Goal: Information Seeking & Learning: Learn about a topic

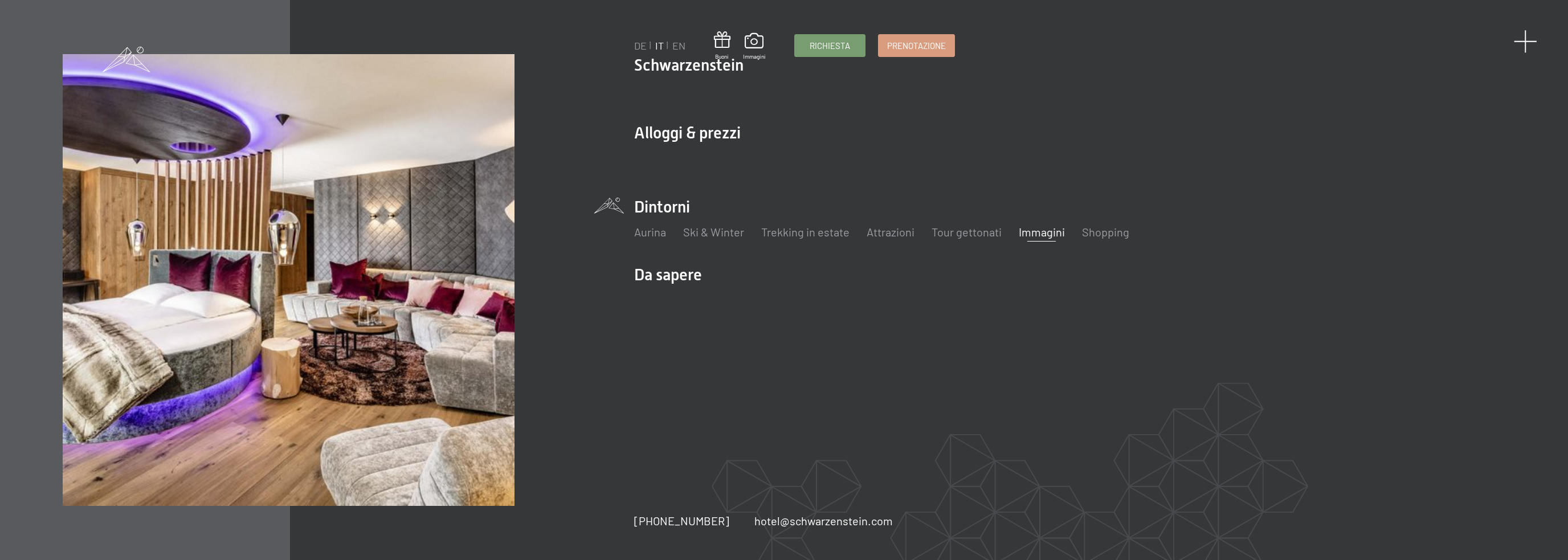
click at [1531, 41] on span at bounding box center [1525, 41] width 23 height 23
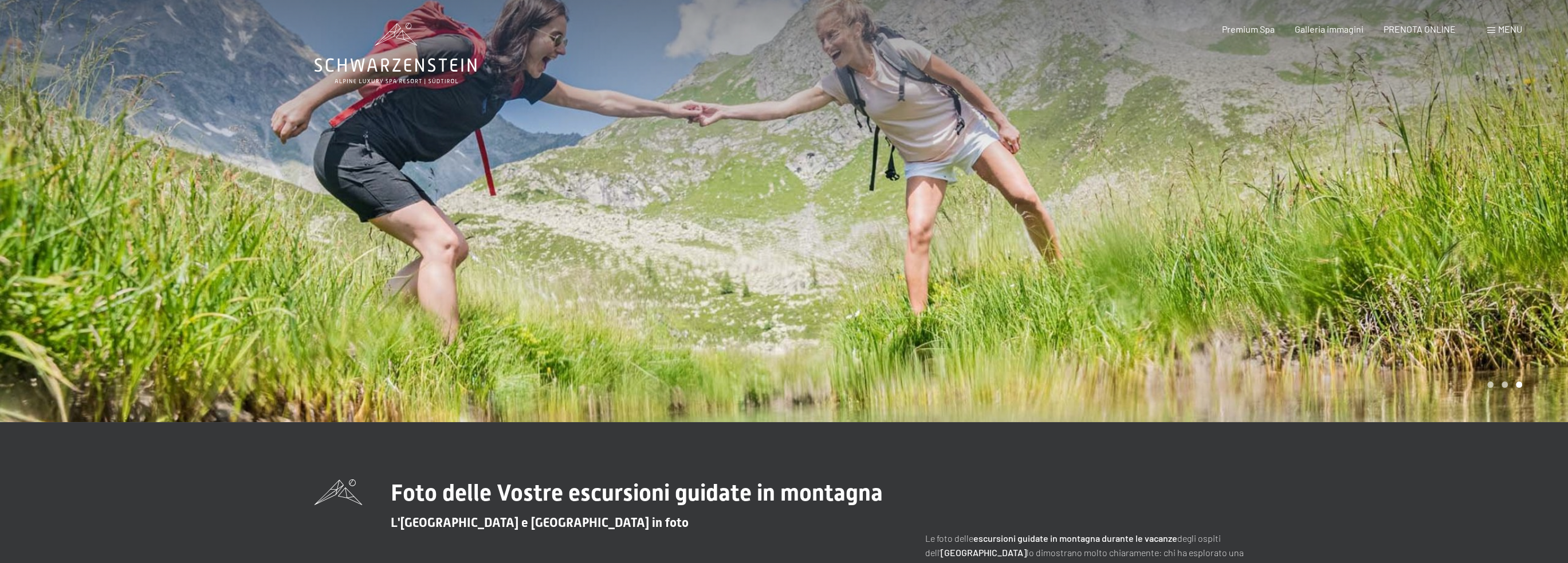
click at [1489, 27] on div "Menu" at bounding box center [1504, 29] width 35 height 13
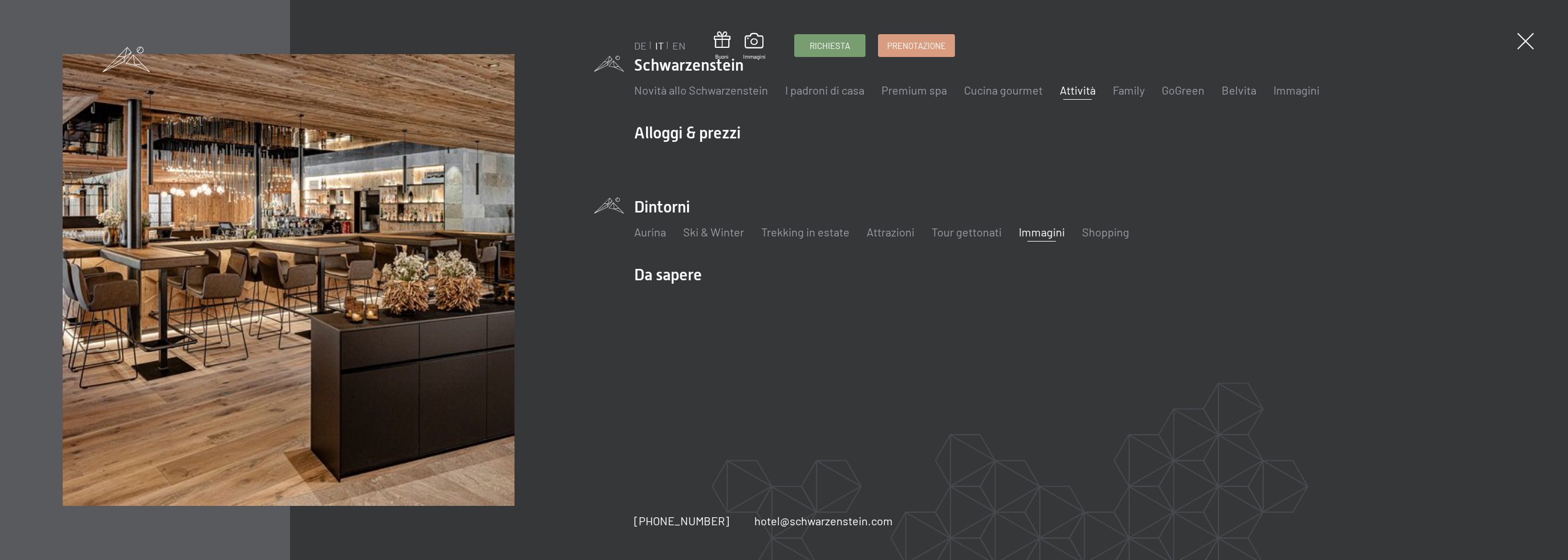
click at [1079, 89] on link "Attività" at bounding box center [1077, 90] width 36 height 13
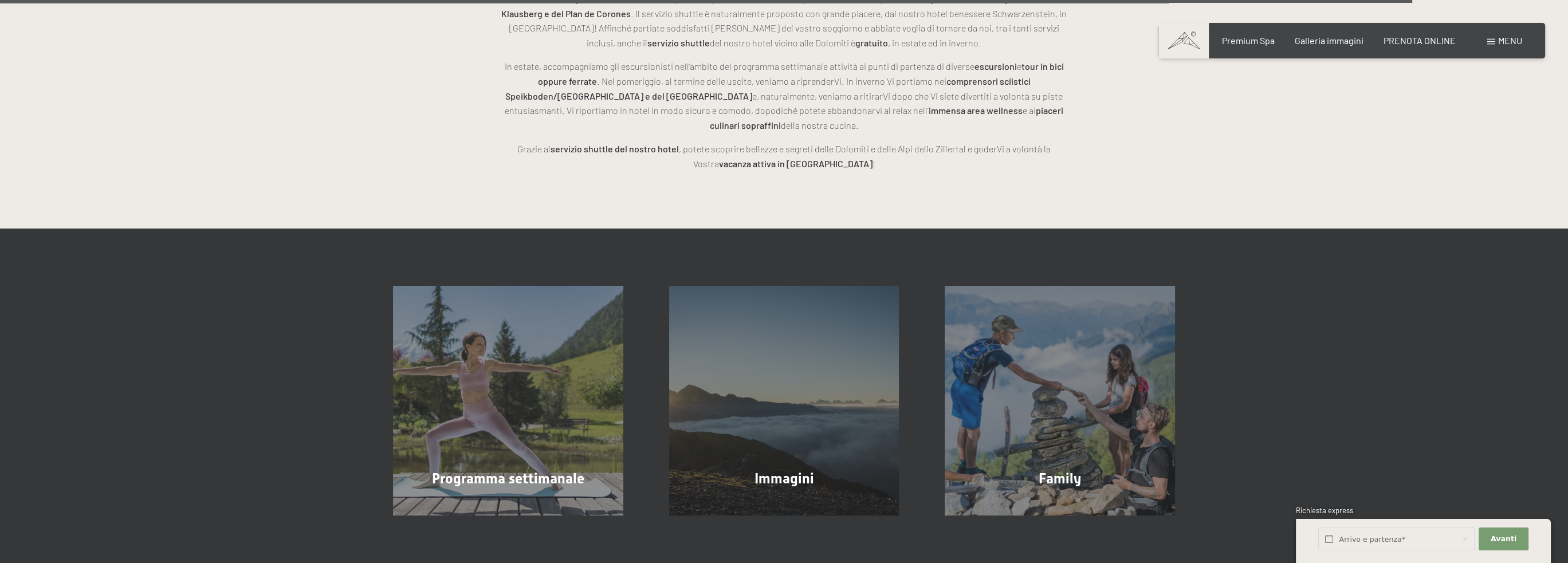
scroll to position [3724, 0]
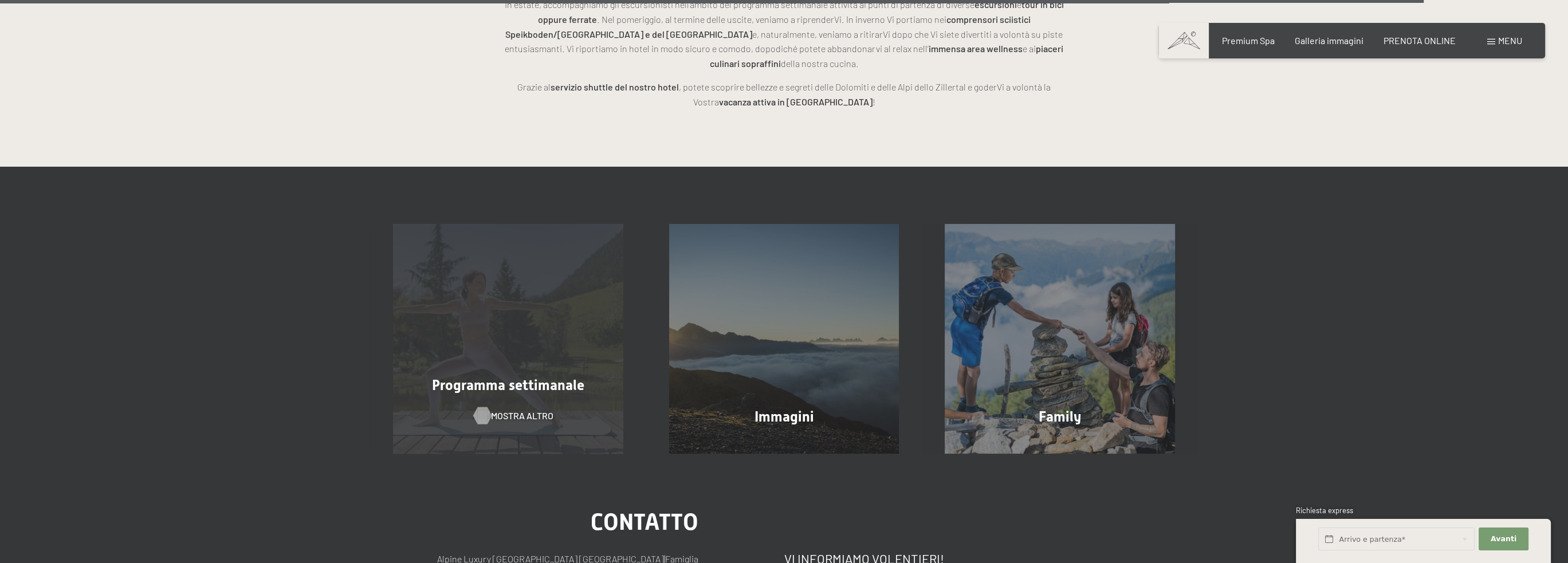
click at [518, 409] on span "mostra altro" at bounding box center [522, 416] width 62 height 13
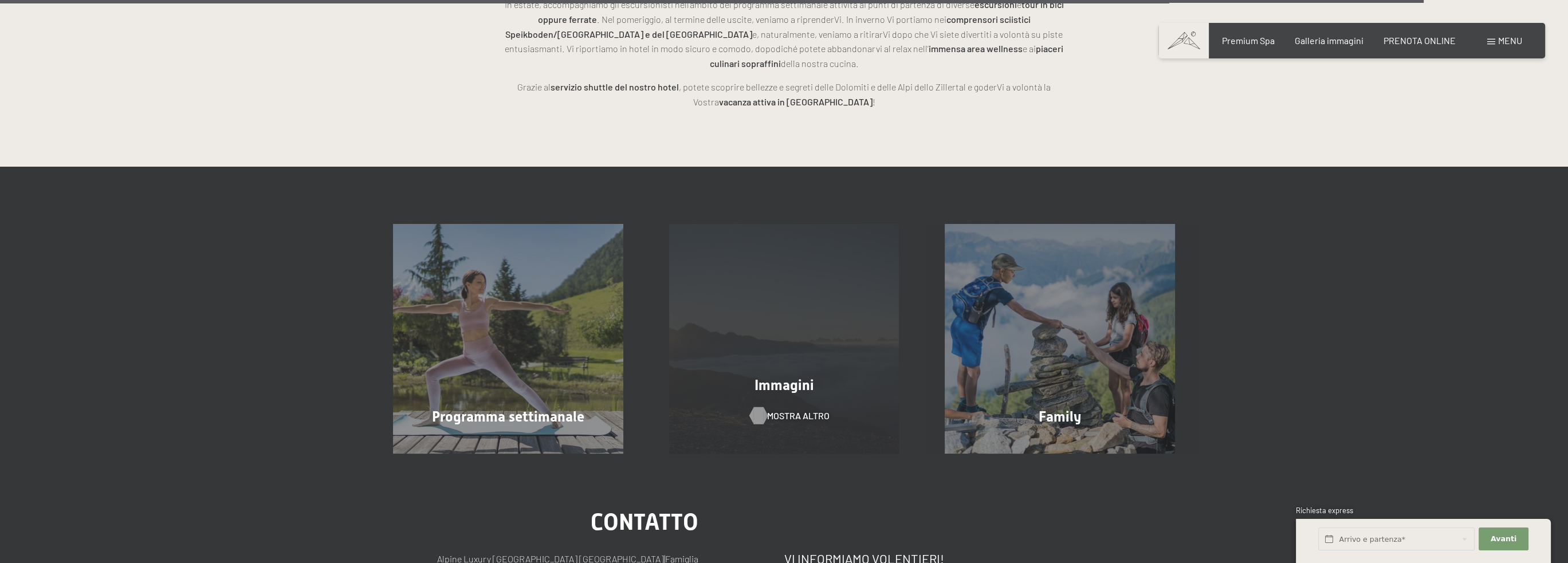
click at [761, 407] on div at bounding box center [758, 416] width 10 height 17
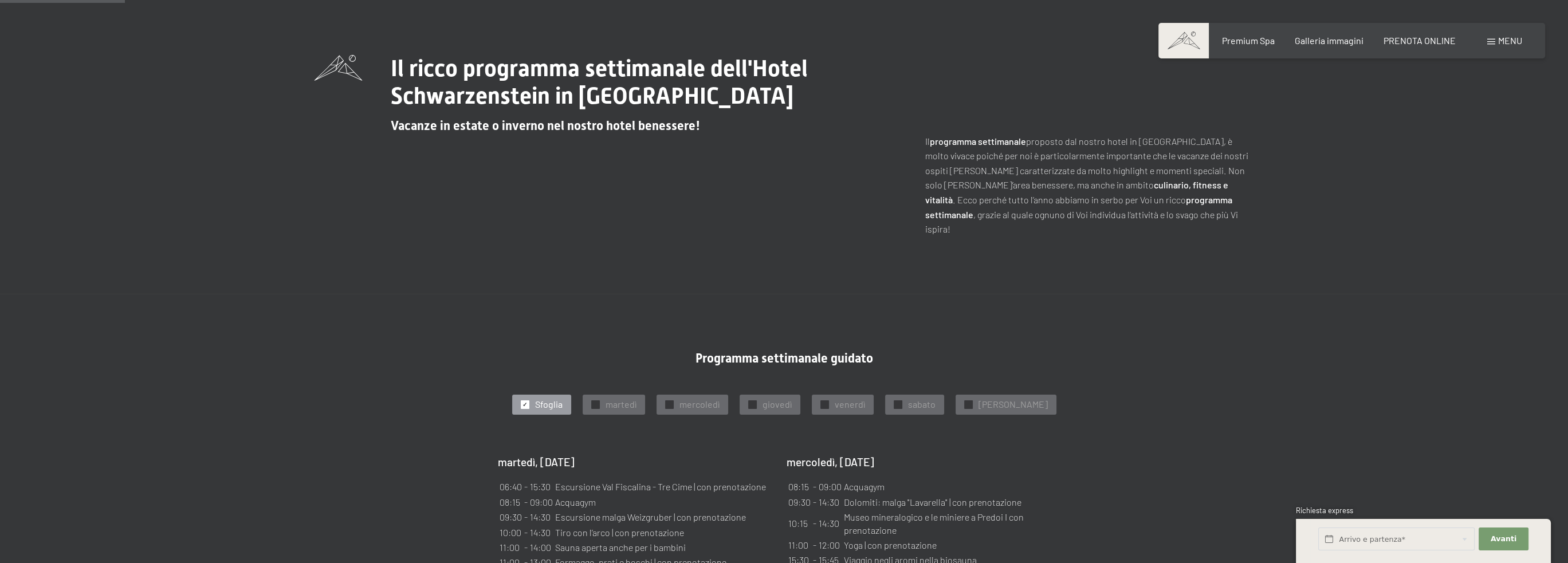
scroll to position [401, 0]
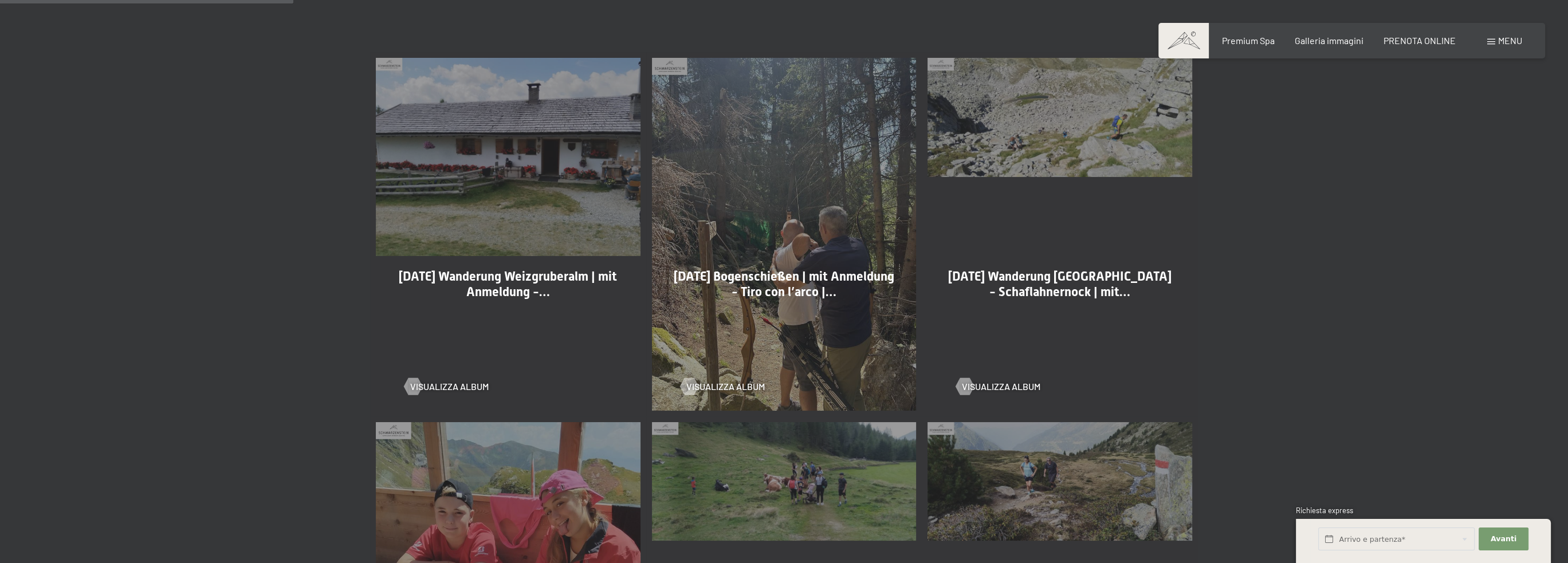
scroll to position [687, 0]
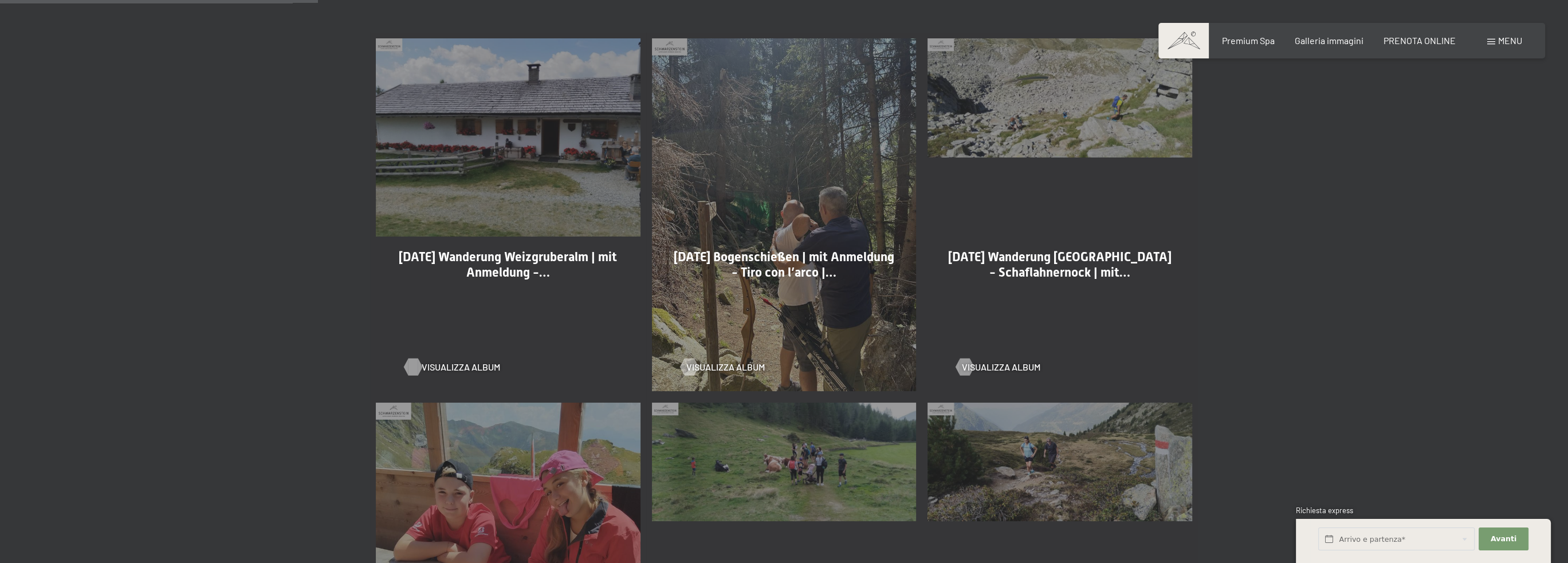
click at [413, 370] on div at bounding box center [413, 367] width 10 height 17
click at [707, 364] on span "Visualizza album" at bounding box center [737, 367] width 78 height 13
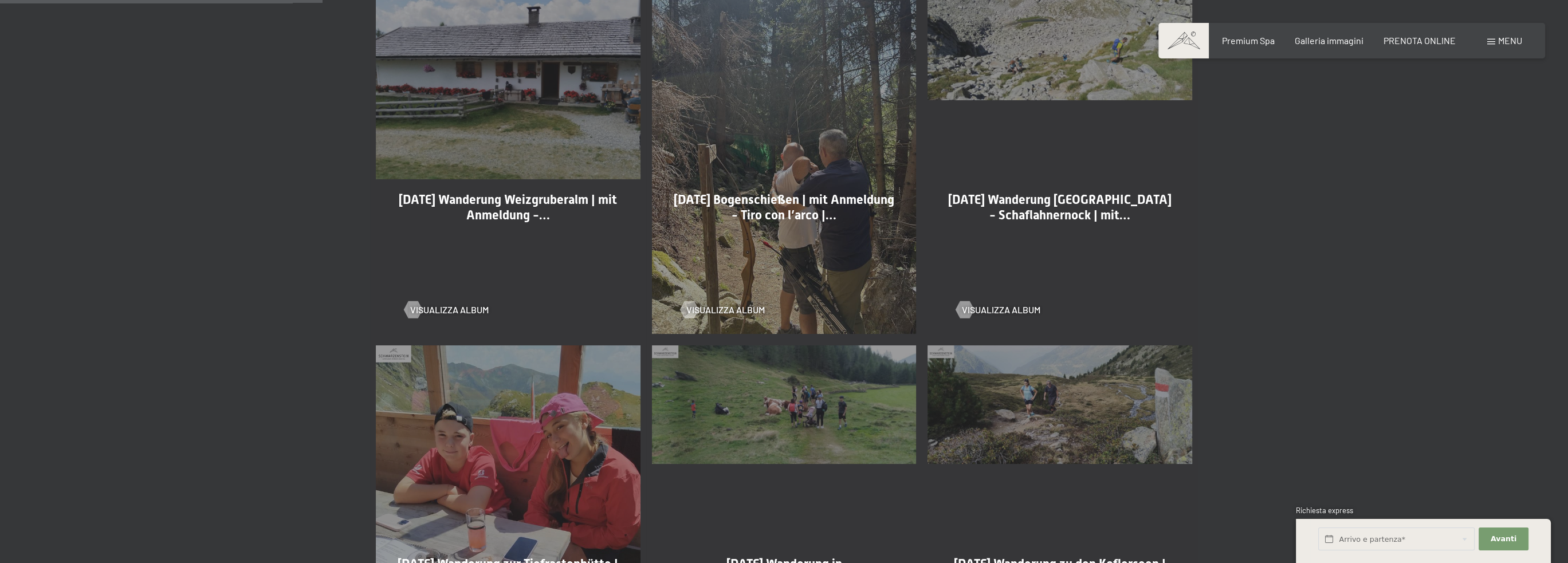
scroll to position [573, 0]
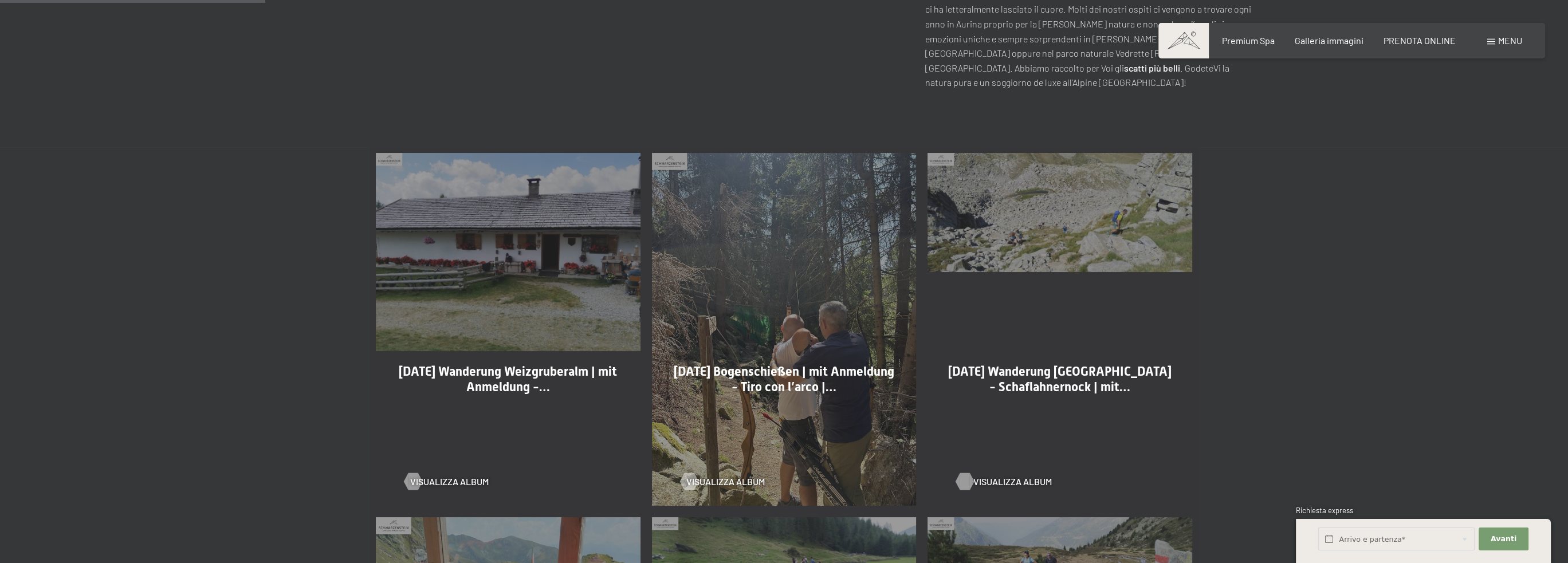
click at [967, 480] on div at bounding box center [965, 482] width 10 height 17
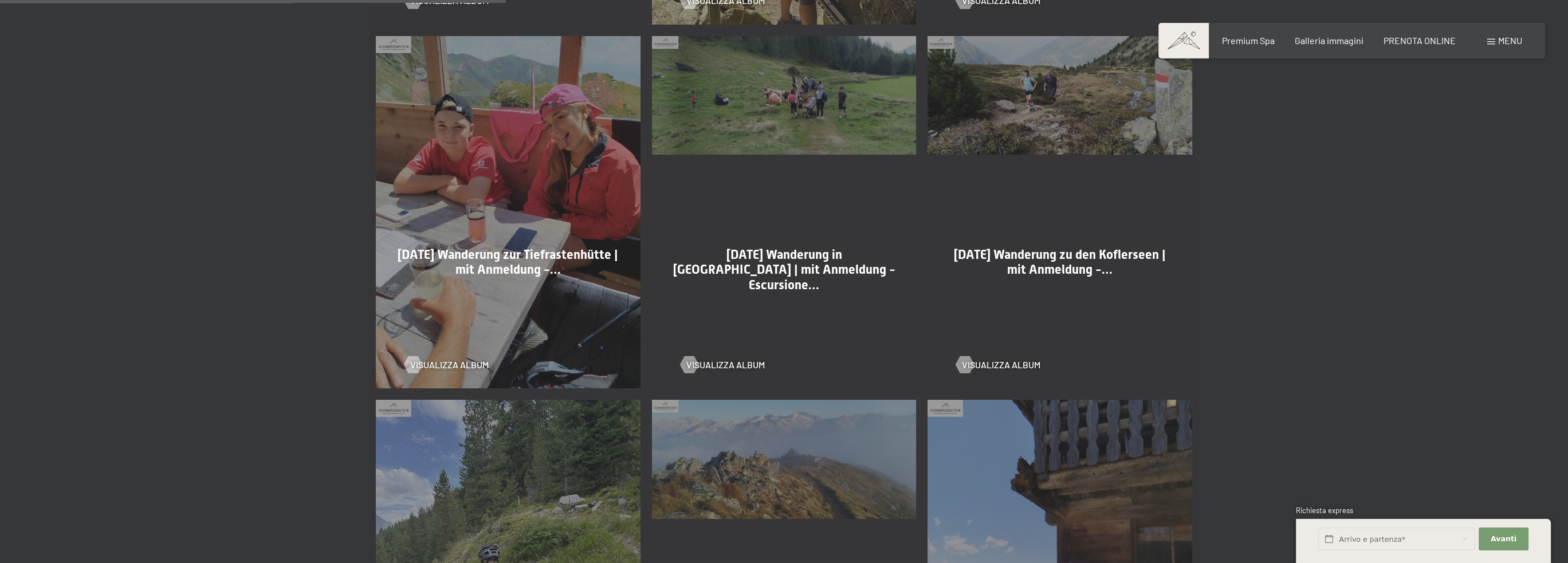
scroll to position [1146, 0]
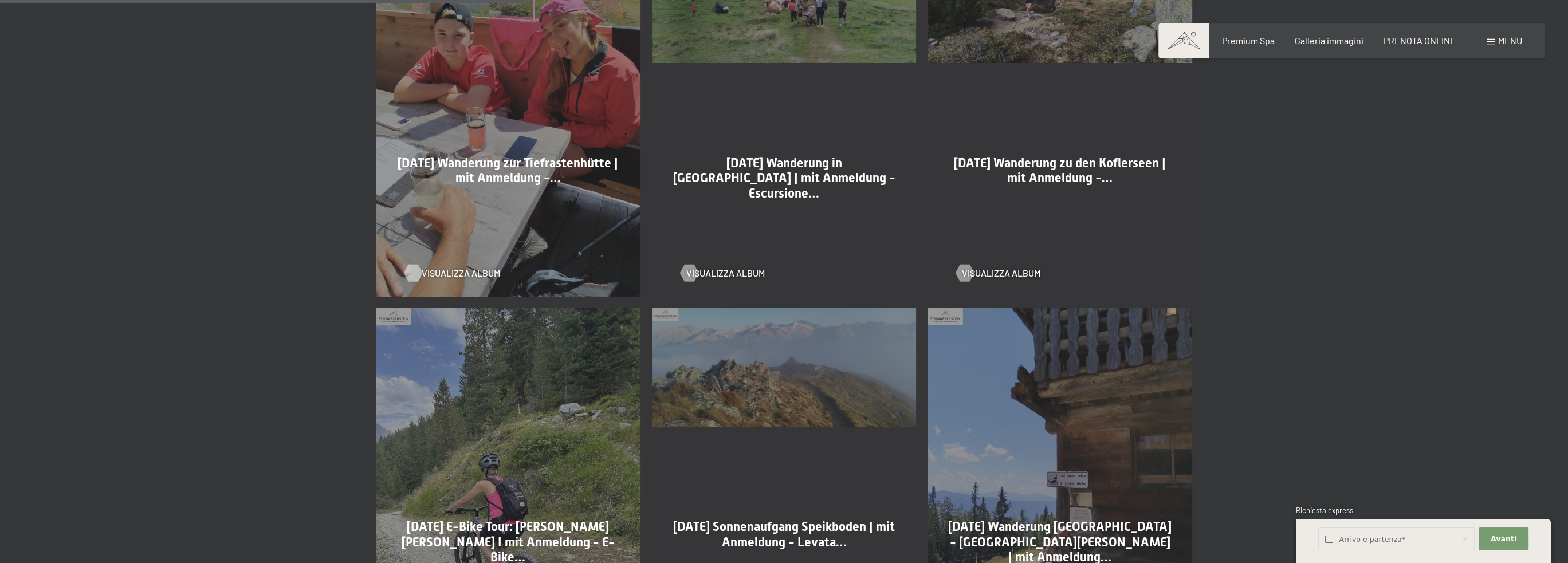
click at [424, 270] on span "Visualizza album" at bounding box center [461, 273] width 78 height 13
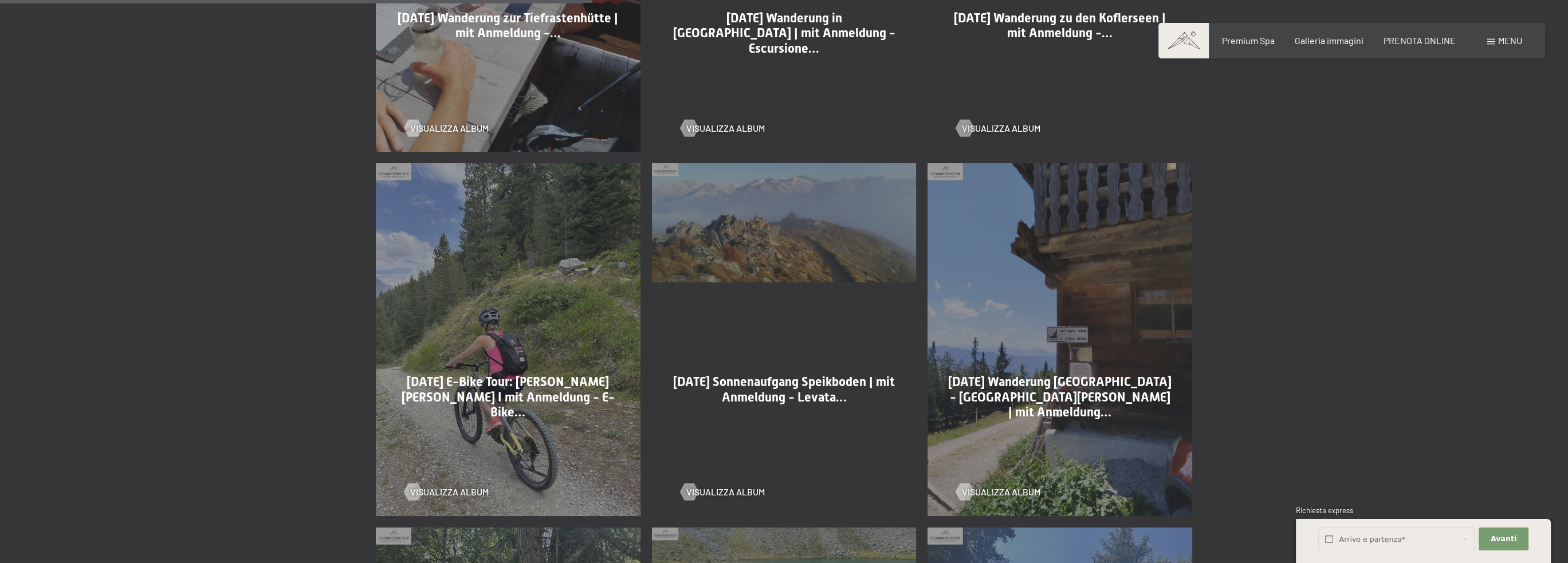
scroll to position [1318, 0]
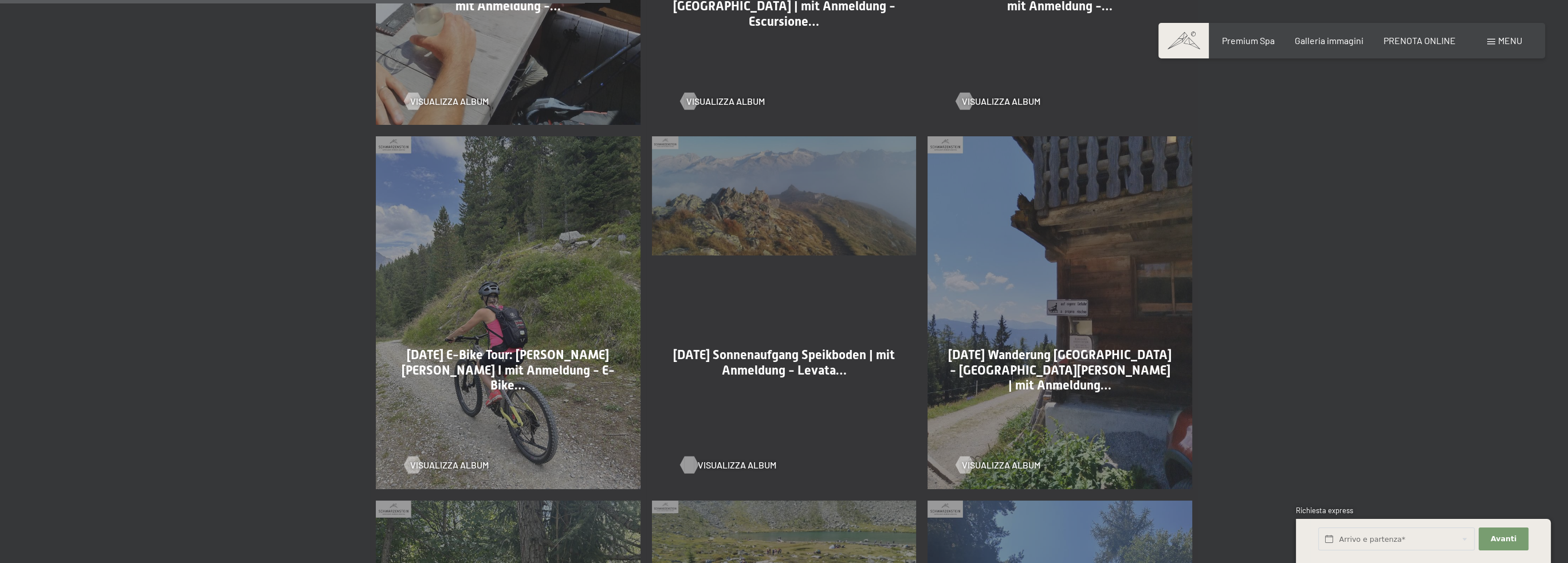
click at [685, 466] on div at bounding box center [689, 465] width 10 height 17
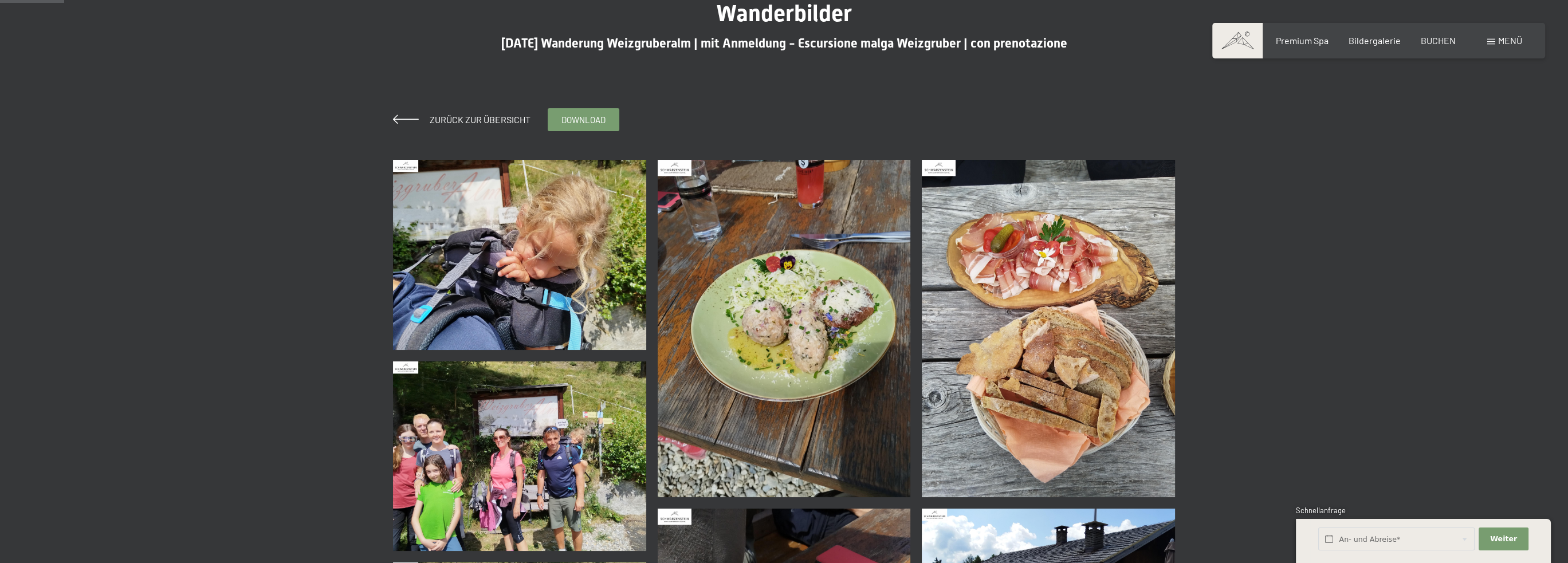
click at [528, 289] on img at bounding box center [520, 255] width 253 height 190
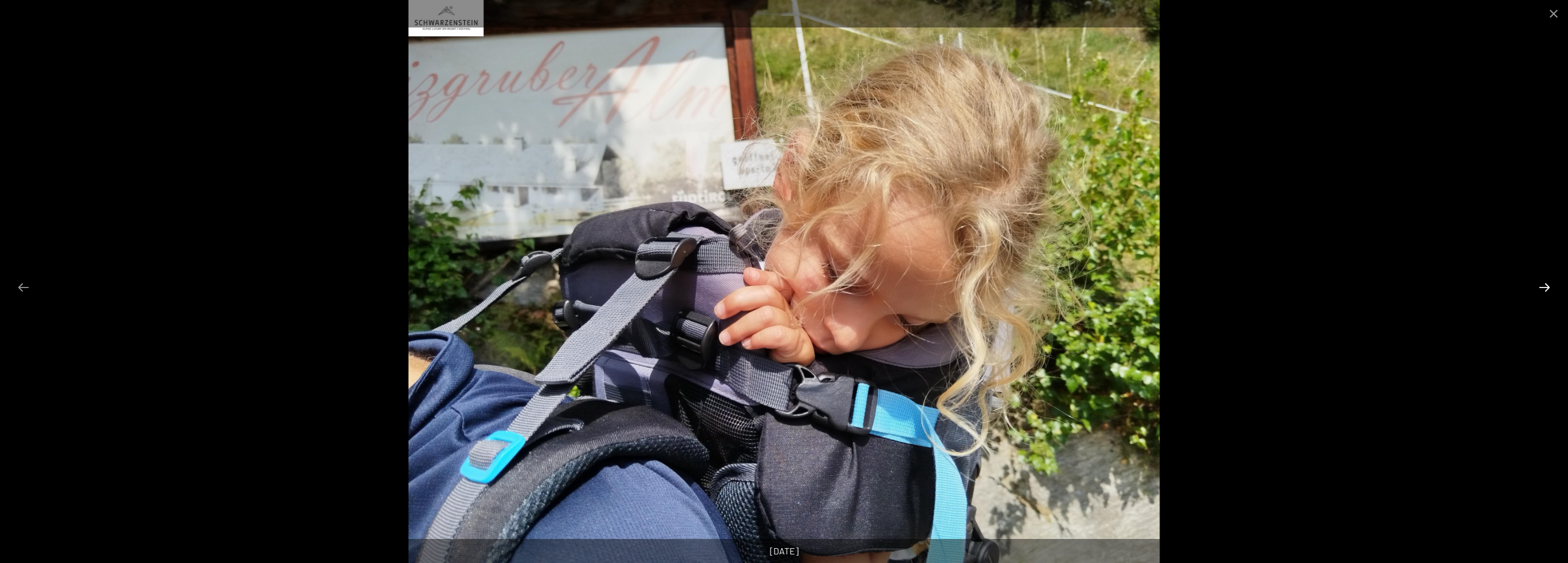
click at [1545, 283] on button "Next slide" at bounding box center [1544, 287] width 24 height 23
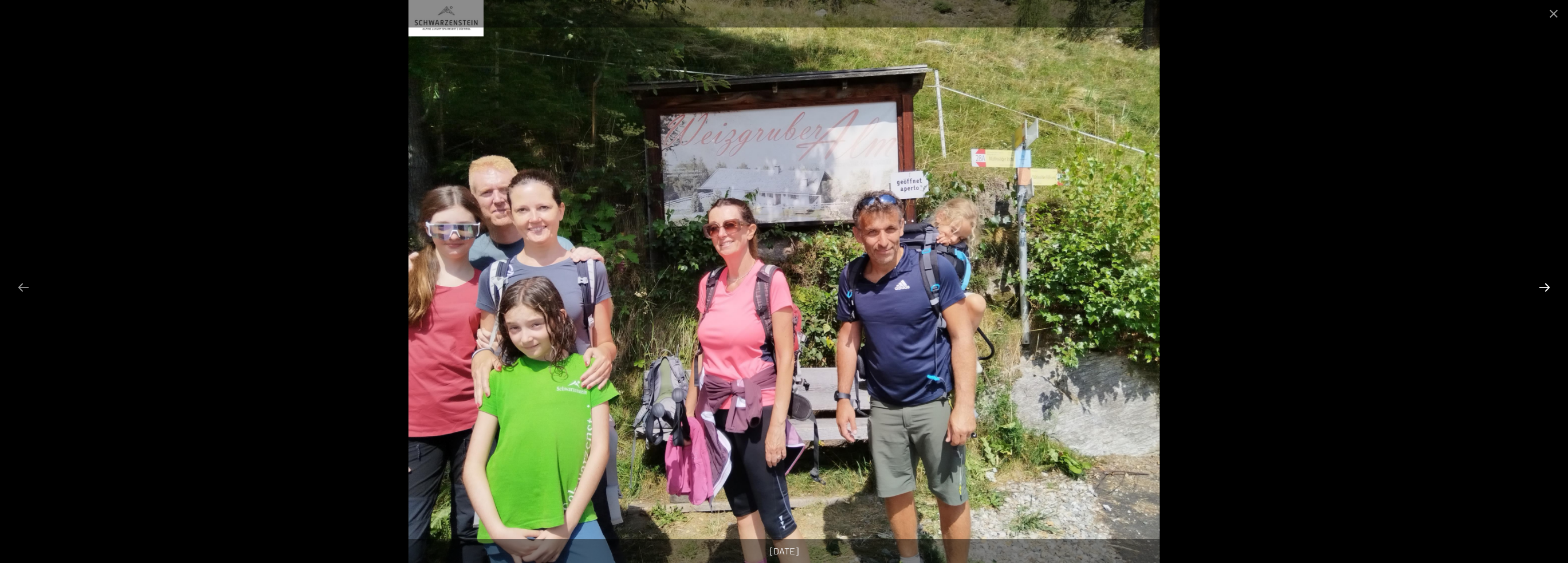
click at [1545, 283] on button "Next slide" at bounding box center [1544, 287] width 24 height 23
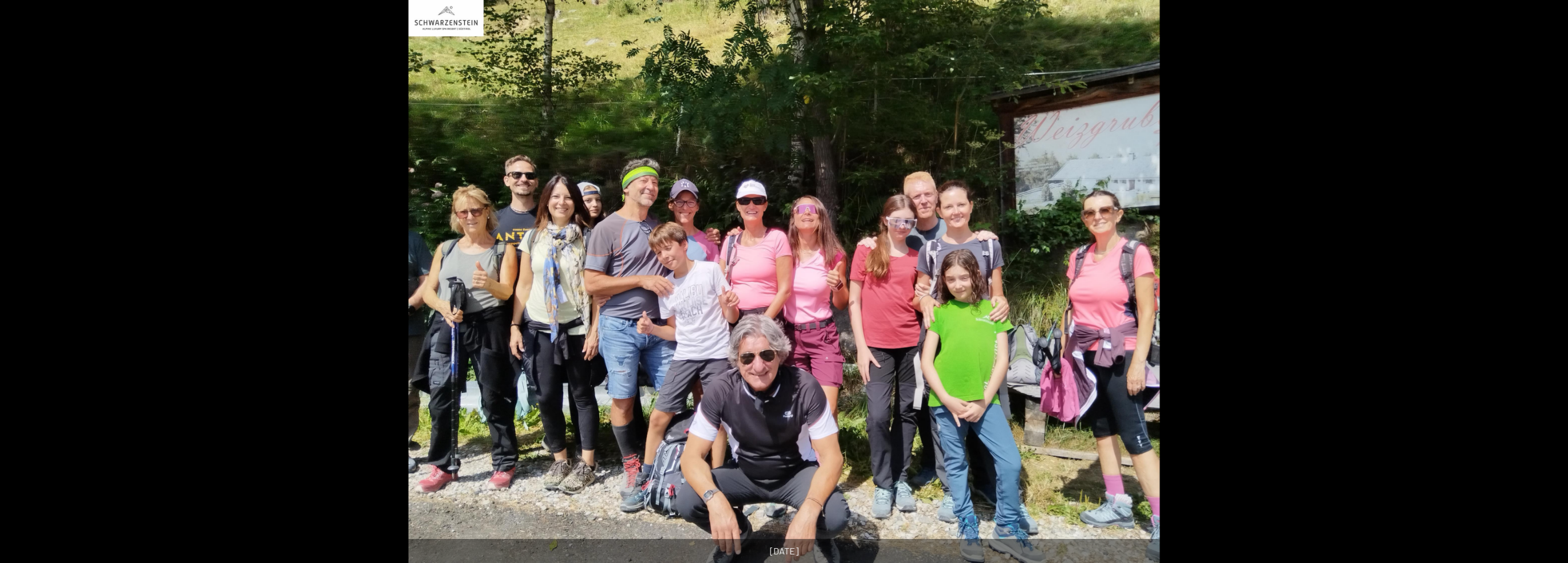
click at [1545, 283] on button "Next slide" at bounding box center [1550, 287] width 24 height 23
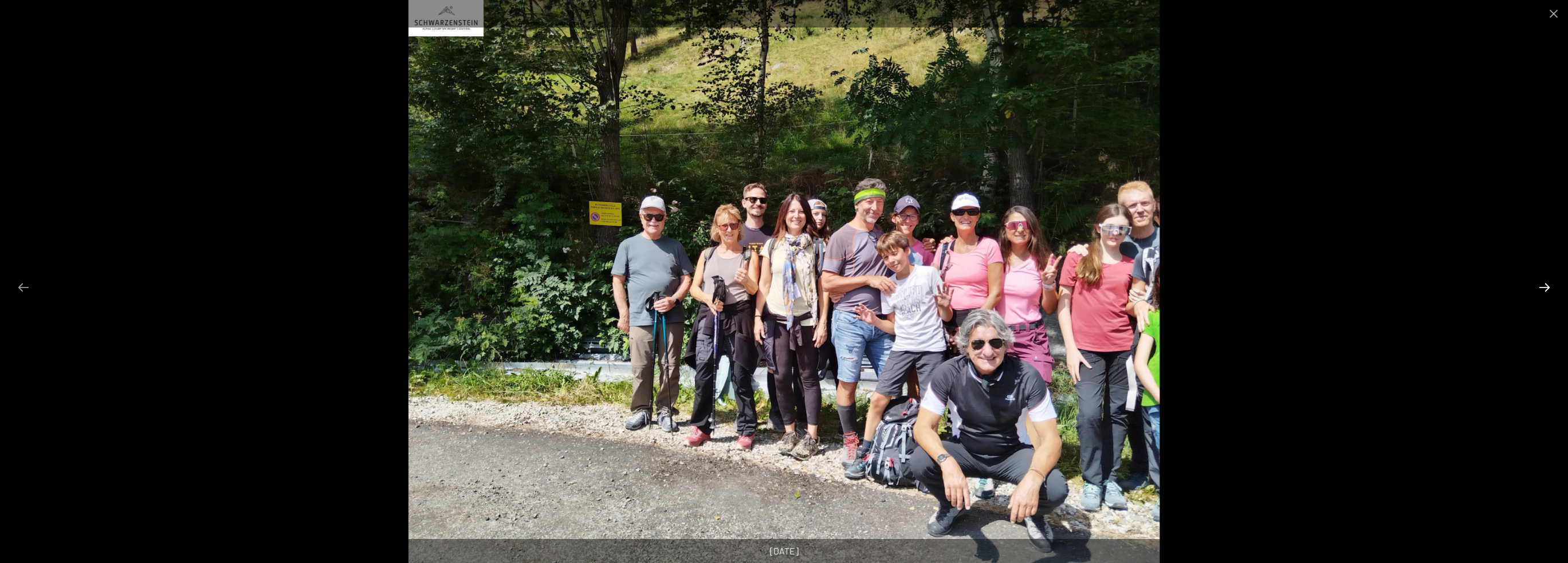
click at [1545, 283] on button "Next slide" at bounding box center [1544, 287] width 24 height 23
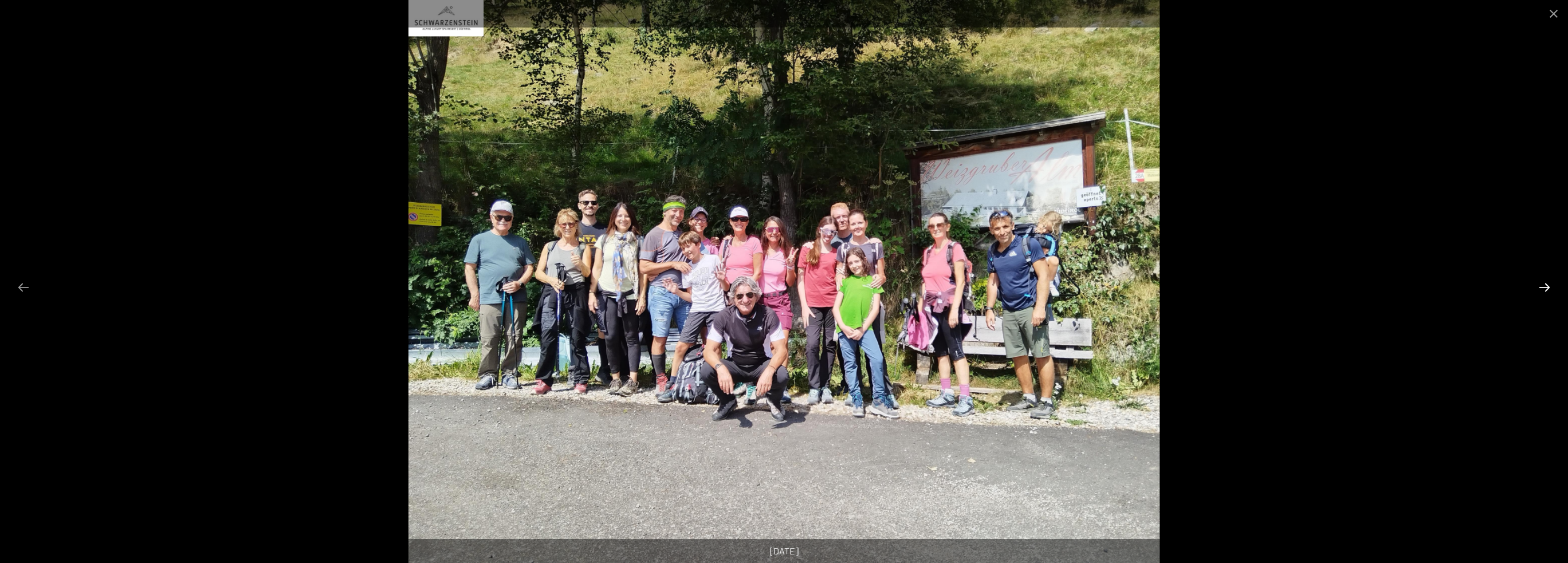
click at [1545, 283] on button "Next slide" at bounding box center [1544, 287] width 24 height 23
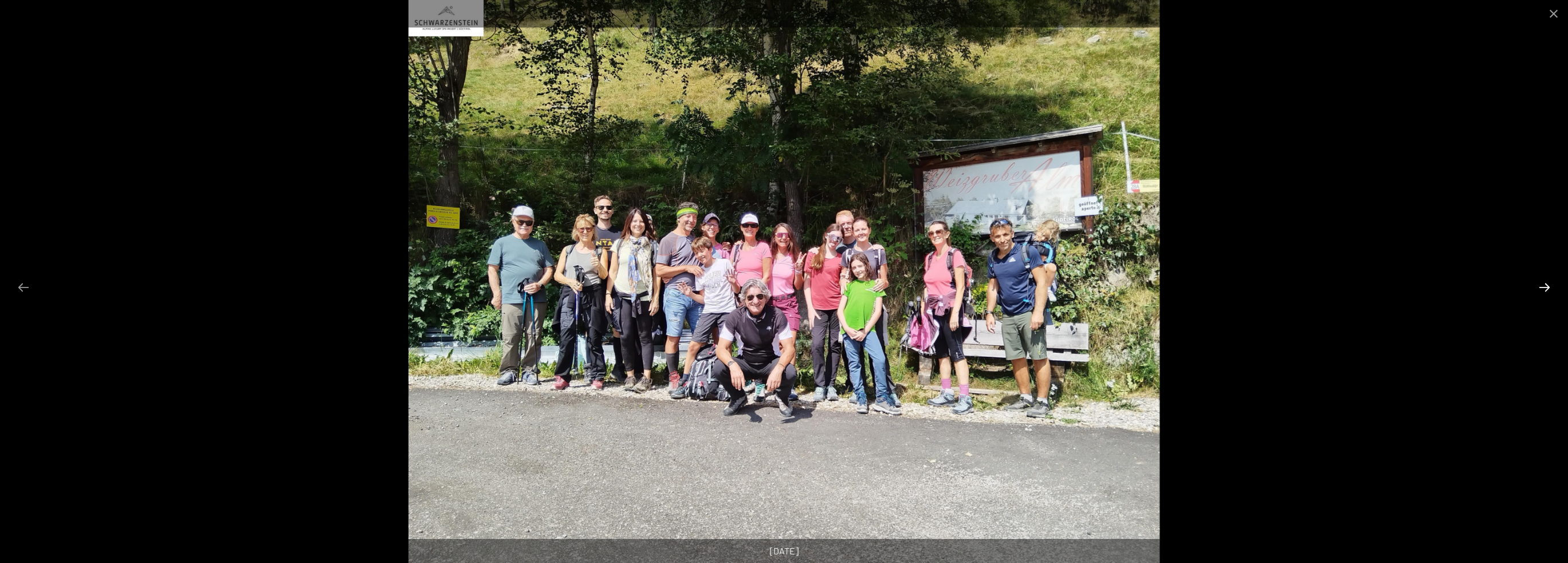
click at [1545, 283] on button "Next slide" at bounding box center [1544, 287] width 24 height 23
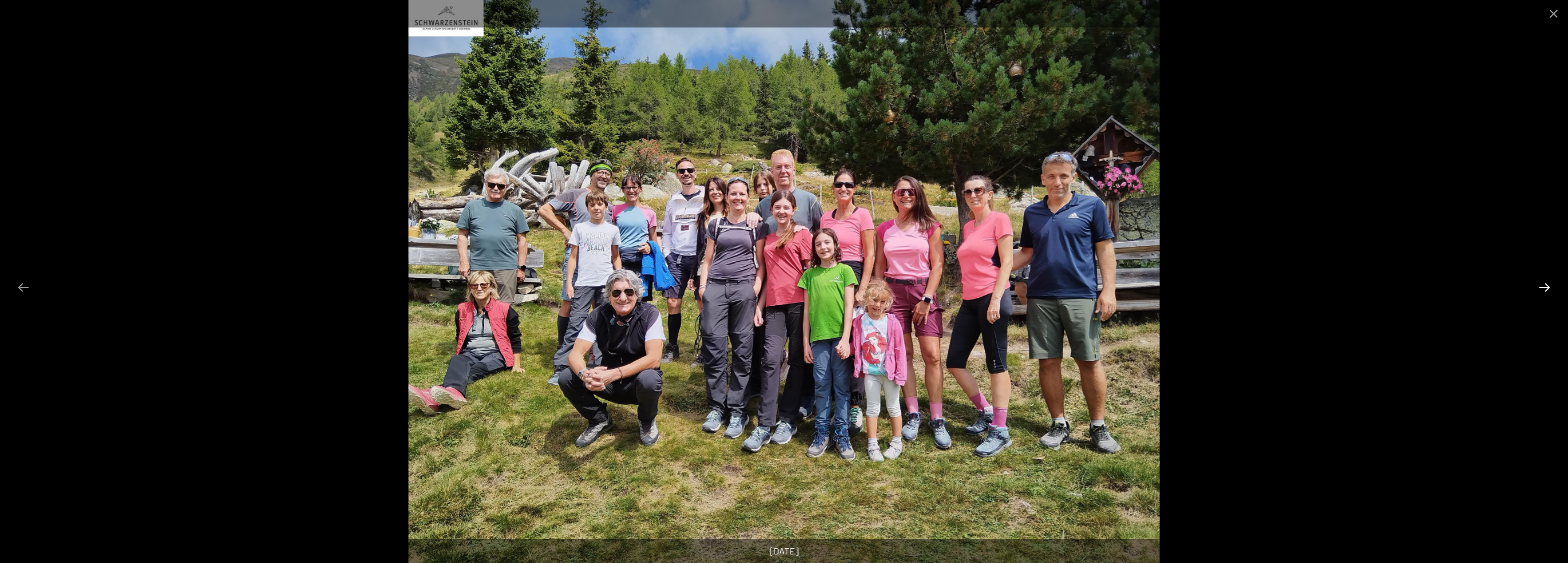
click at [1545, 282] on button "Next slide" at bounding box center [1544, 287] width 24 height 23
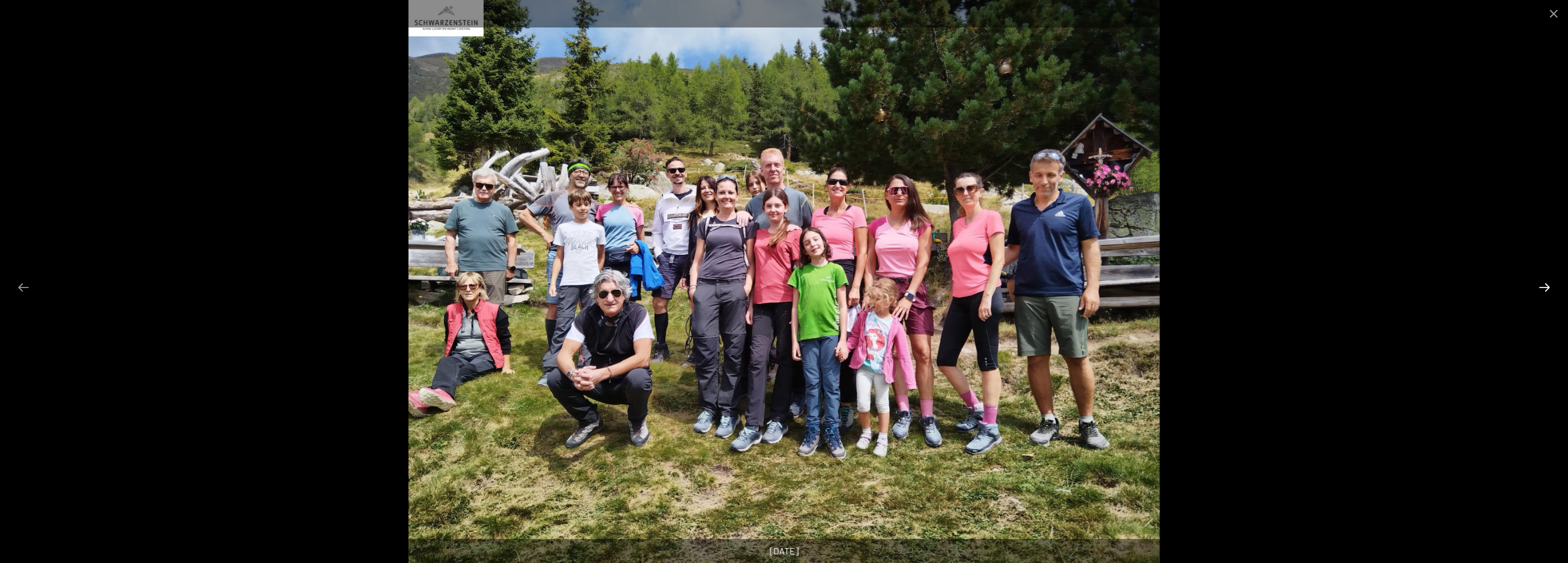
click at [1545, 282] on button "Next slide" at bounding box center [1544, 287] width 24 height 23
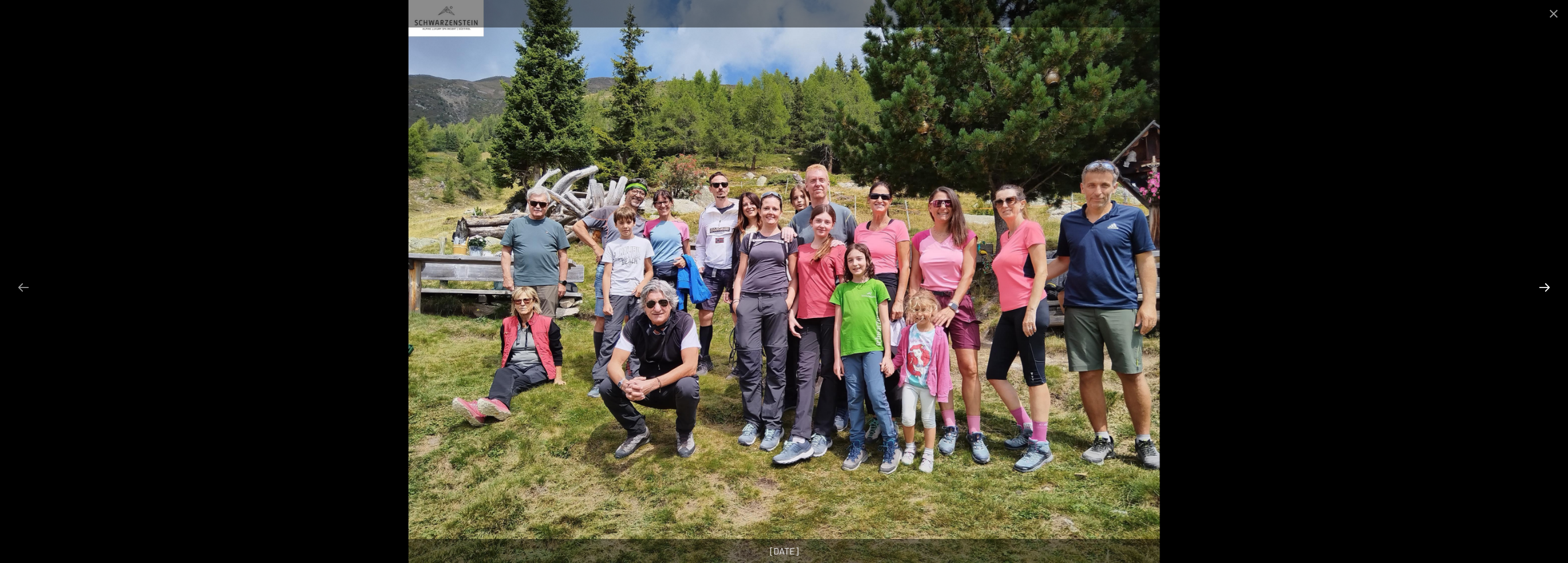
click at [1545, 282] on button "Next slide" at bounding box center [1544, 287] width 24 height 23
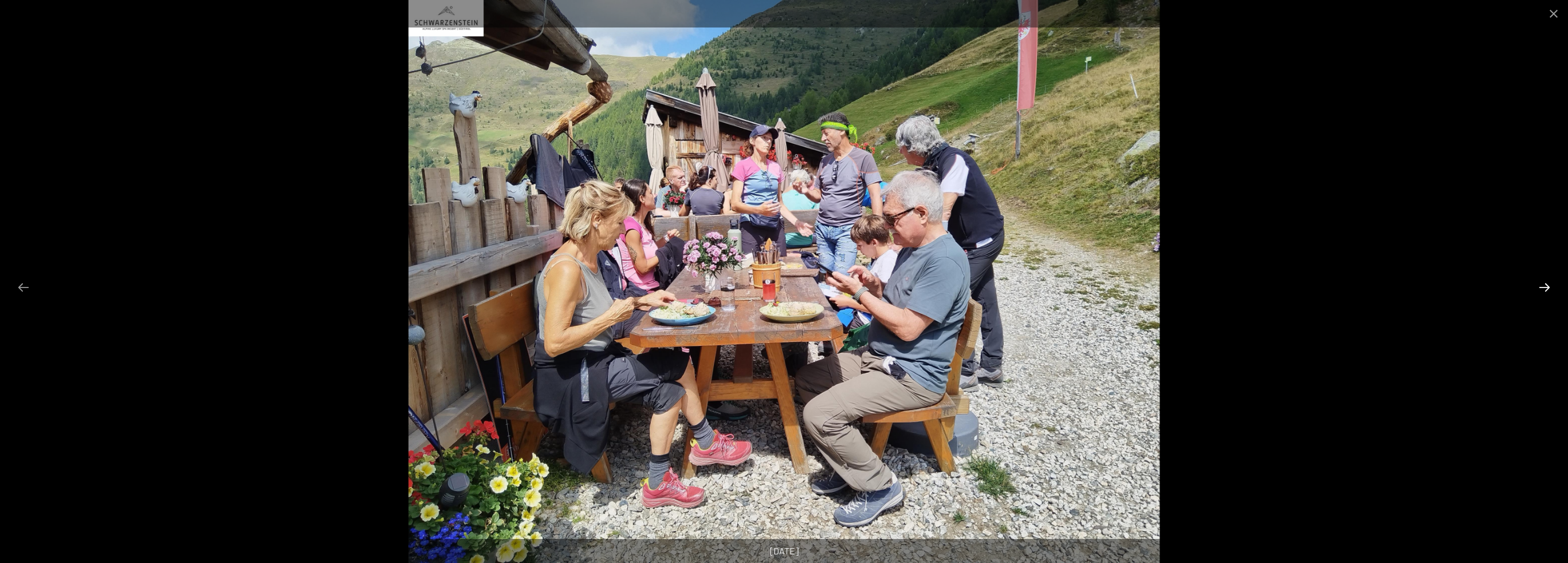
click at [1545, 282] on button "Next slide" at bounding box center [1544, 287] width 24 height 23
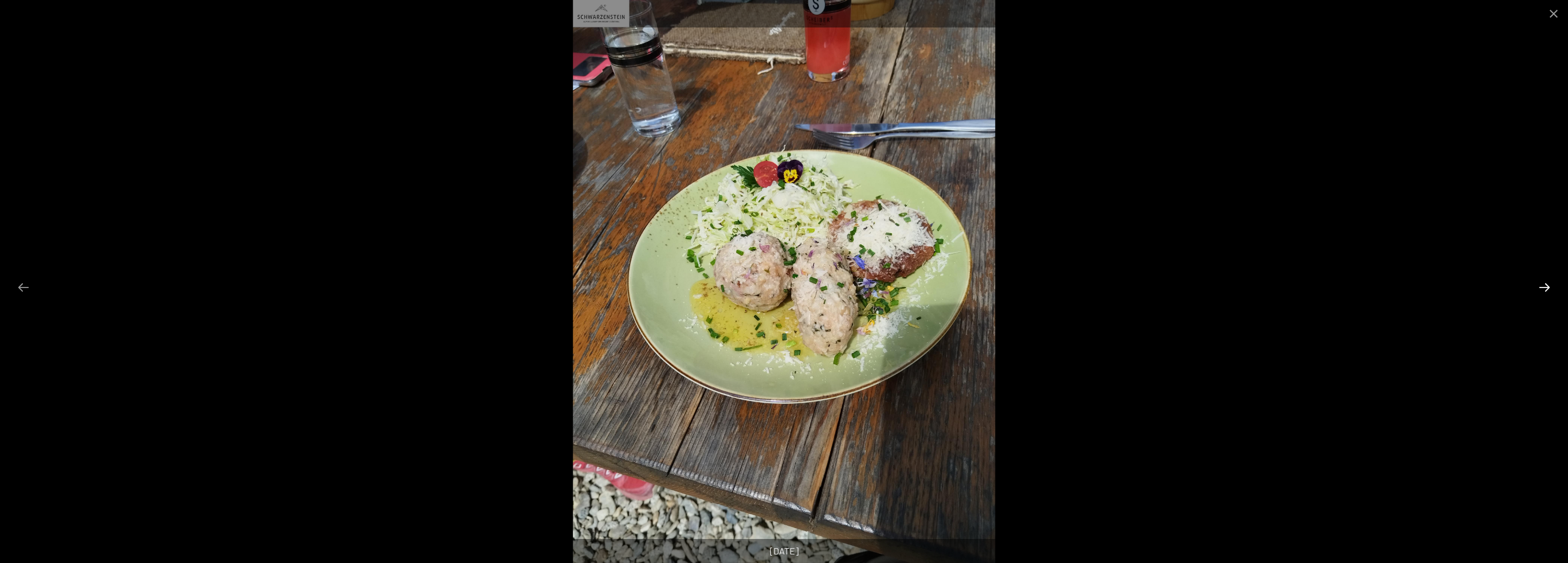
click at [1545, 282] on button "Next slide" at bounding box center [1544, 287] width 24 height 23
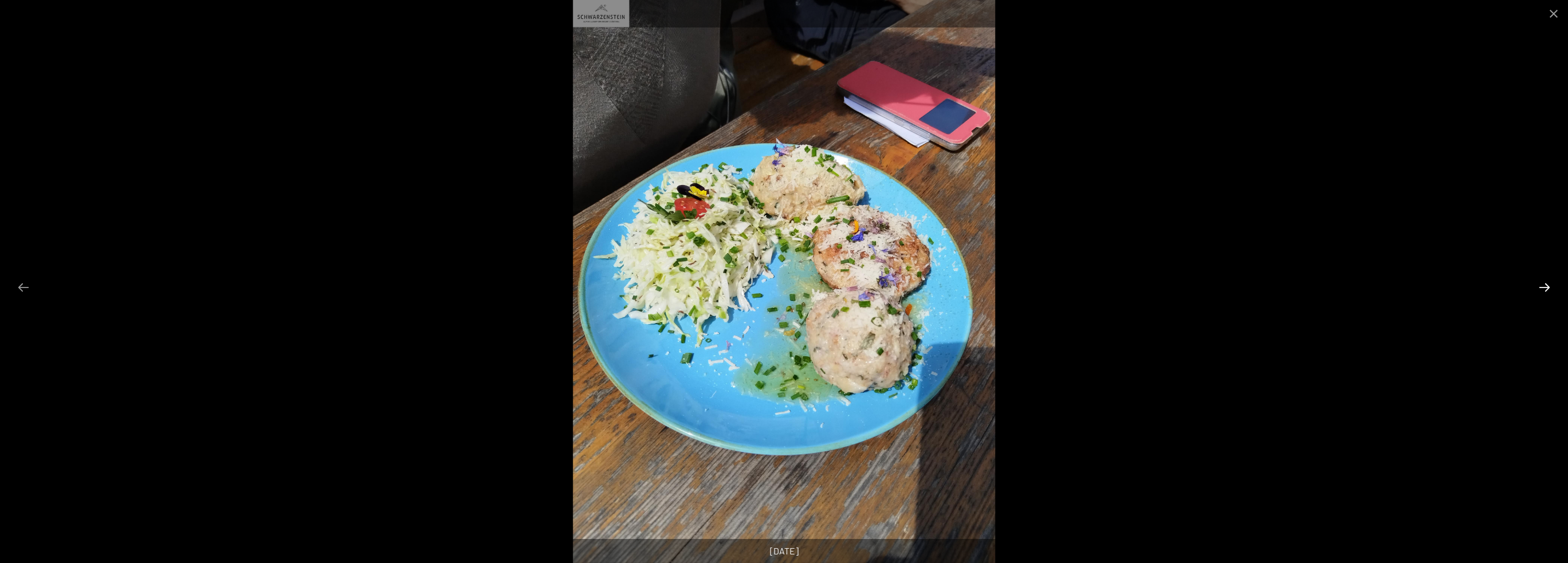
click at [1545, 282] on button "Next slide" at bounding box center [1544, 287] width 24 height 23
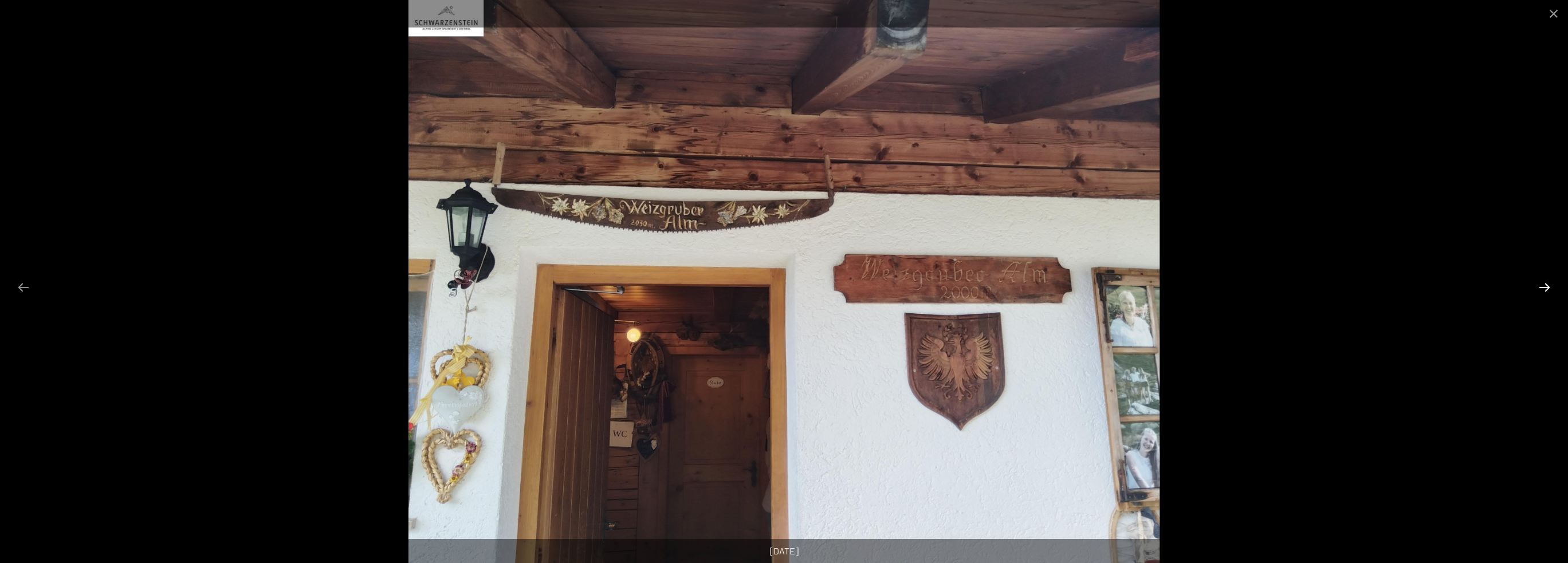
click at [1545, 282] on button "Next slide" at bounding box center [1544, 287] width 24 height 23
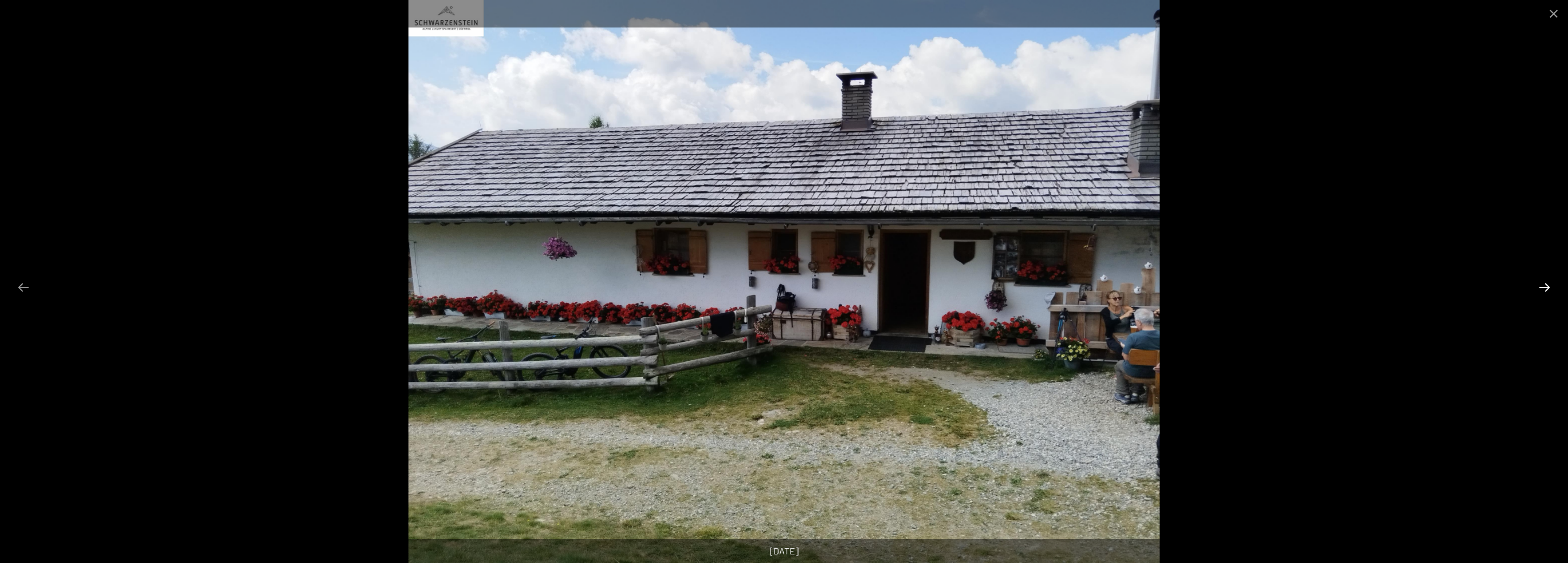
click at [1545, 282] on button "Next slide" at bounding box center [1544, 287] width 24 height 23
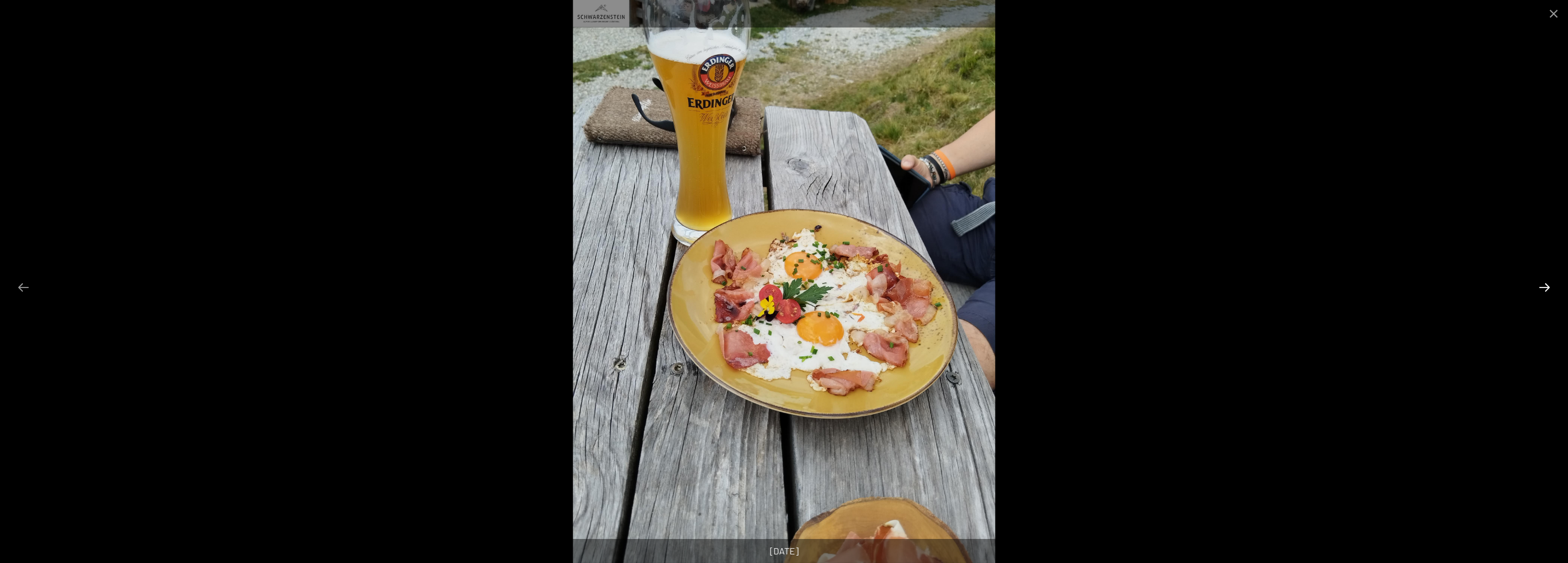
click at [1545, 282] on button "Next slide" at bounding box center [1544, 287] width 24 height 23
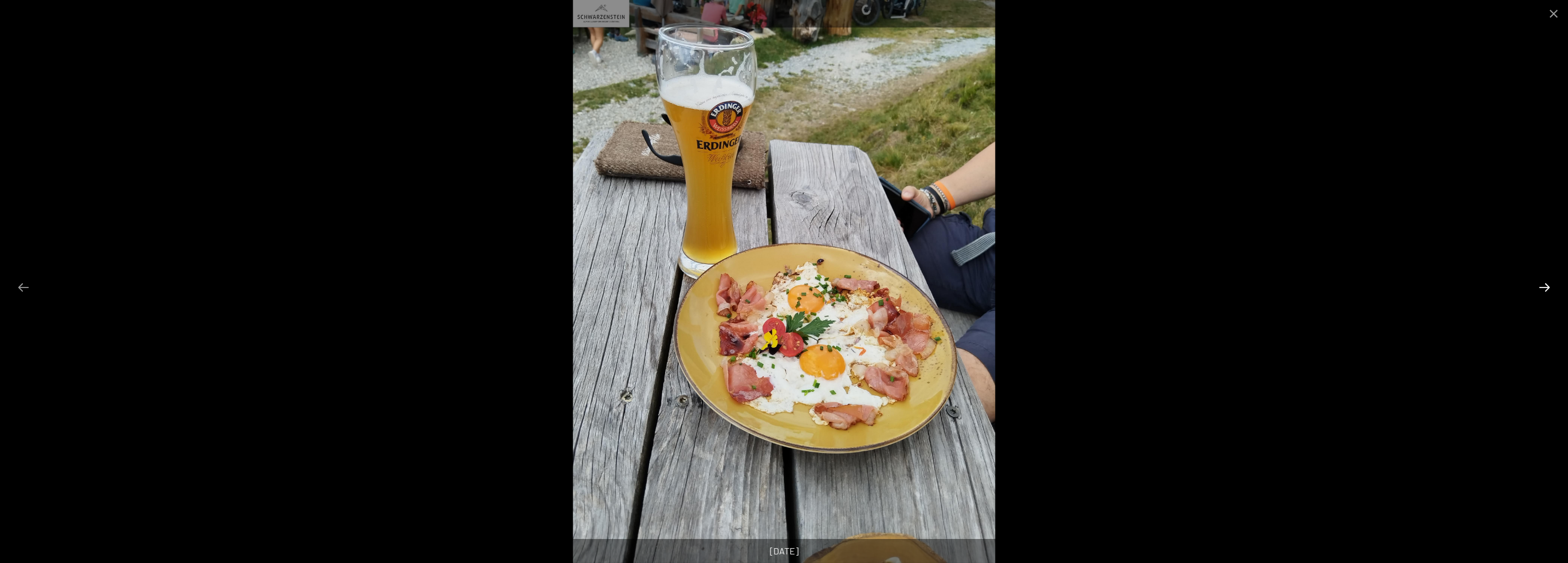
click at [1545, 282] on button "Next slide" at bounding box center [1544, 287] width 24 height 23
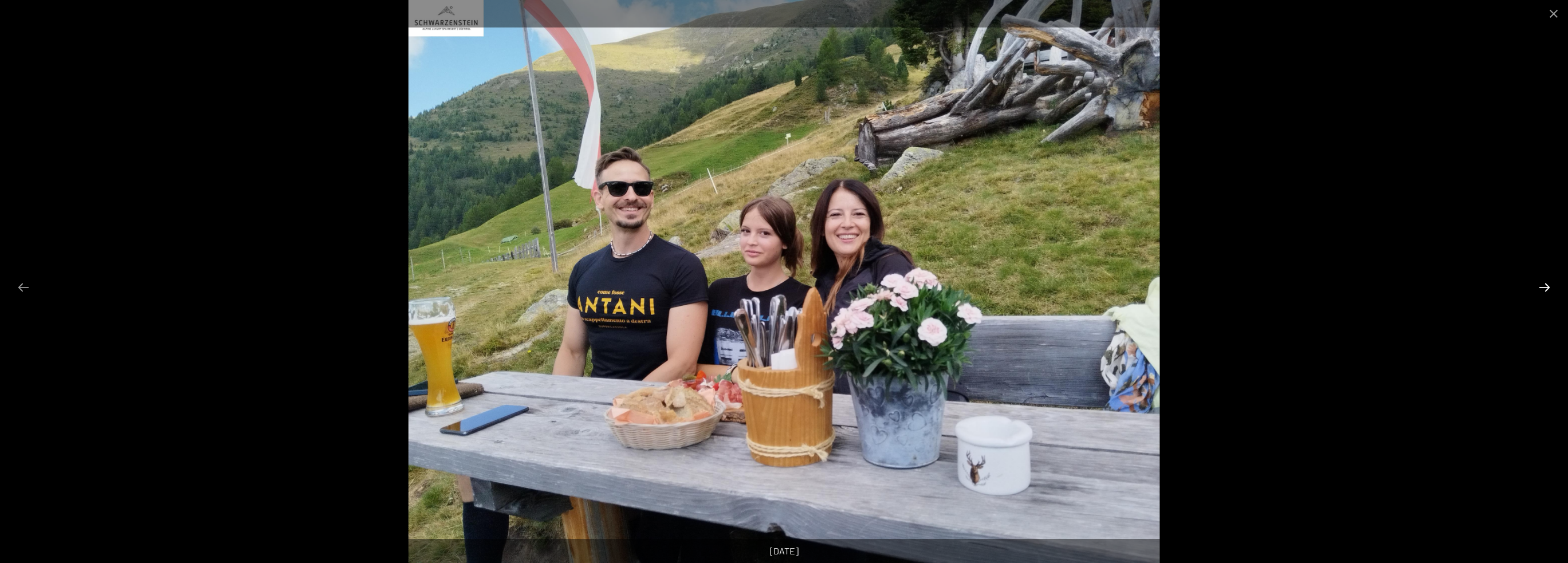
click at [1545, 282] on button "Next slide" at bounding box center [1544, 287] width 24 height 23
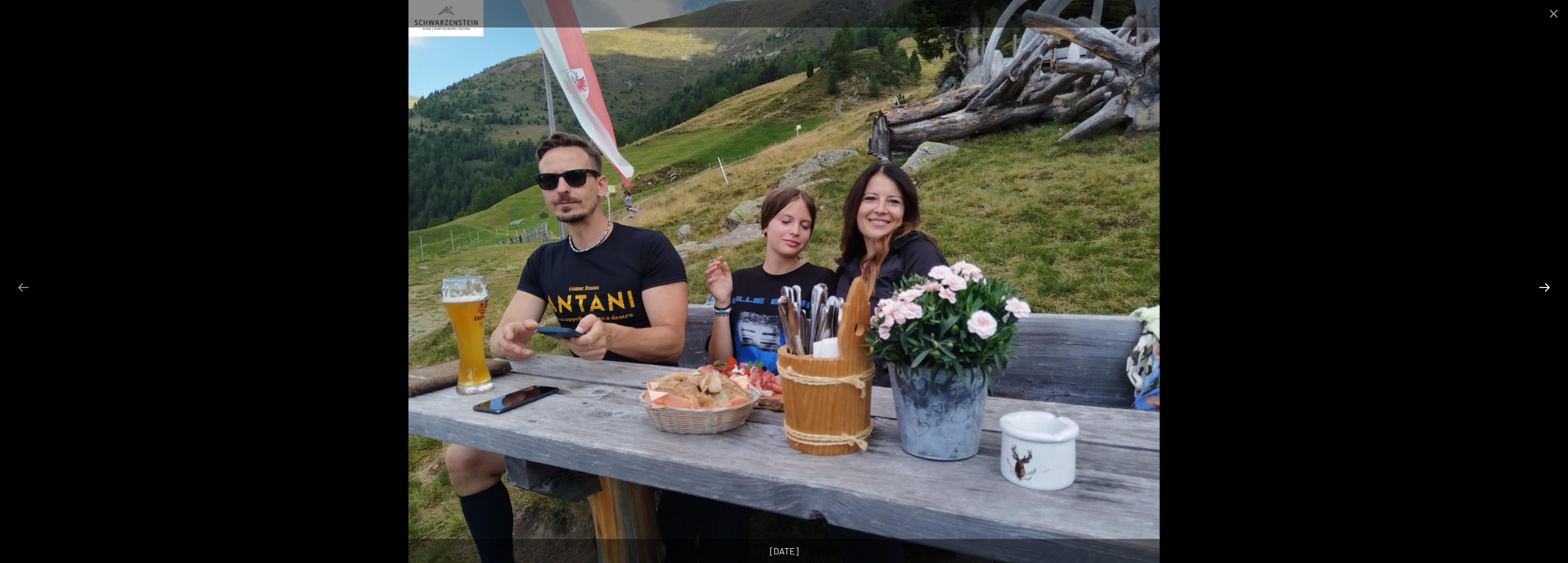
click at [1545, 282] on button "Next slide" at bounding box center [1544, 287] width 24 height 23
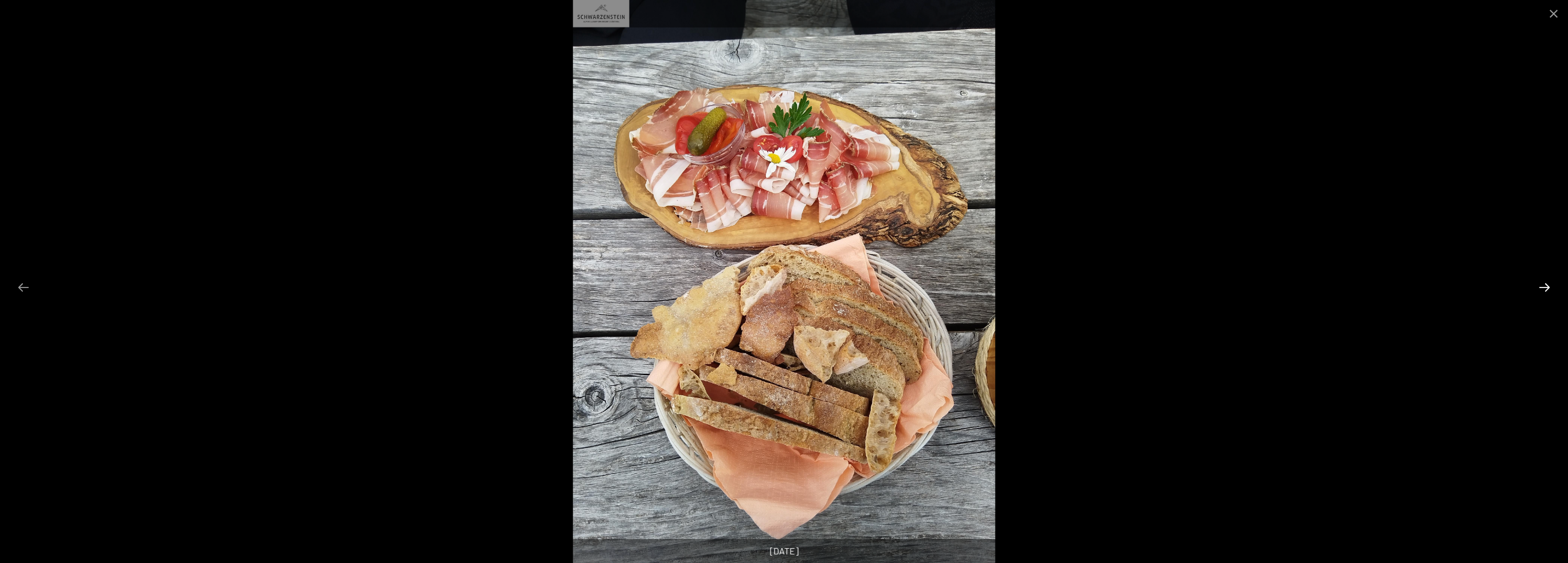
click at [1545, 282] on button "Next slide" at bounding box center [1544, 287] width 24 height 23
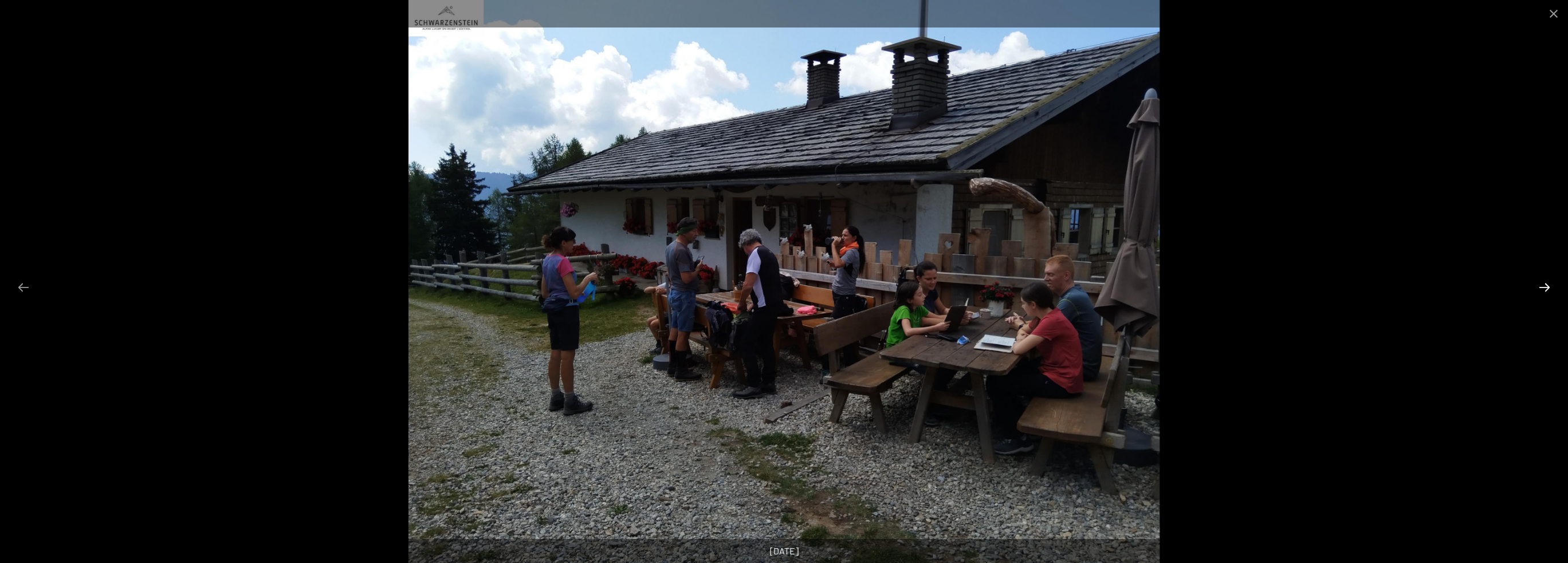
click at [1545, 282] on button "Next slide" at bounding box center [1544, 287] width 24 height 23
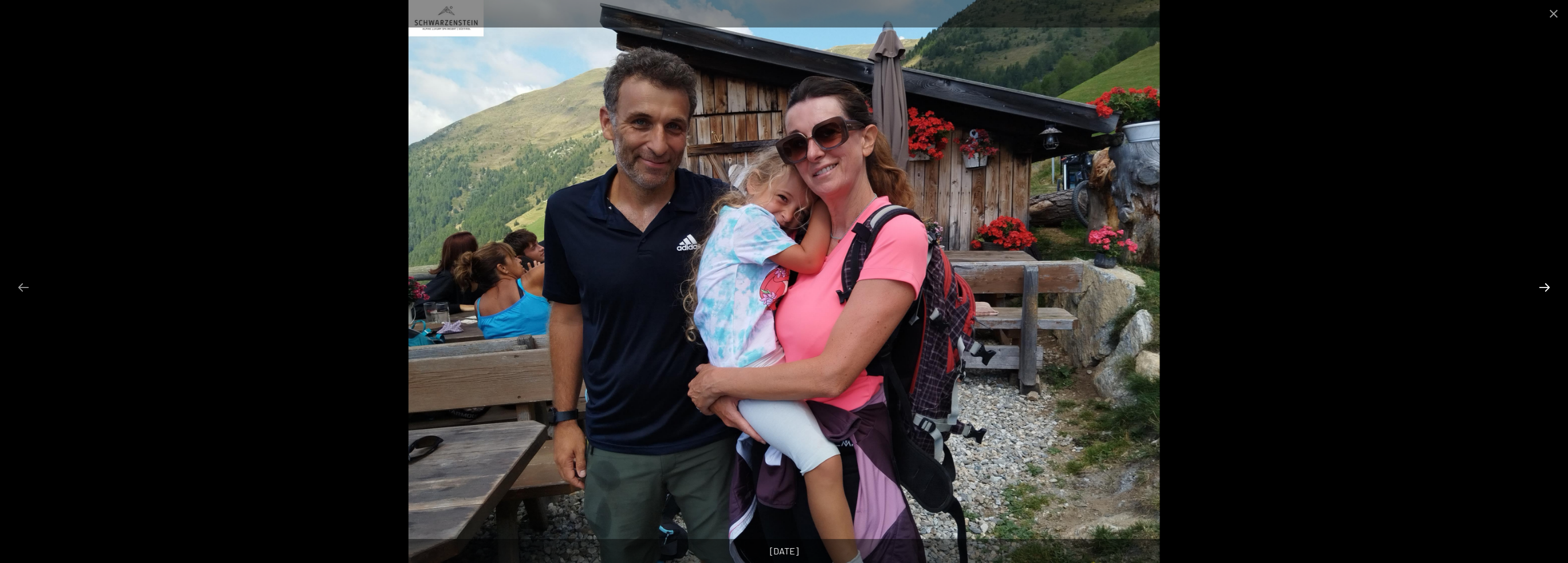
click at [1545, 282] on button "Next slide" at bounding box center [1544, 287] width 24 height 23
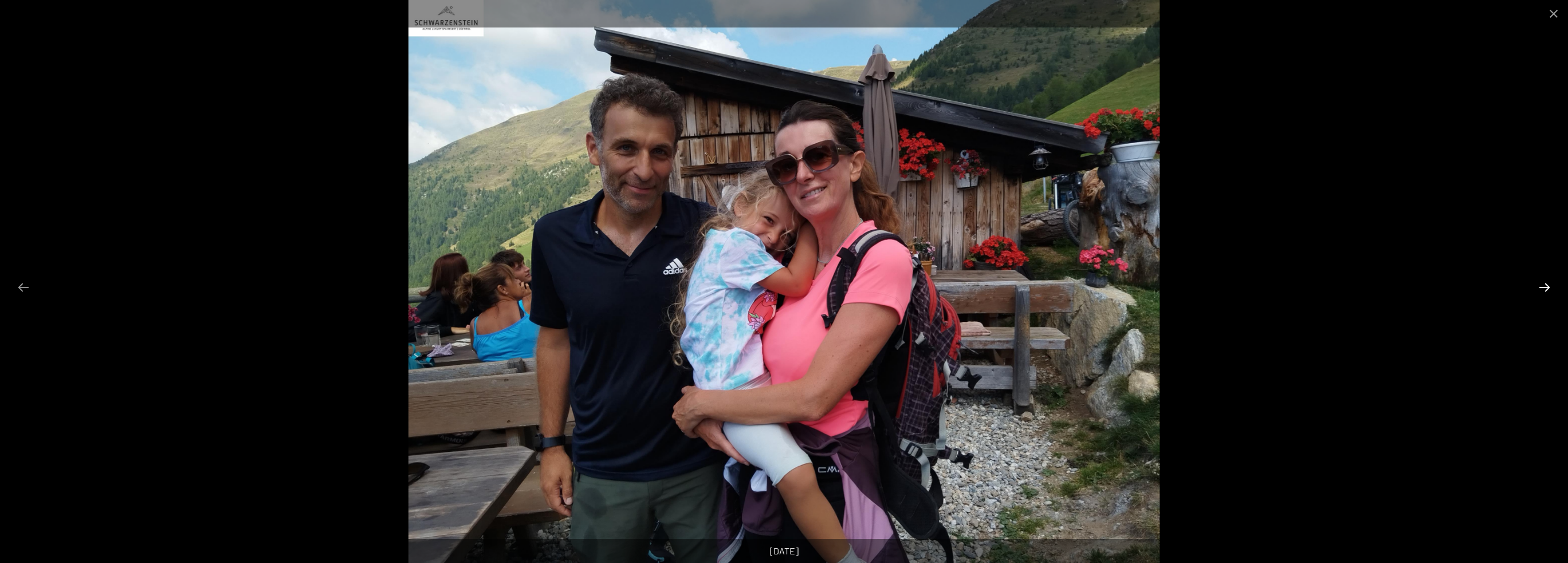
click at [1545, 282] on button "Next slide" at bounding box center [1544, 287] width 24 height 23
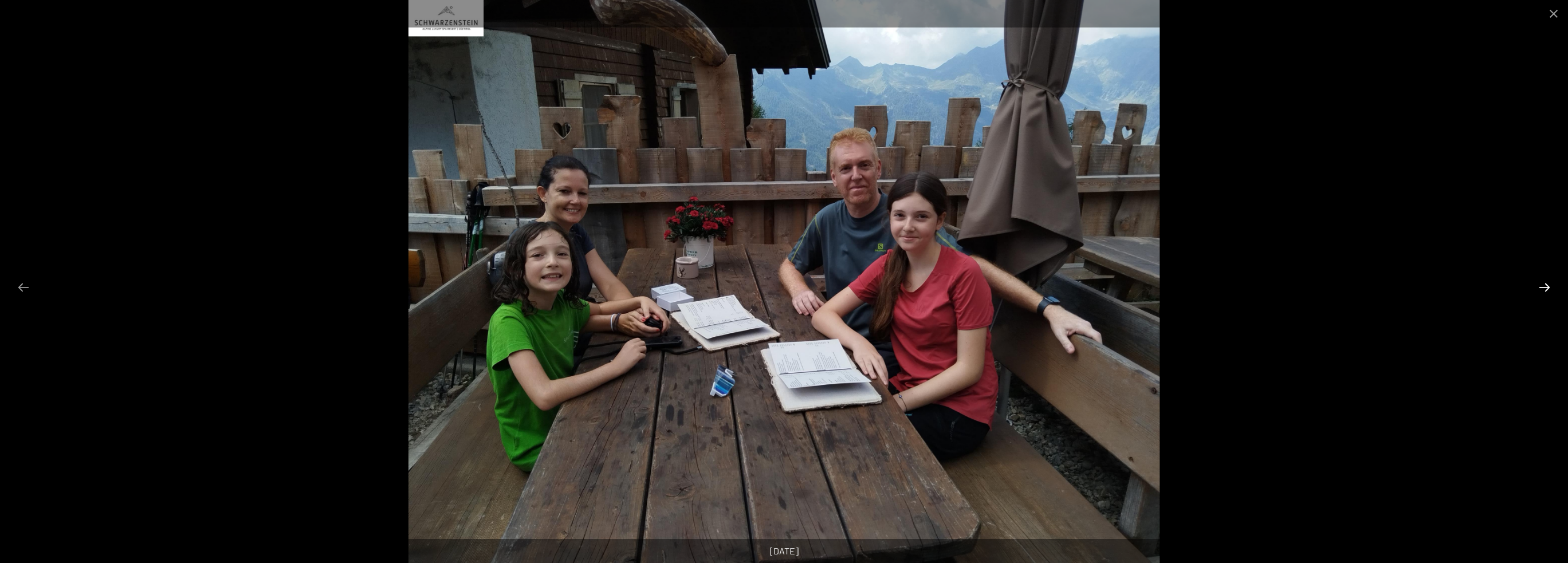
click at [1545, 282] on button "Next slide" at bounding box center [1544, 287] width 24 height 23
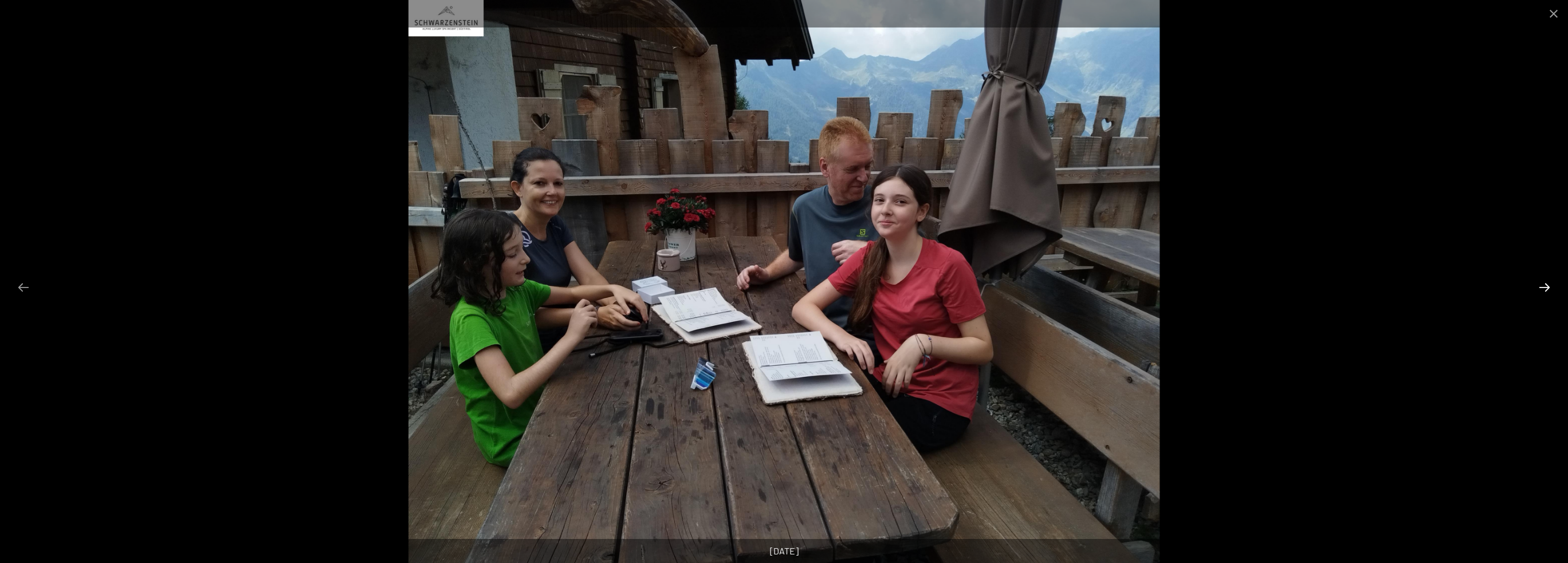
click at [1545, 282] on button "Next slide" at bounding box center [1544, 287] width 24 height 23
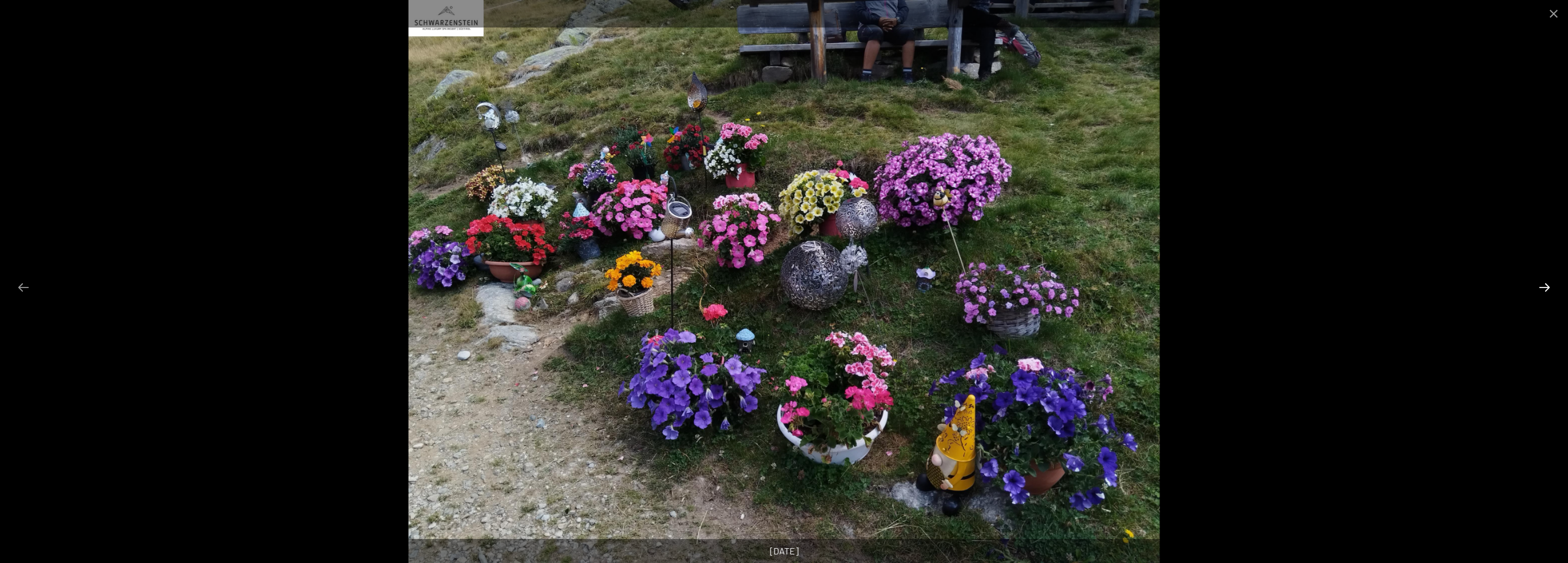
click at [1545, 282] on button "Next slide" at bounding box center [1544, 287] width 24 height 23
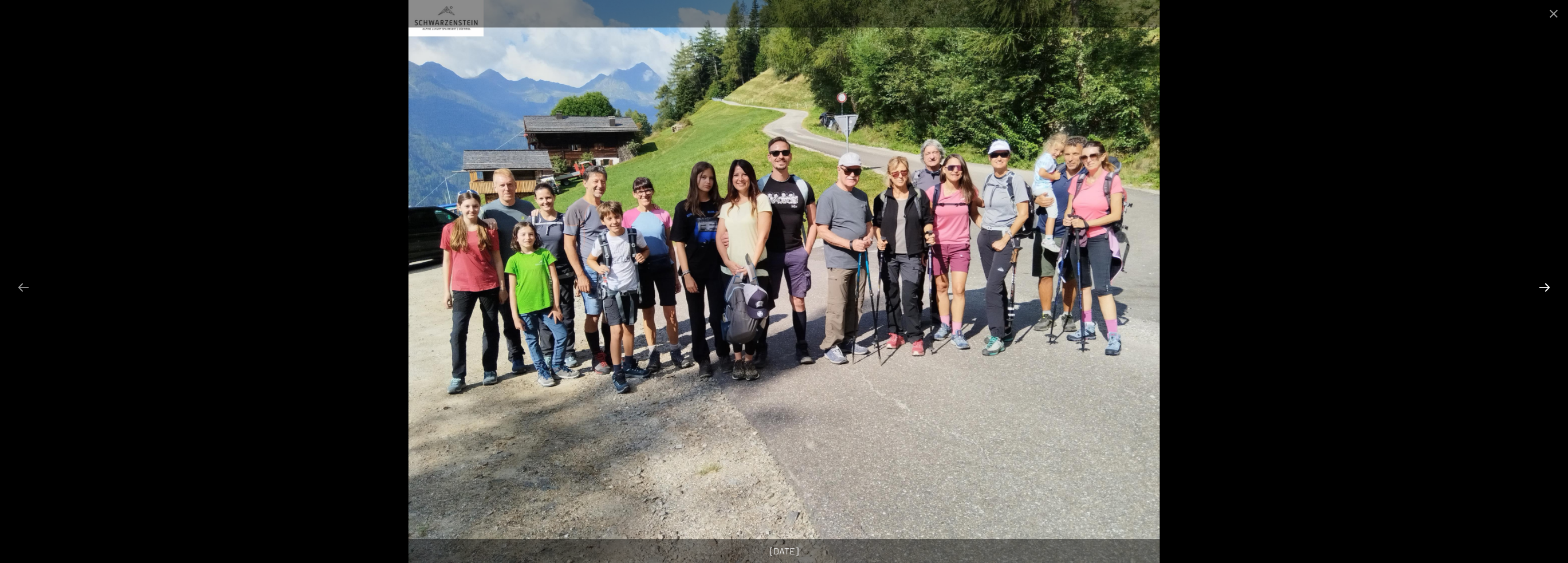
click at [1545, 282] on button "Next slide" at bounding box center [1544, 287] width 24 height 23
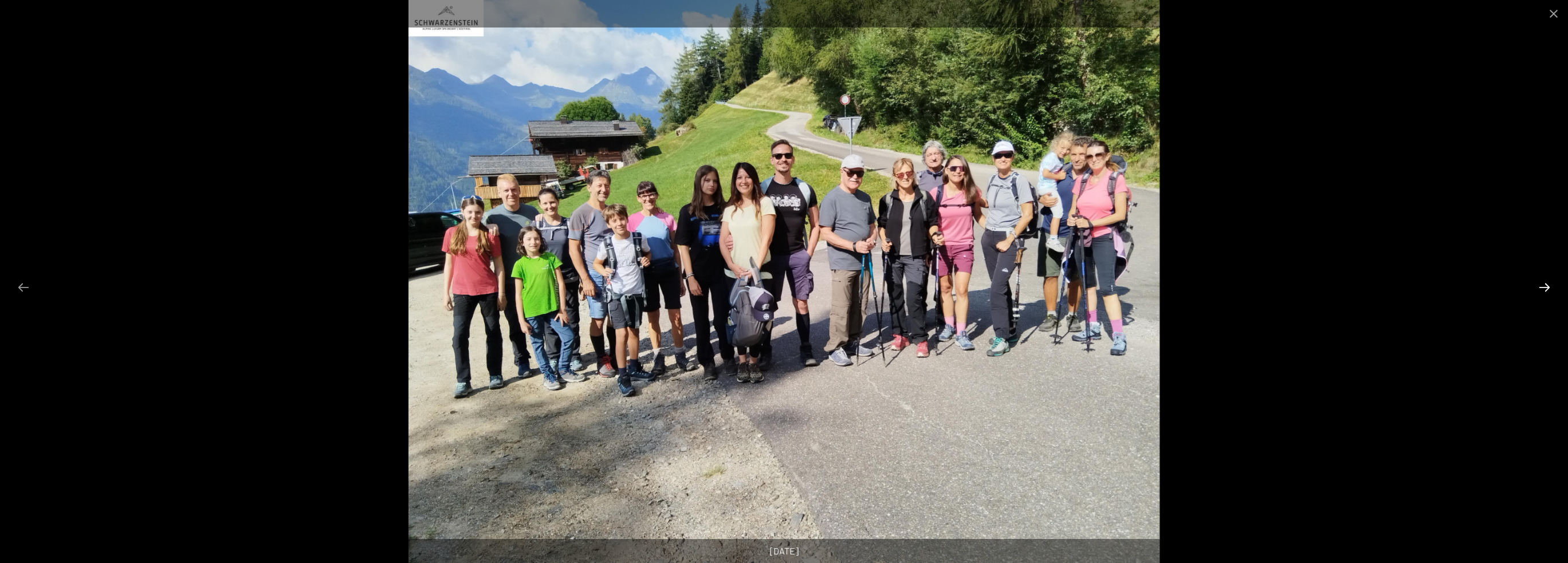
click at [1545, 282] on button "Next slide" at bounding box center [1544, 287] width 24 height 23
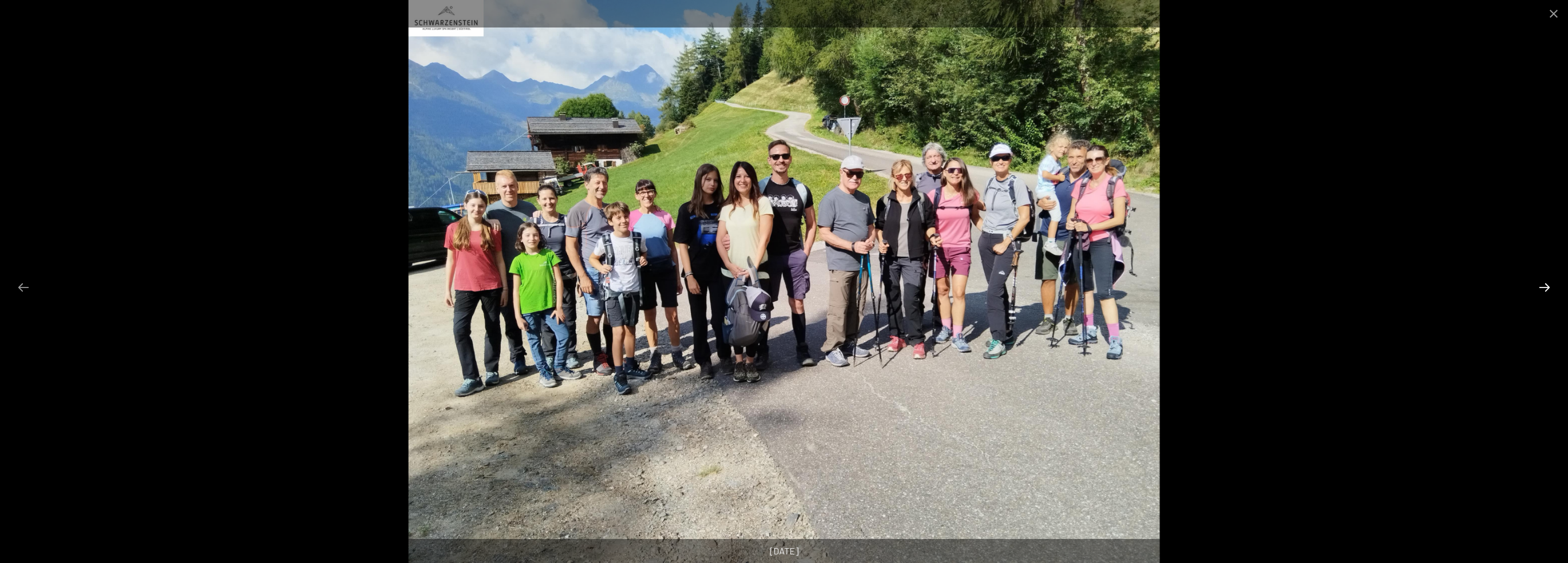
click at [1545, 282] on button "Next slide" at bounding box center [1544, 287] width 24 height 23
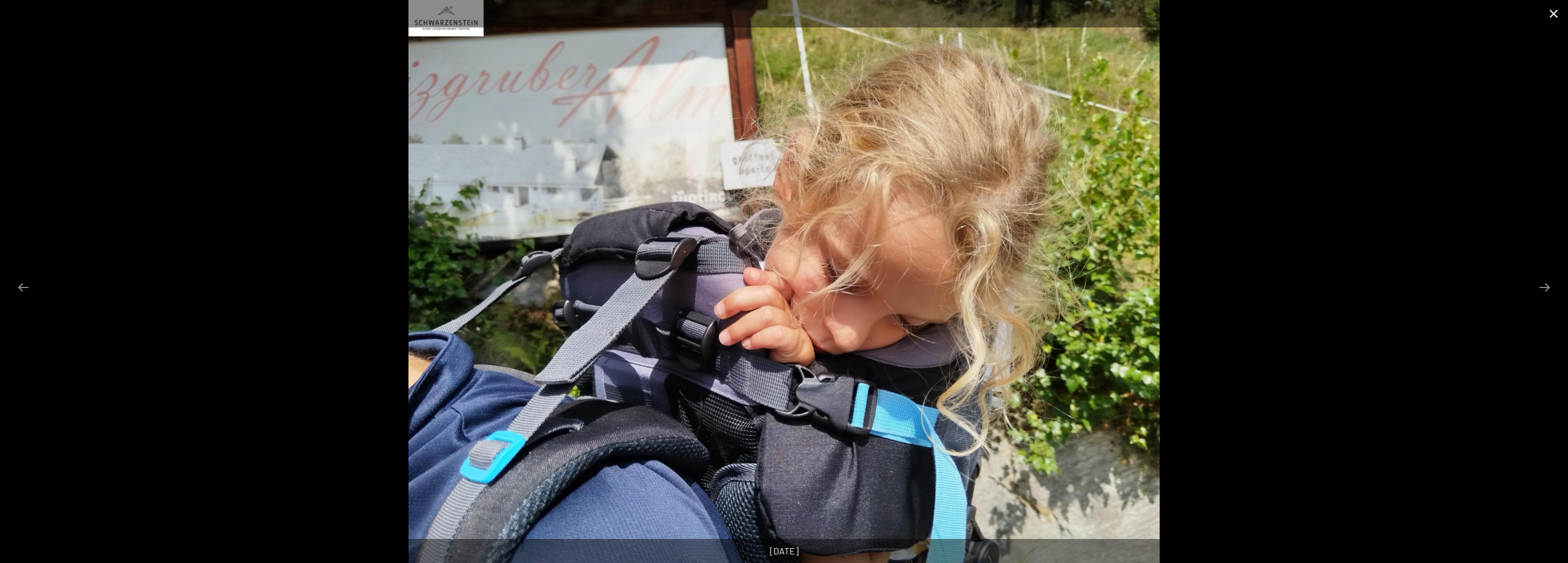
click at [1557, 7] on button "Close gallery" at bounding box center [1553, 13] width 29 height 27
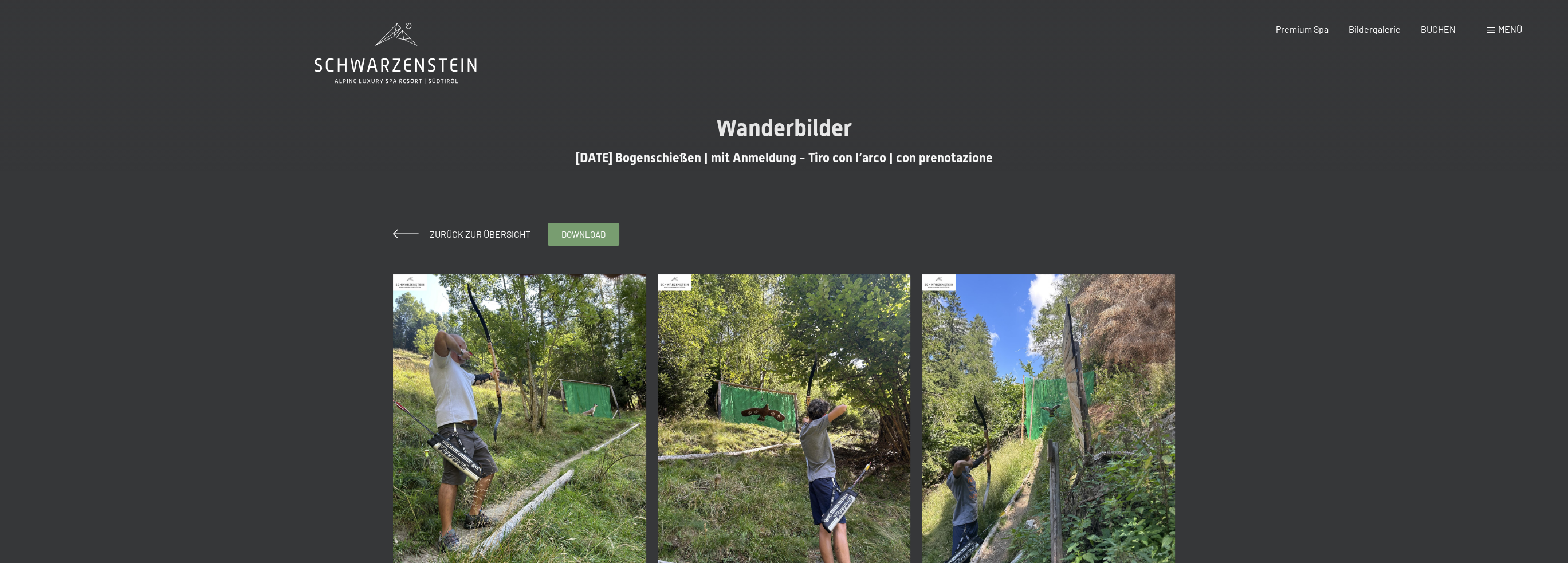
click at [560, 407] on img at bounding box center [520, 442] width 253 height 337
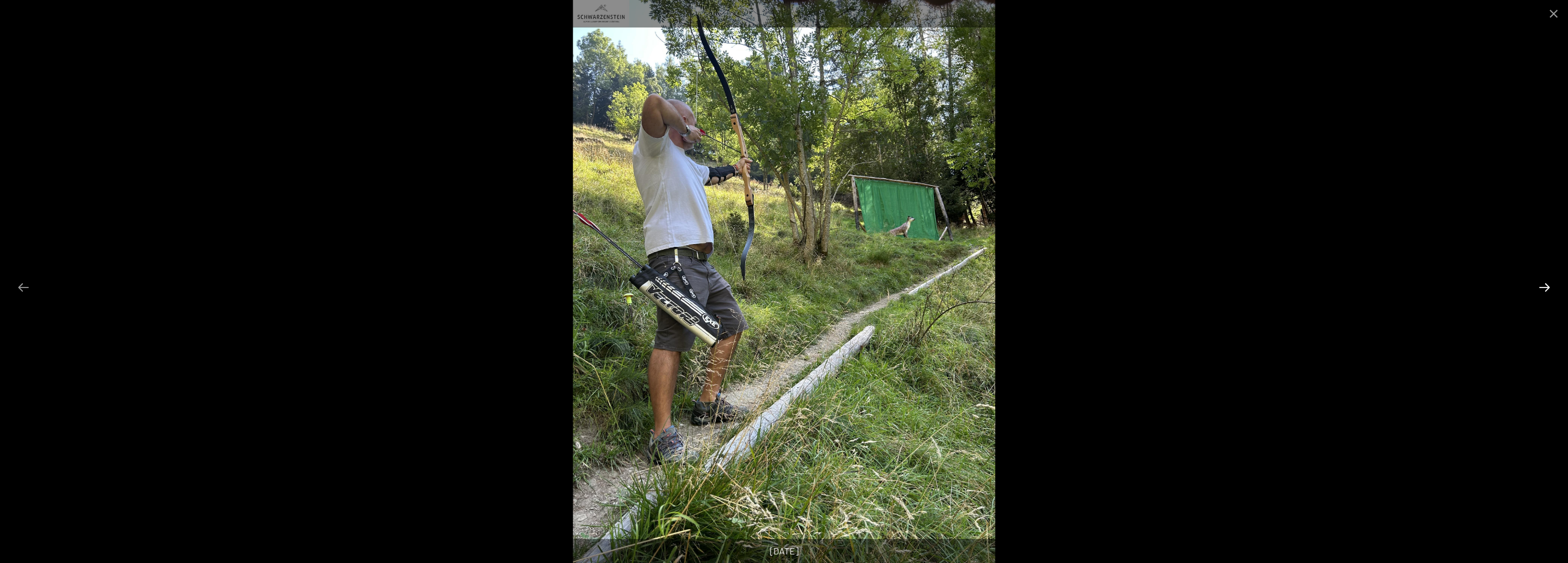
click at [1547, 285] on button "Next slide" at bounding box center [1544, 287] width 24 height 23
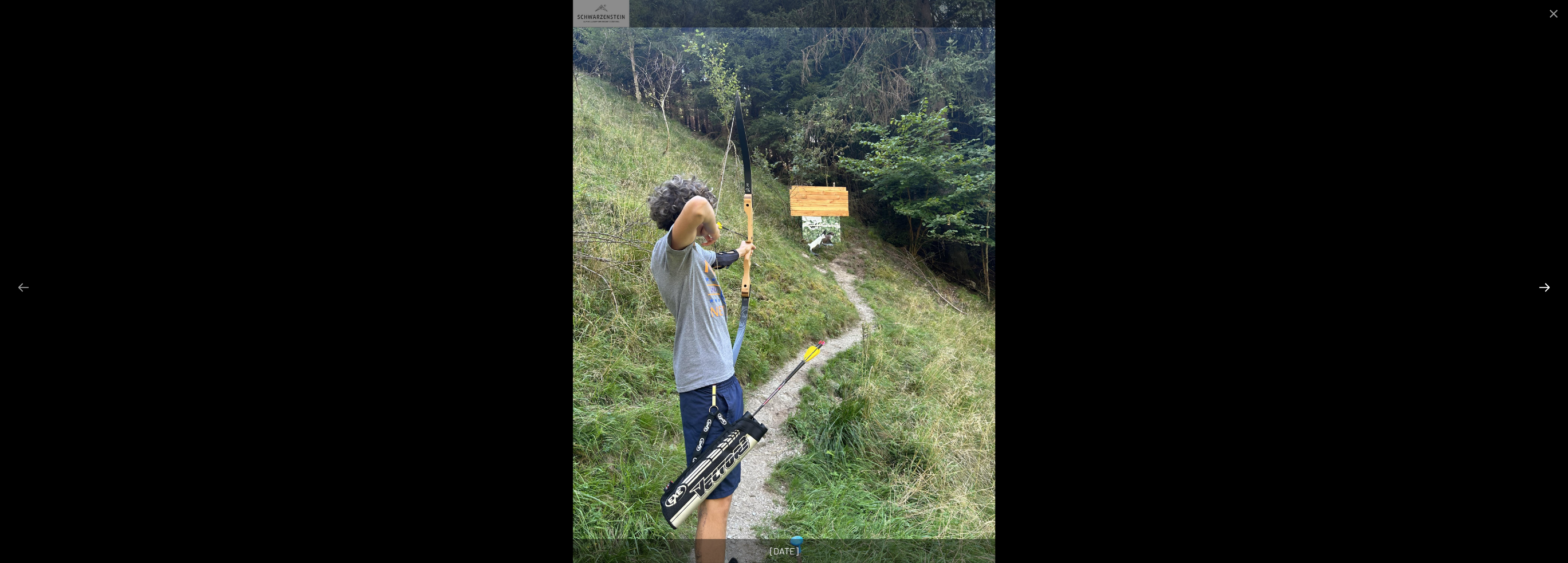
click at [1546, 285] on button "Next slide" at bounding box center [1544, 287] width 24 height 23
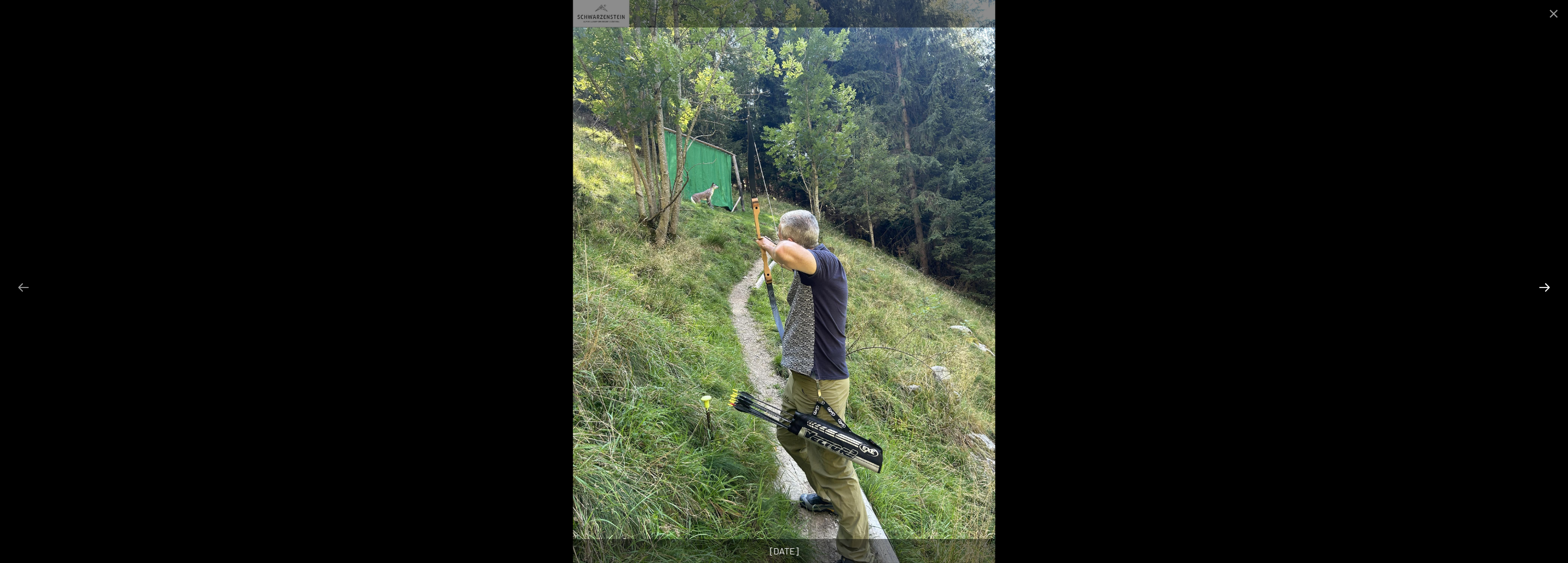
click at [1545, 285] on button "Next slide" at bounding box center [1544, 287] width 24 height 23
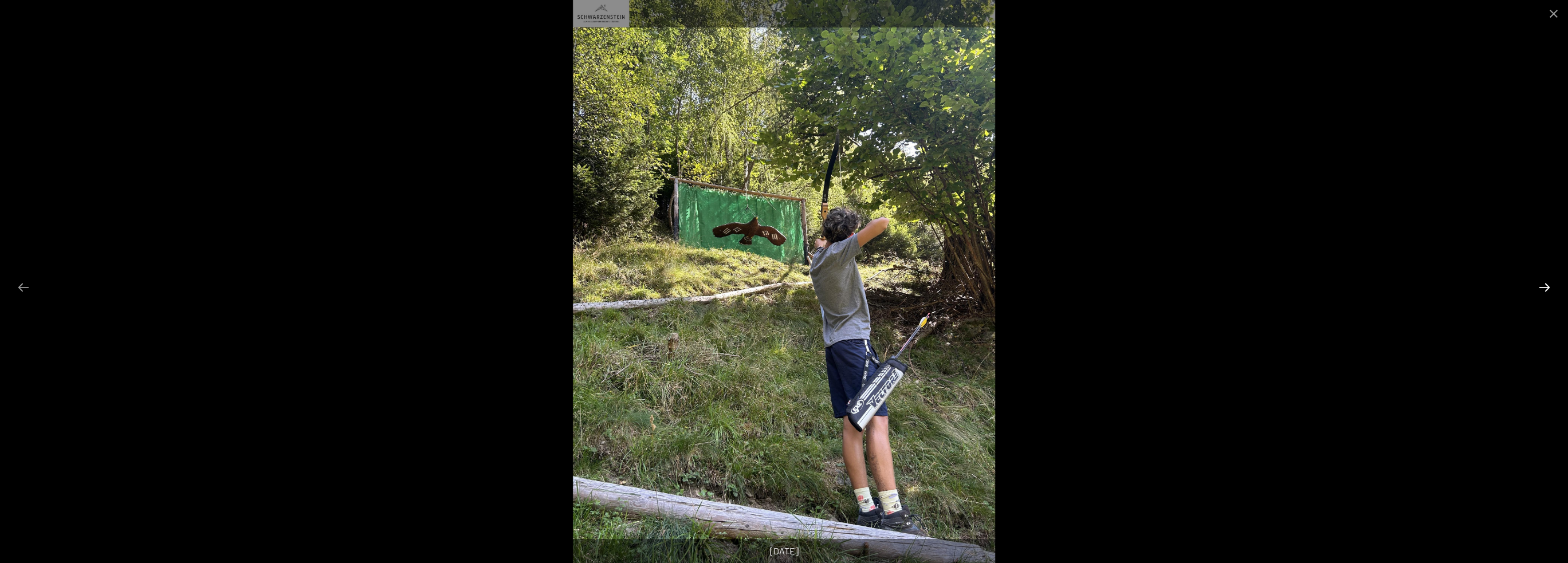
click at [1545, 285] on button "Next slide" at bounding box center [1544, 287] width 24 height 23
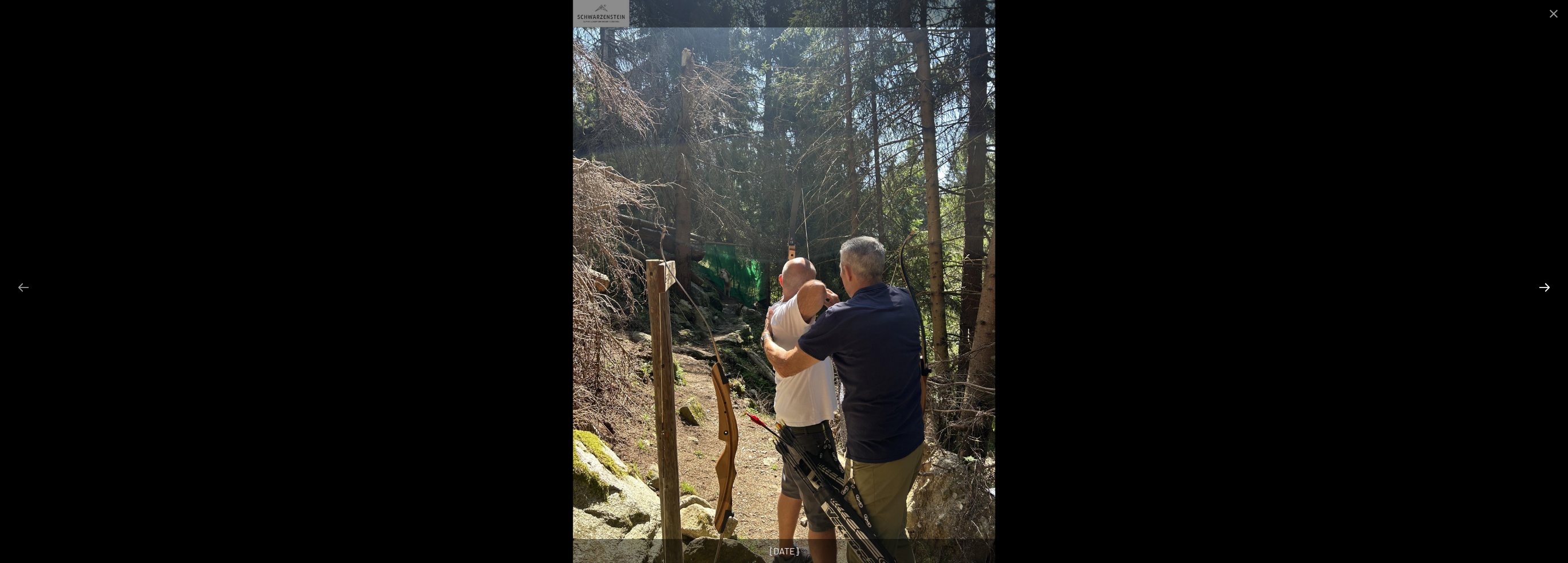
click at [1543, 285] on button "Next slide" at bounding box center [1544, 287] width 24 height 23
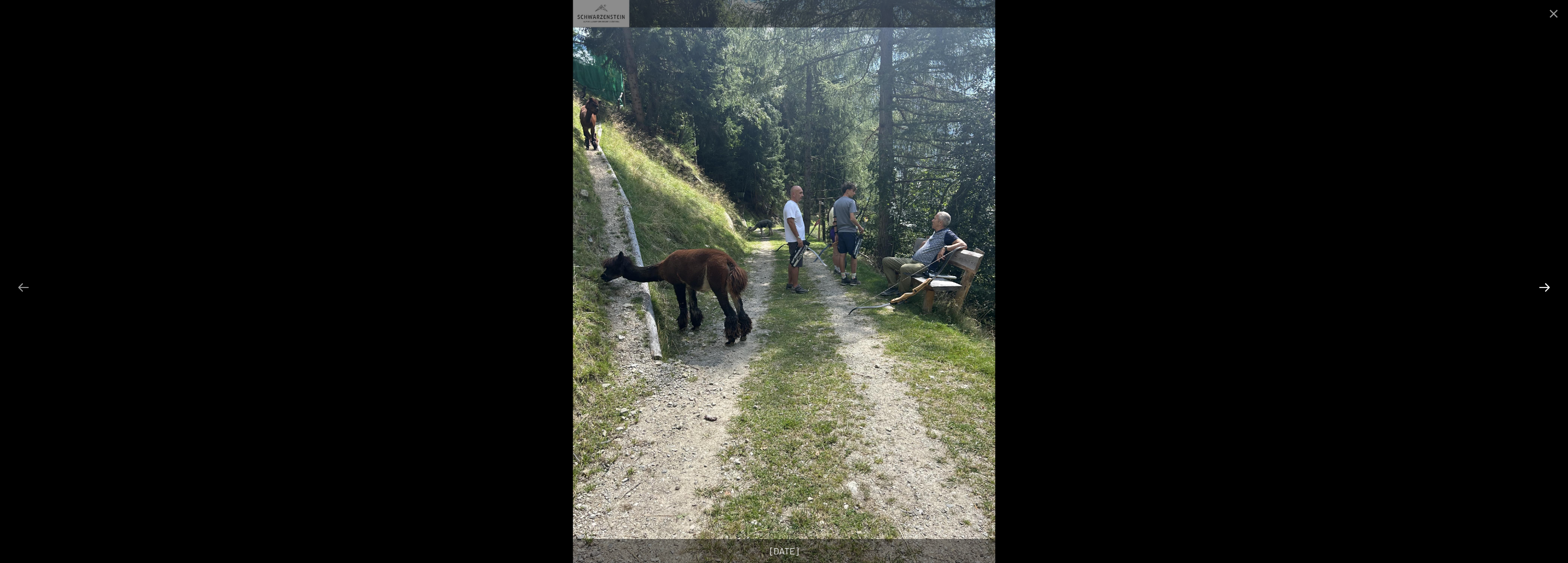
click at [1541, 284] on button "Next slide" at bounding box center [1544, 287] width 24 height 23
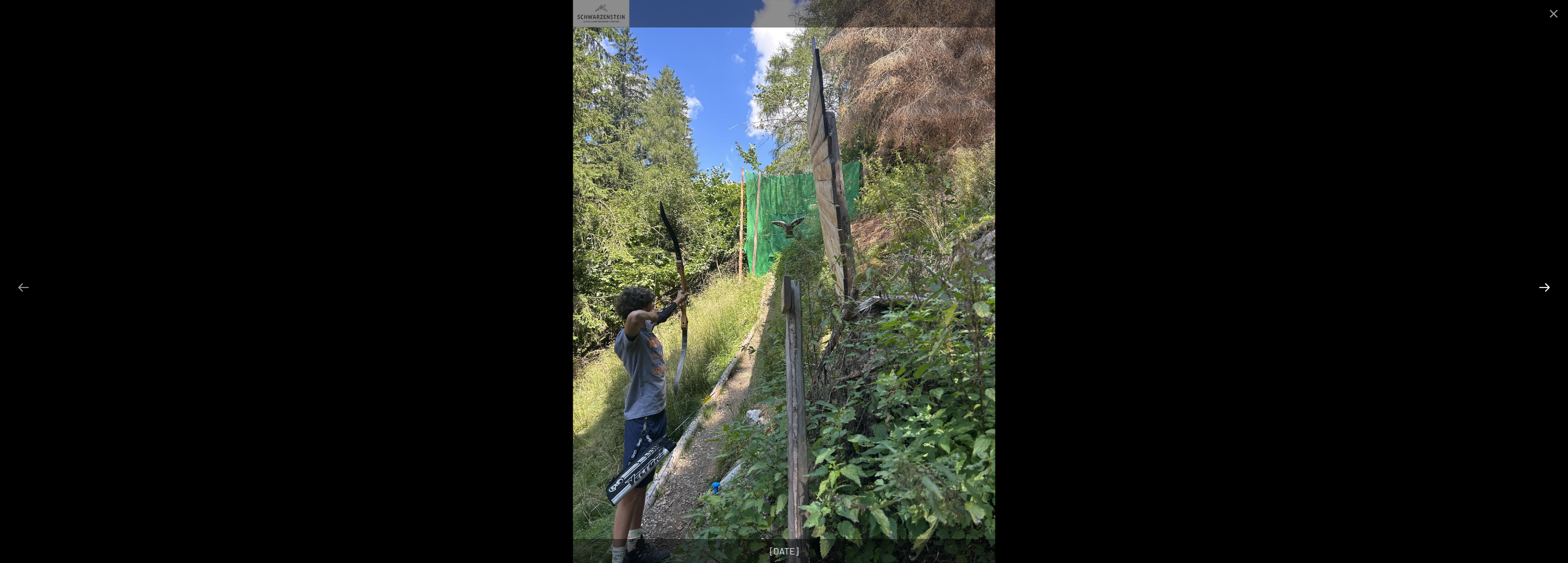
click at [1541, 284] on button "Next slide" at bounding box center [1544, 287] width 24 height 23
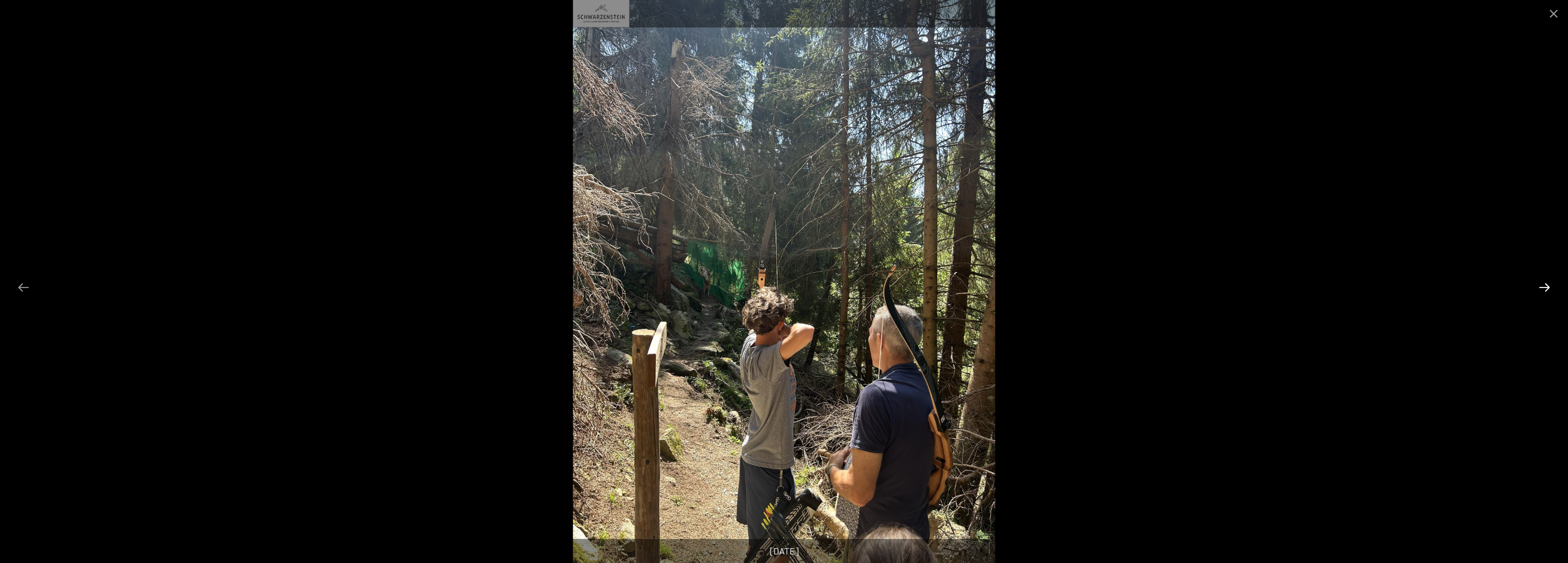
click at [1540, 284] on button "Next slide" at bounding box center [1544, 287] width 24 height 23
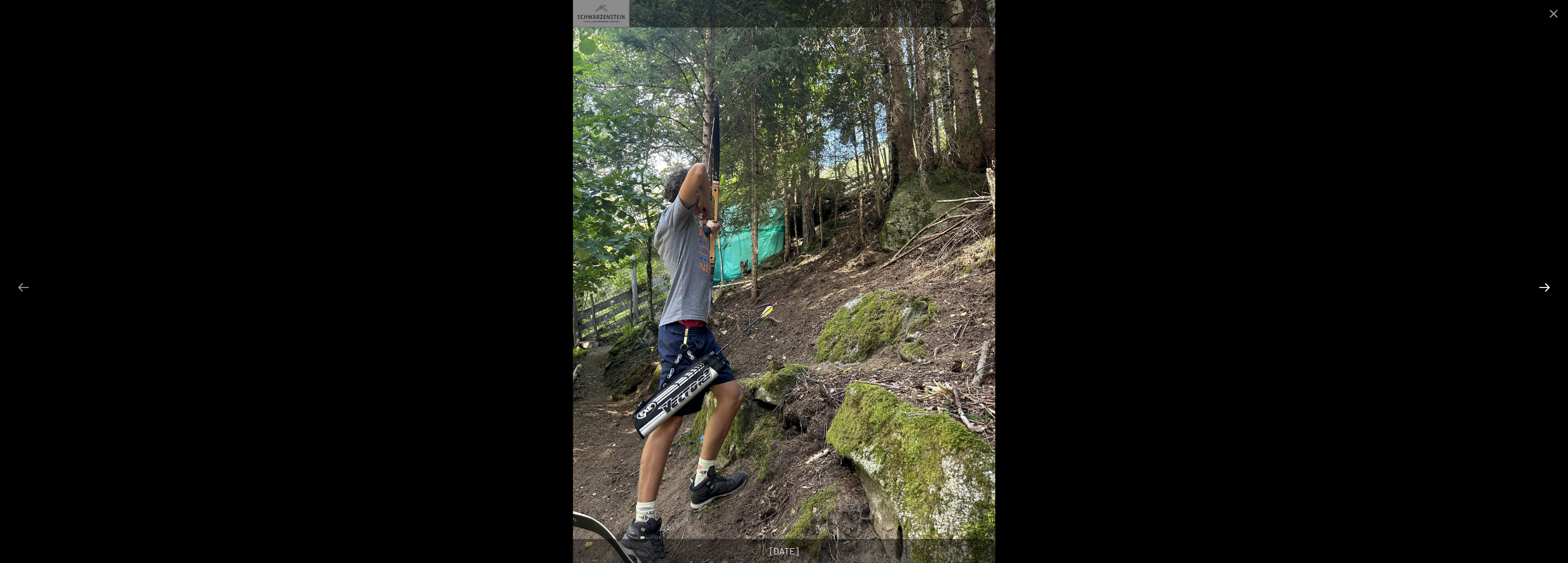
click at [1536, 284] on button "Next slide" at bounding box center [1544, 287] width 24 height 23
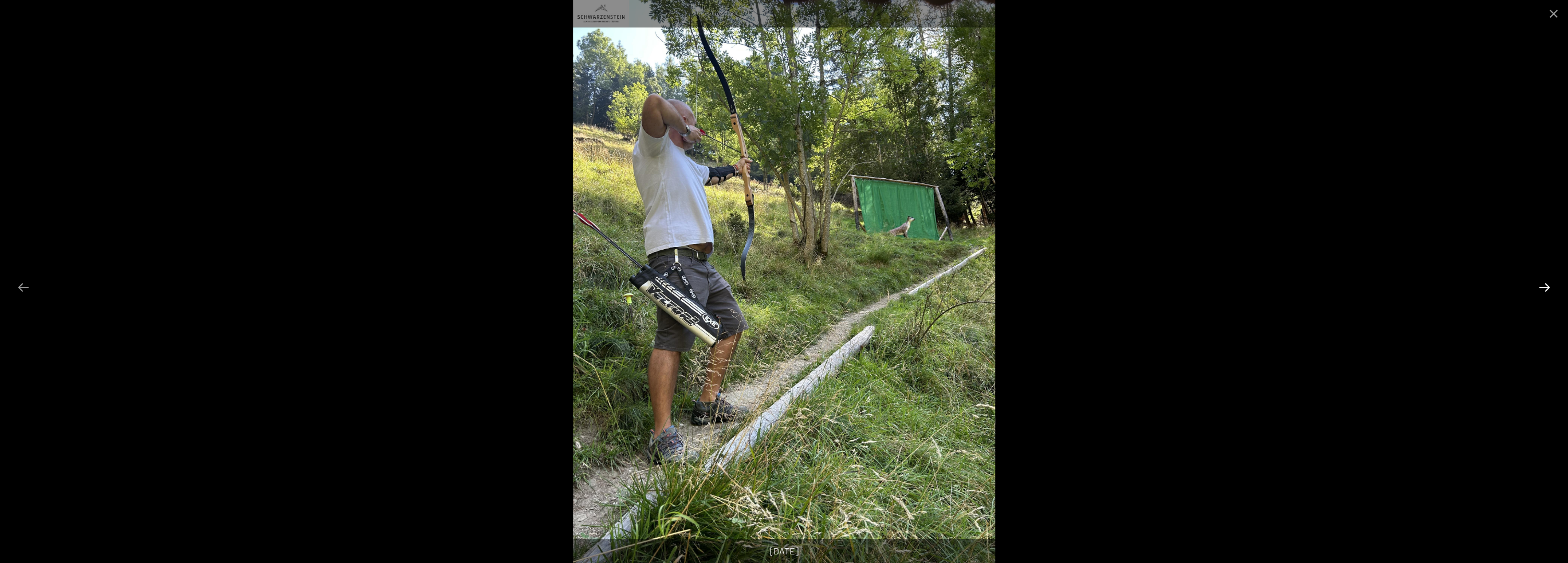
click at [1536, 284] on button "Next slide" at bounding box center [1544, 287] width 24 height 23
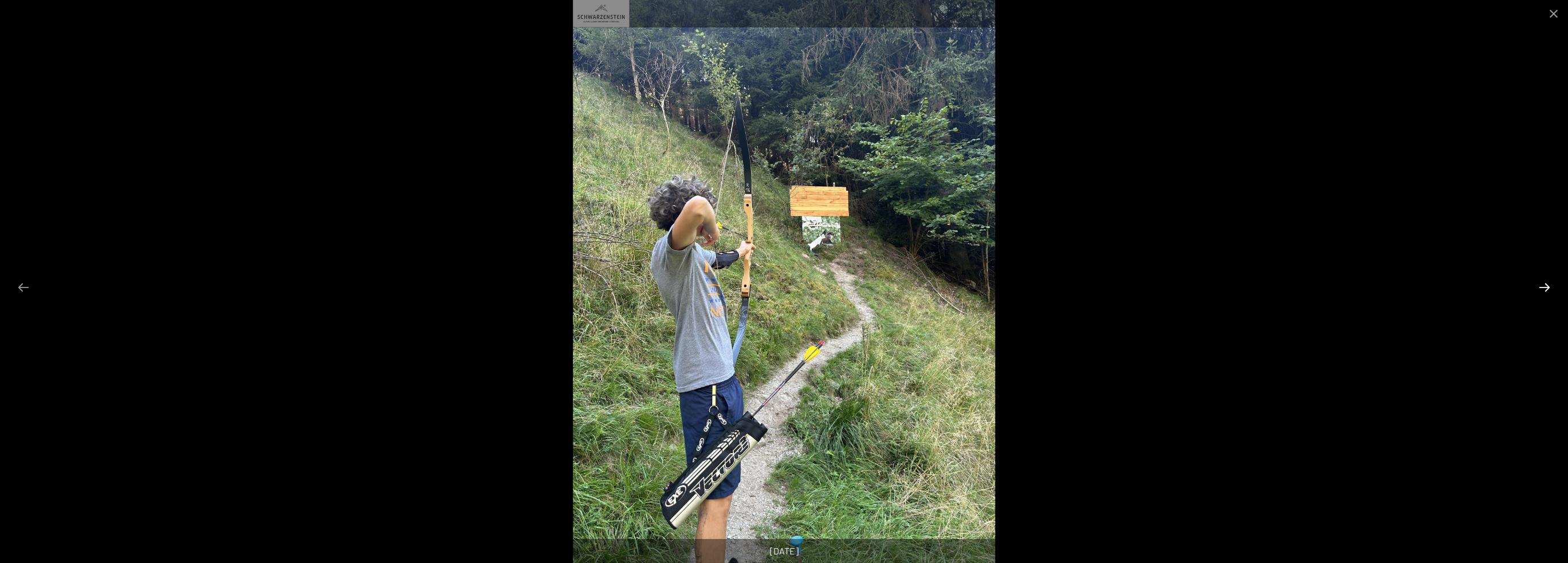
click at [1536, 284] on button "Next slide" at bounding box center [1544, 287] width 24 height 23
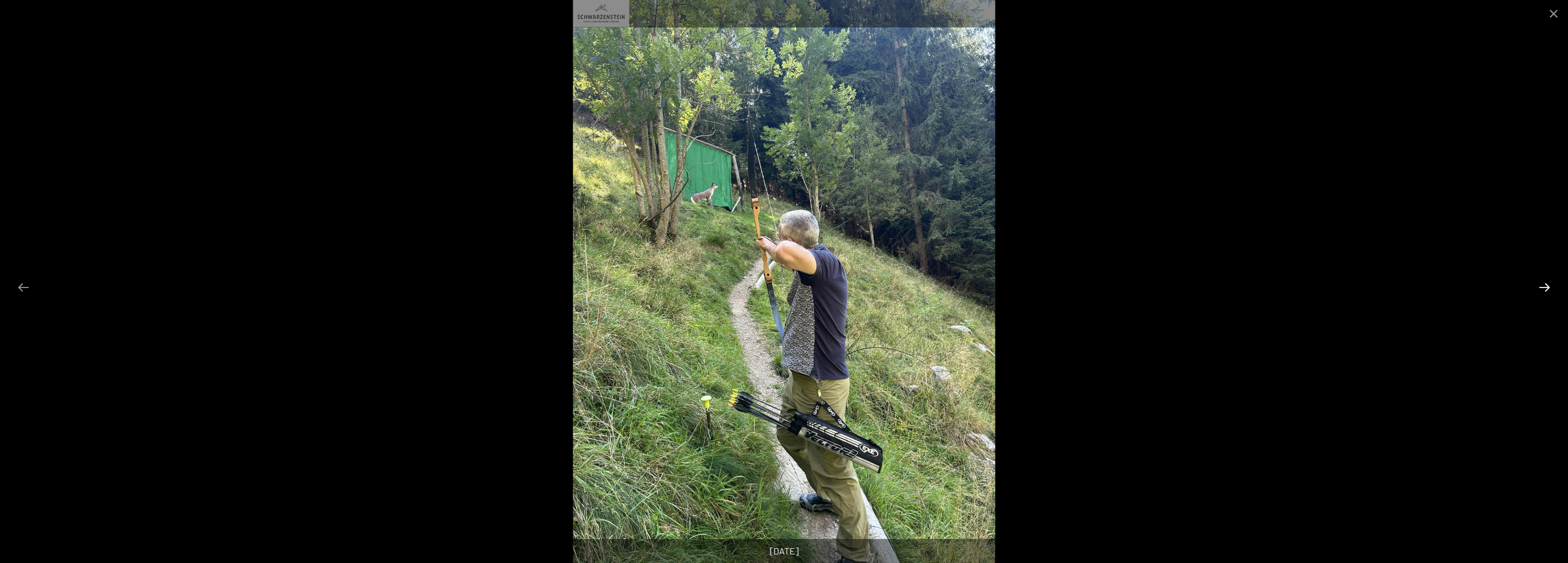
click at [1536, 284] on button "Next slide" at bounding box center [1544, 287] width 24 height 23
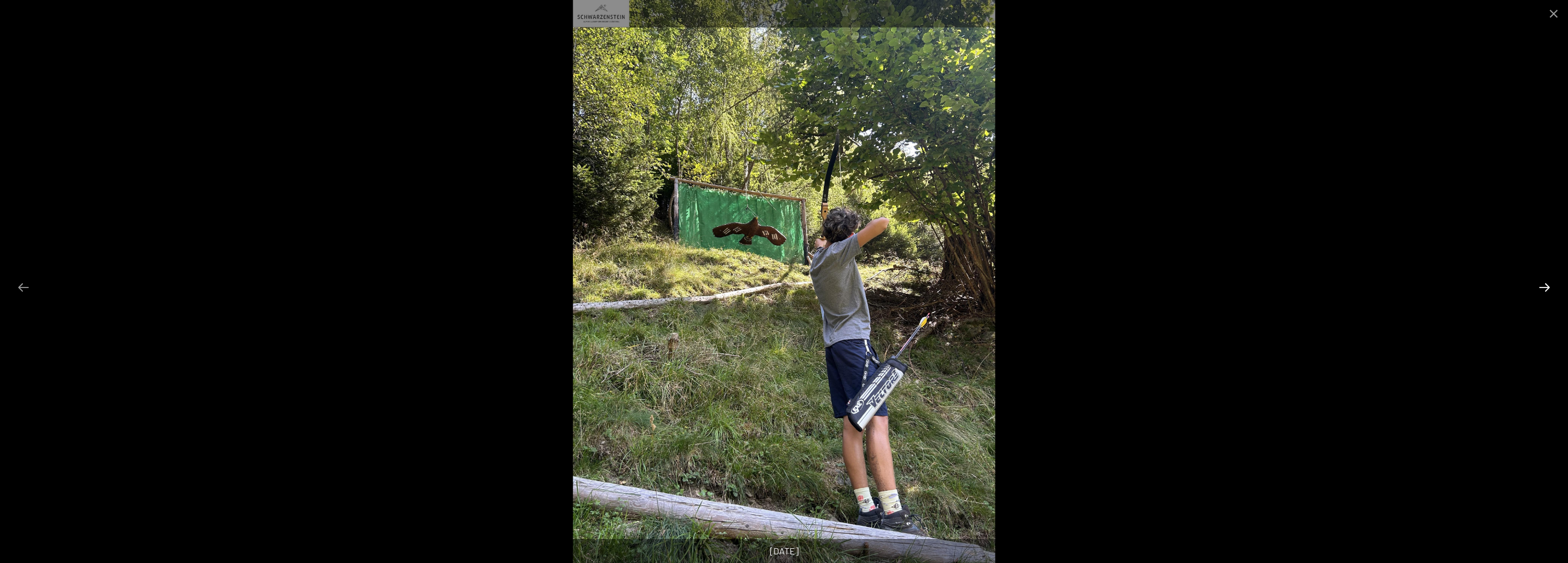
click at [1536, 284] on button "Next slide" at bounding box center [1544, 287] width 24 height 23
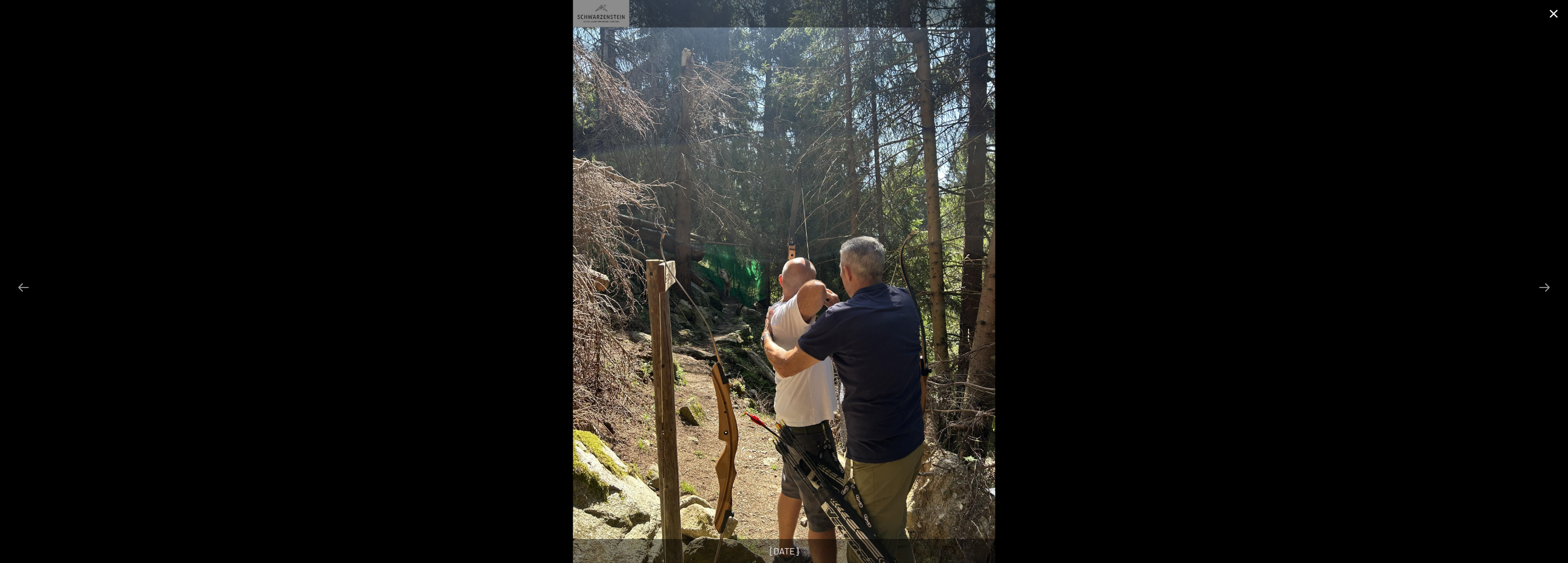
click at [1550, 13] on button "Close gallery" at bounding box center [1553, 13] width 29 height 27
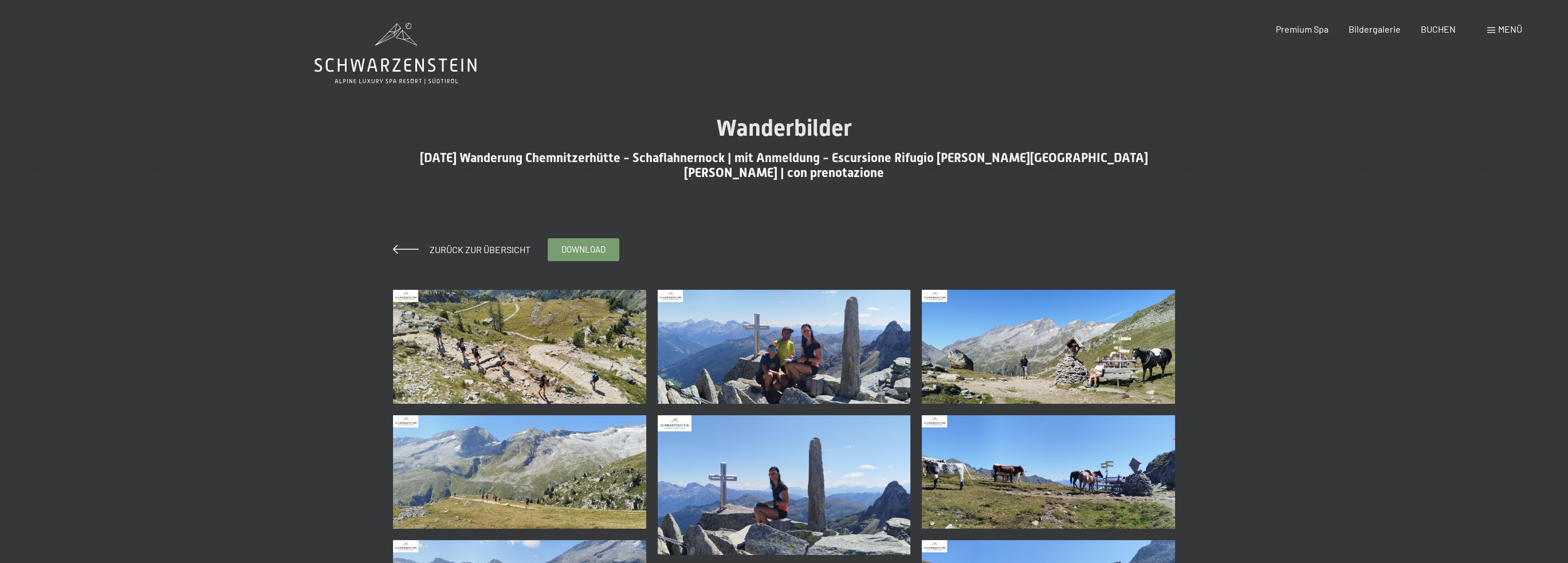
click at [511, 352] on img at bounding box center [520, 347] width 253 height 114
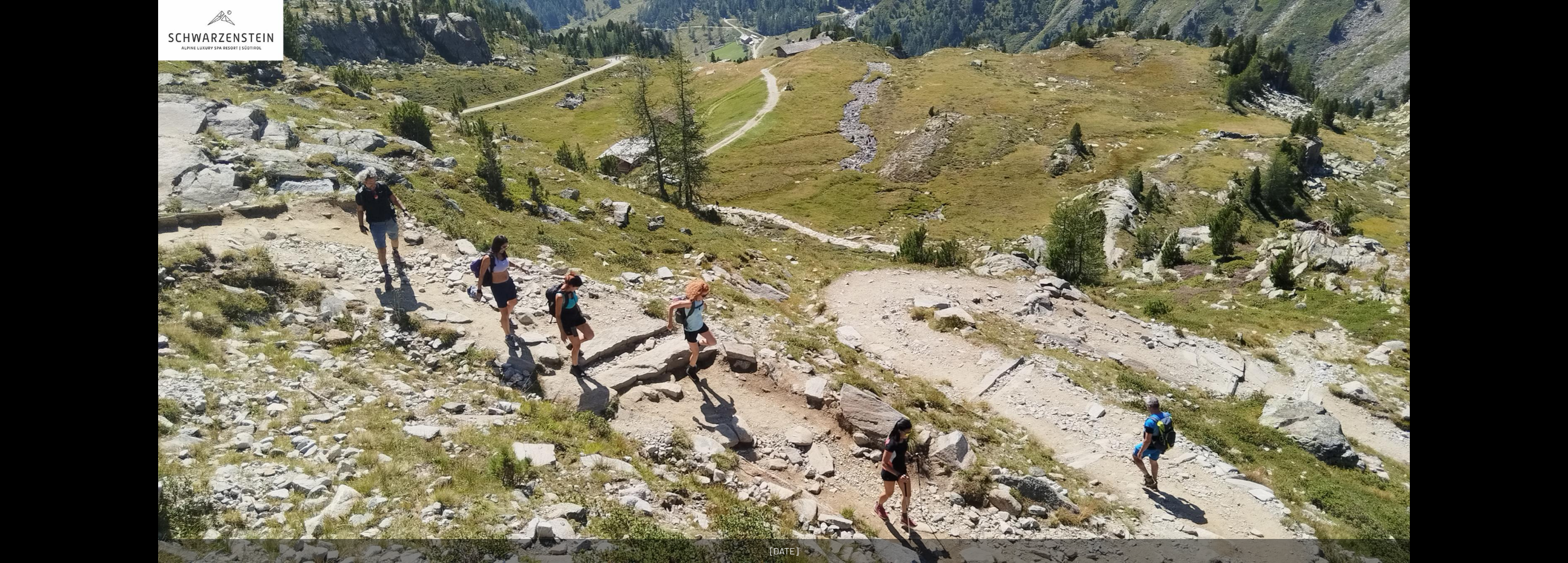
click at [1547, 285] on button "Next slide" at bounding box center [1550, 287] width 24 height 23
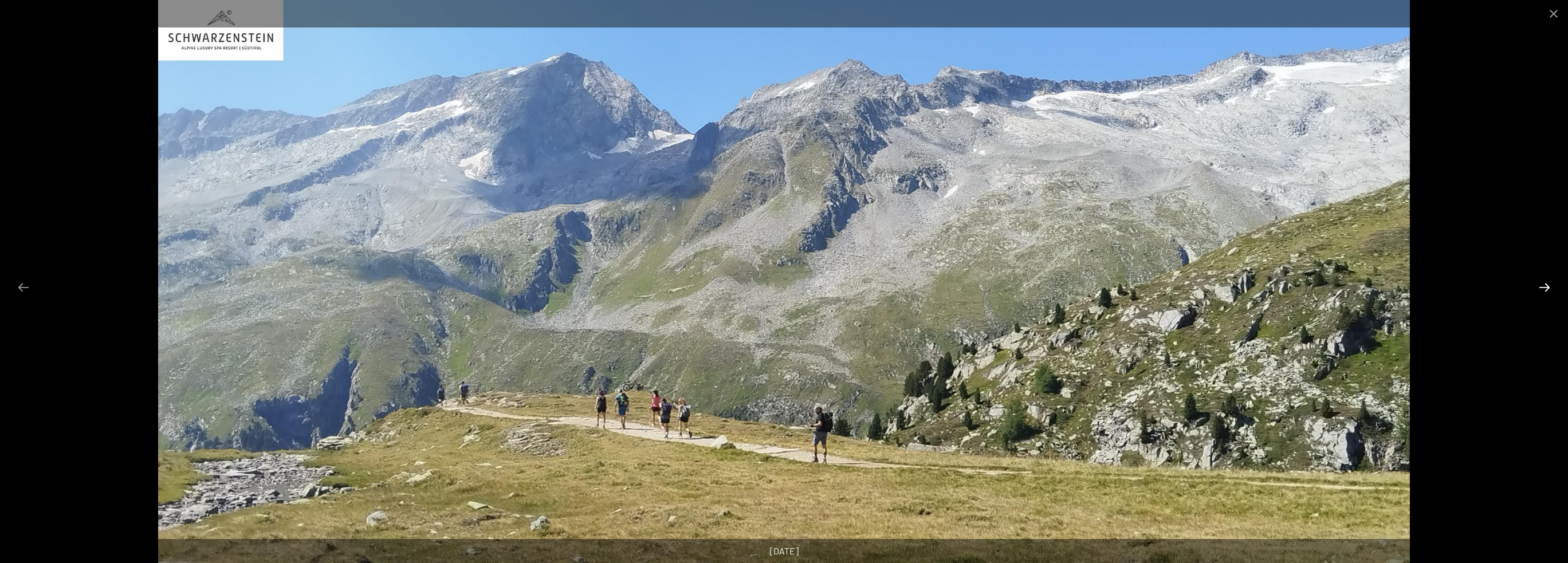
click at [1547, 285] on button "Next slide" at bounding box center [1544, 287] width 24 height 23
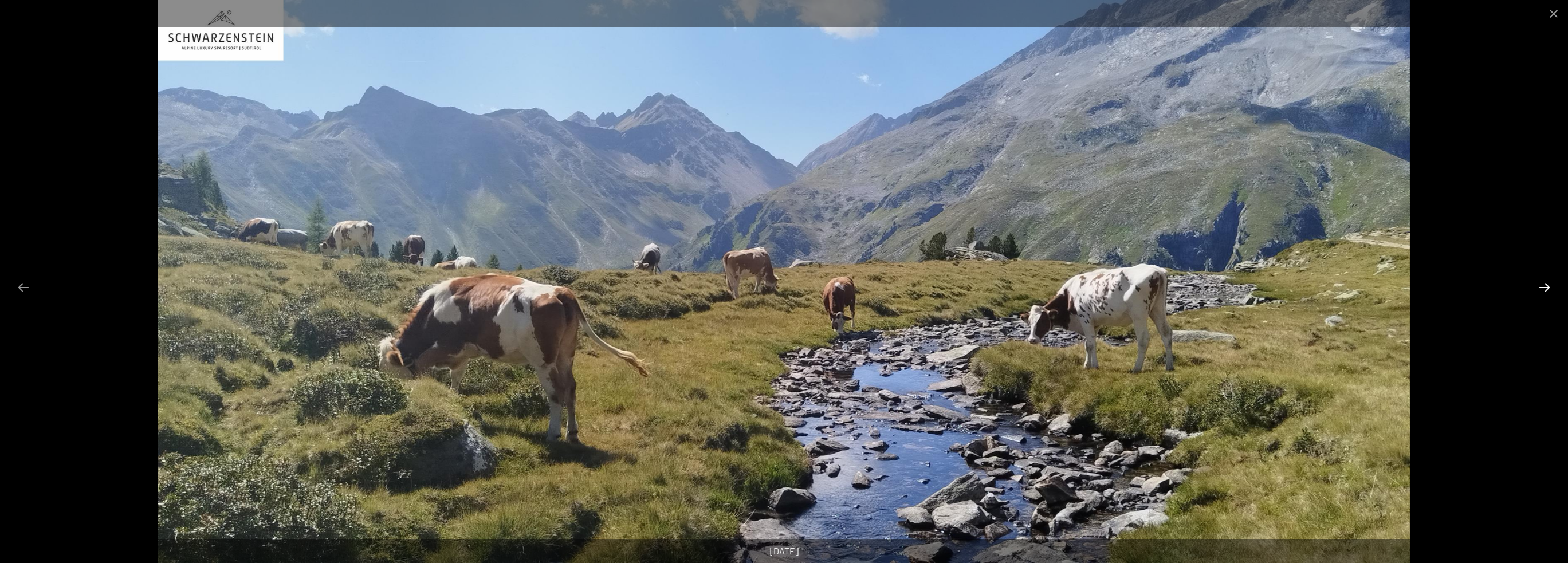
click at [1547, 285] on button "Next slide" at bounding box center [1544, 287] width 24 height 23
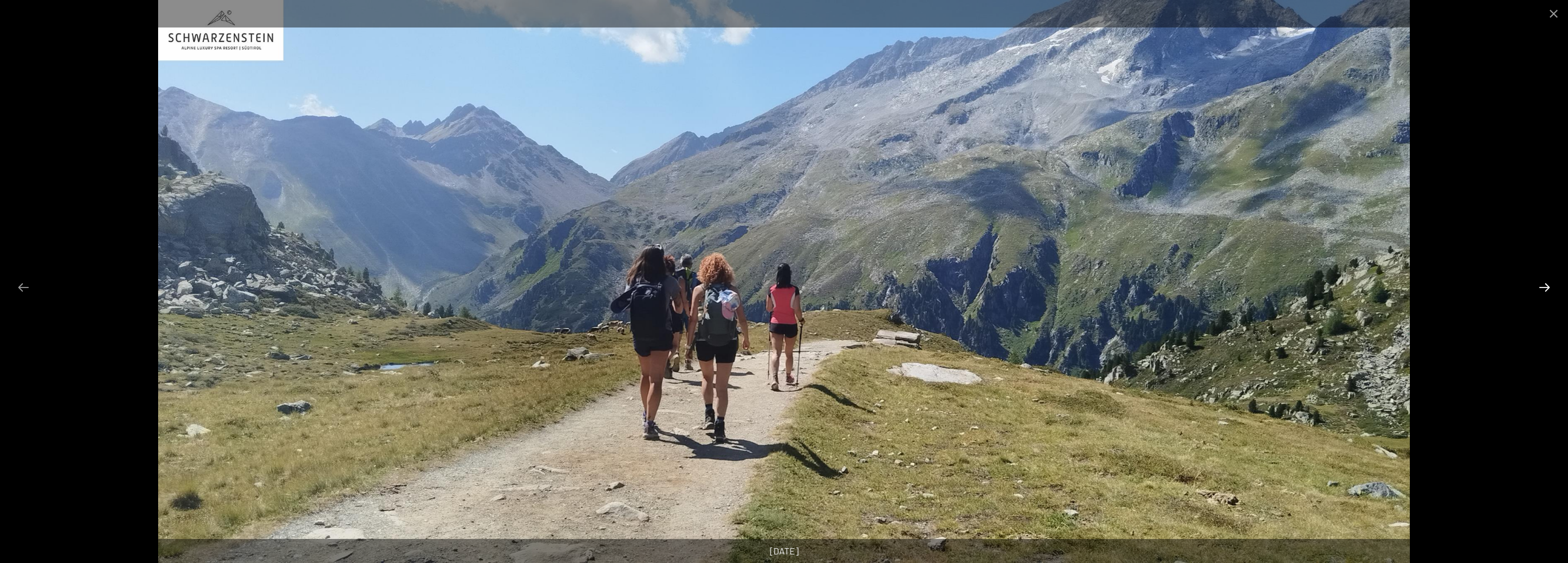
click at [1547, 285] on button "Next slide" at bounding box center [1544, 287] width 24 height 23
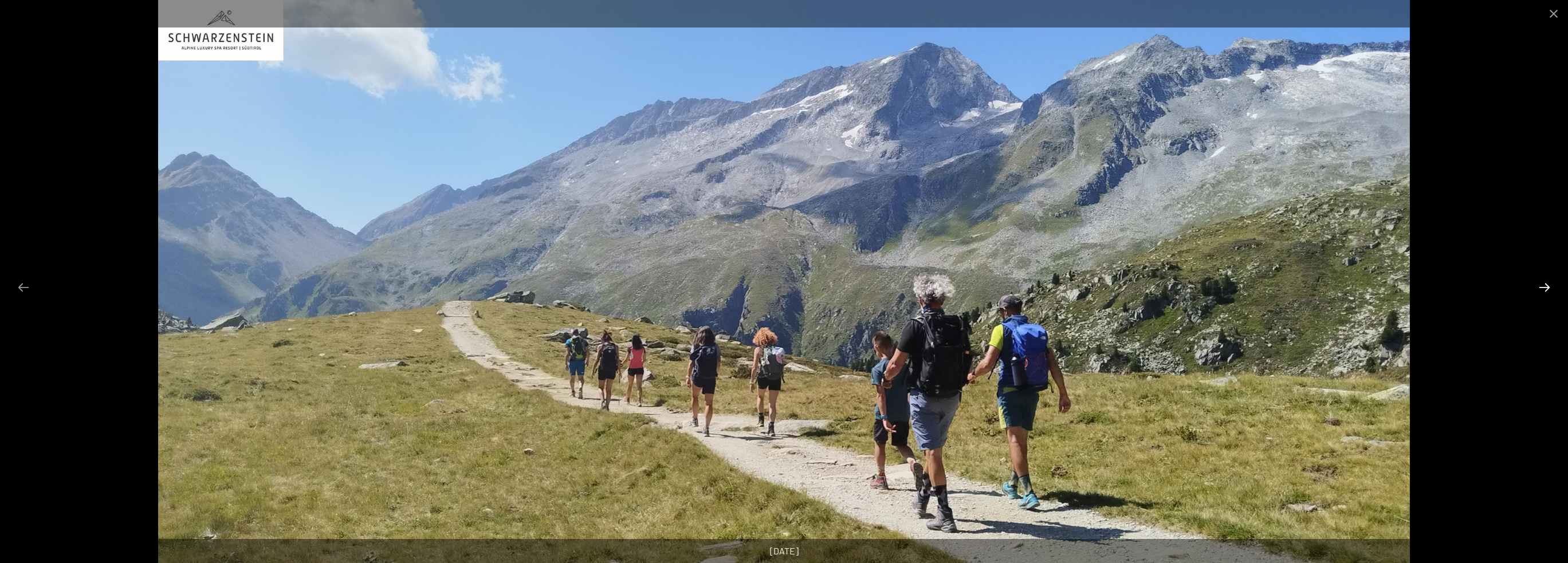
click at [1547, 285] on button "Next slide" at bounding box center [1544, 287] width 24 height 23
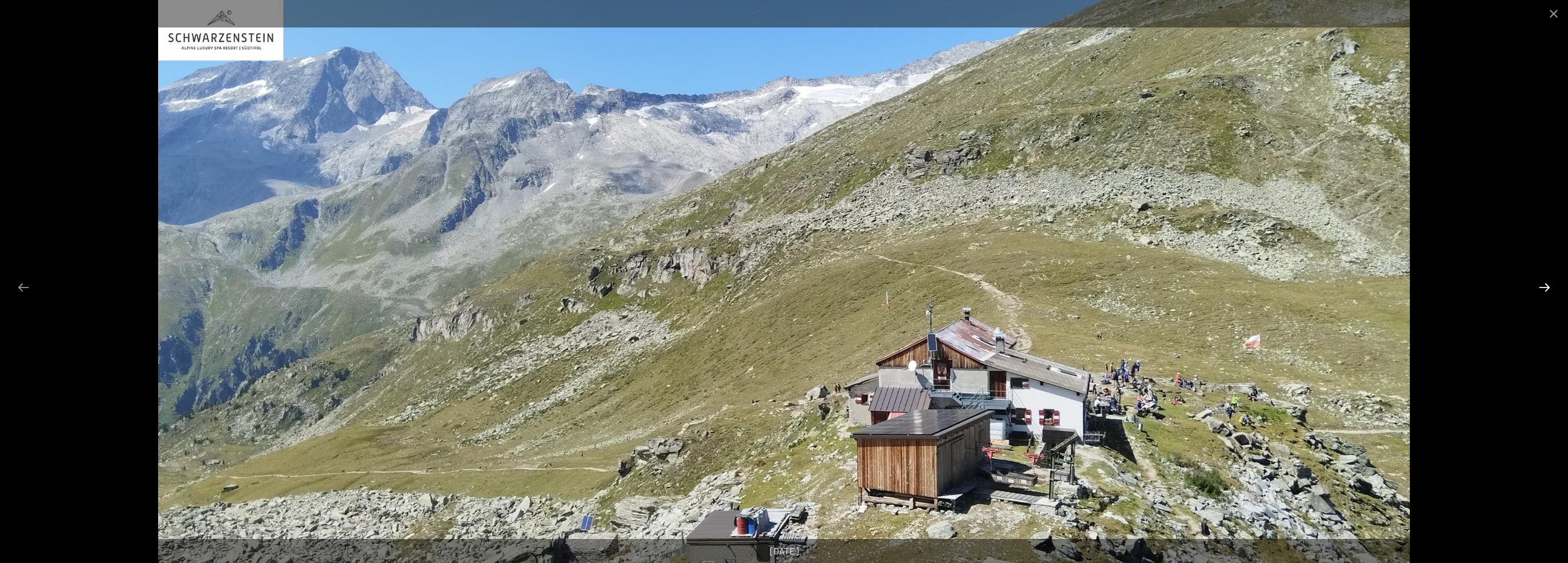
click at [1547, 285] on button "Next slide" at bounding box center [1544, 287] width 24 height 23
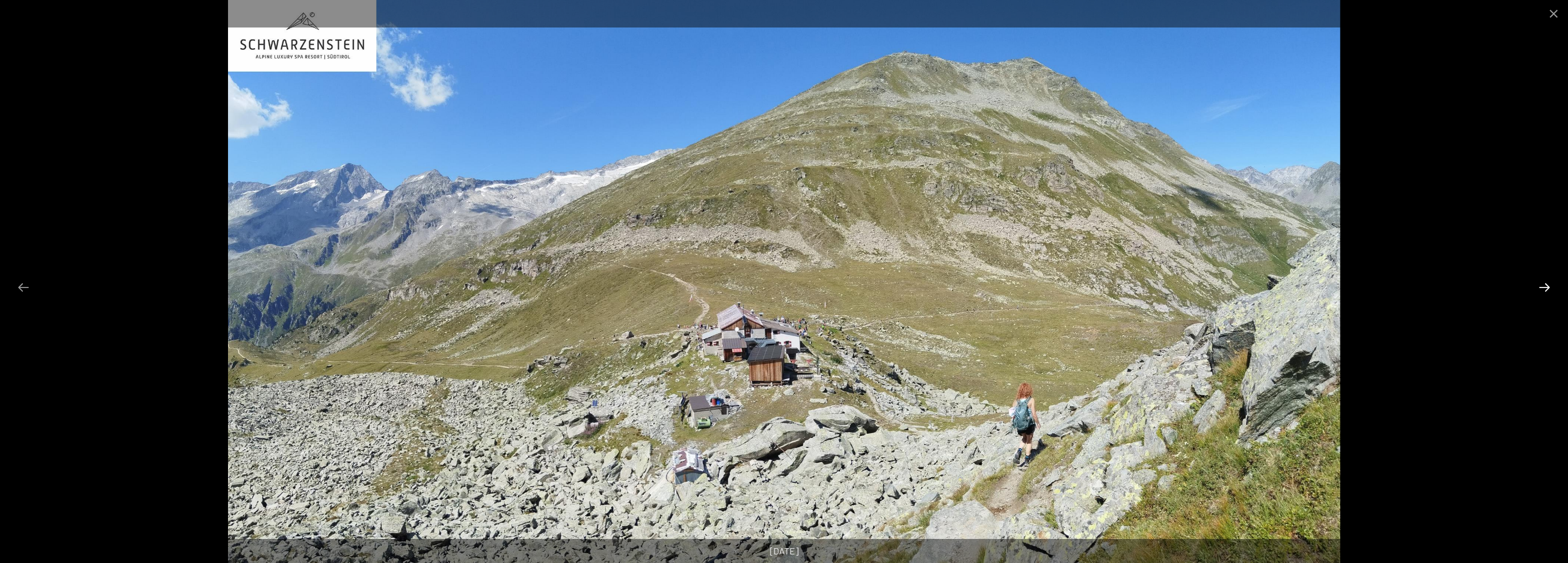
click at [1547, 285] on button "Next slide" at bounding box center [1544, 287] width 24 height 23
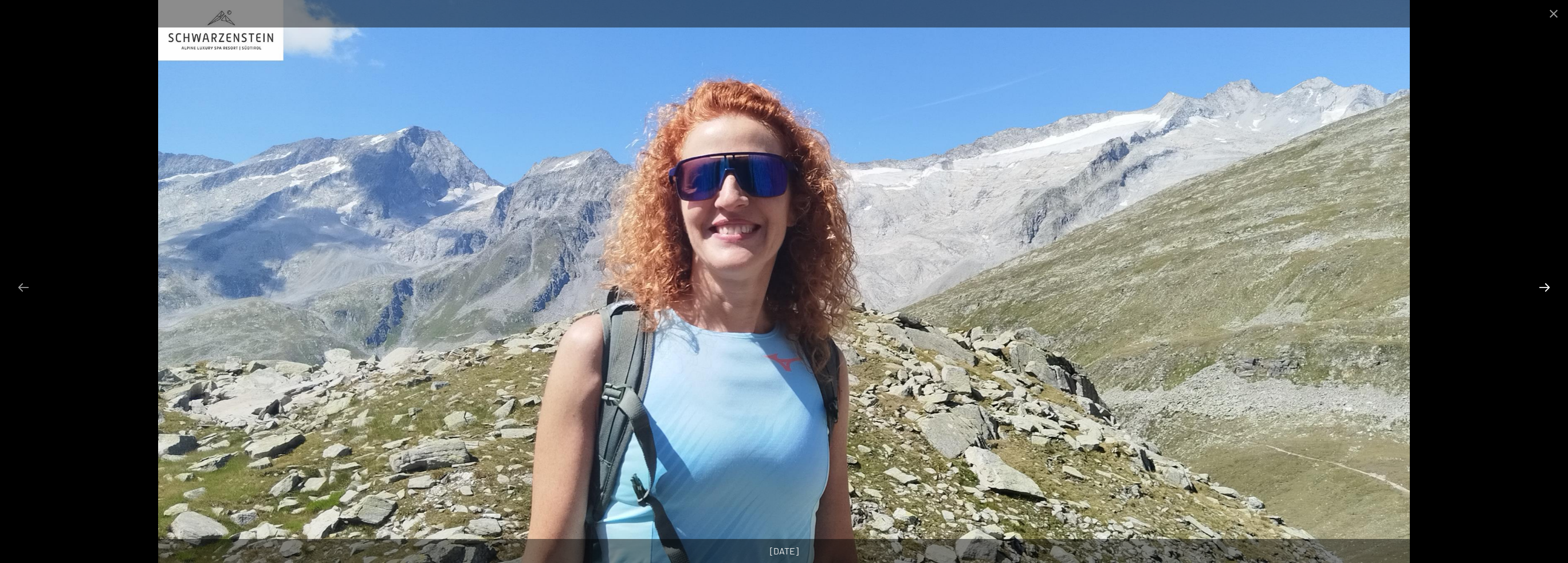
click at [1547, 285] on button "Next slide" at bounding box center [1544, 287] width 24 height 23
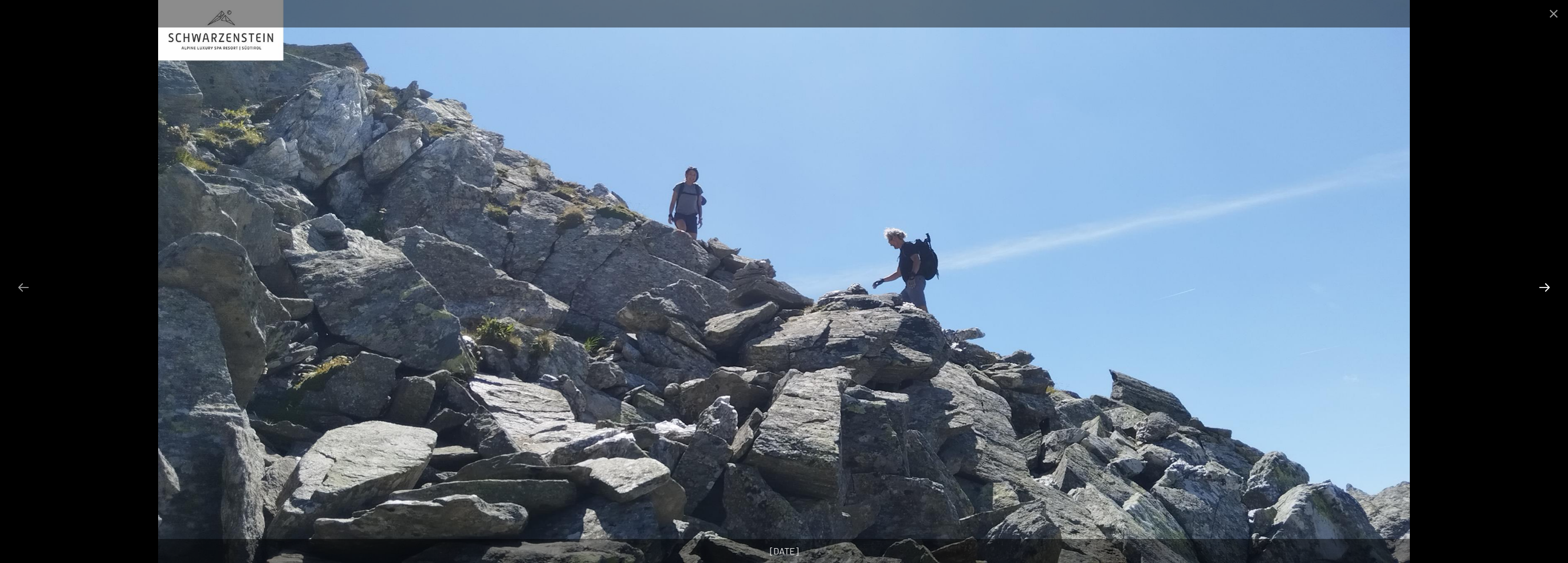
click at [1547, 285] on button "Next slide" at bounding box center [1544, 287] width 24 height 23
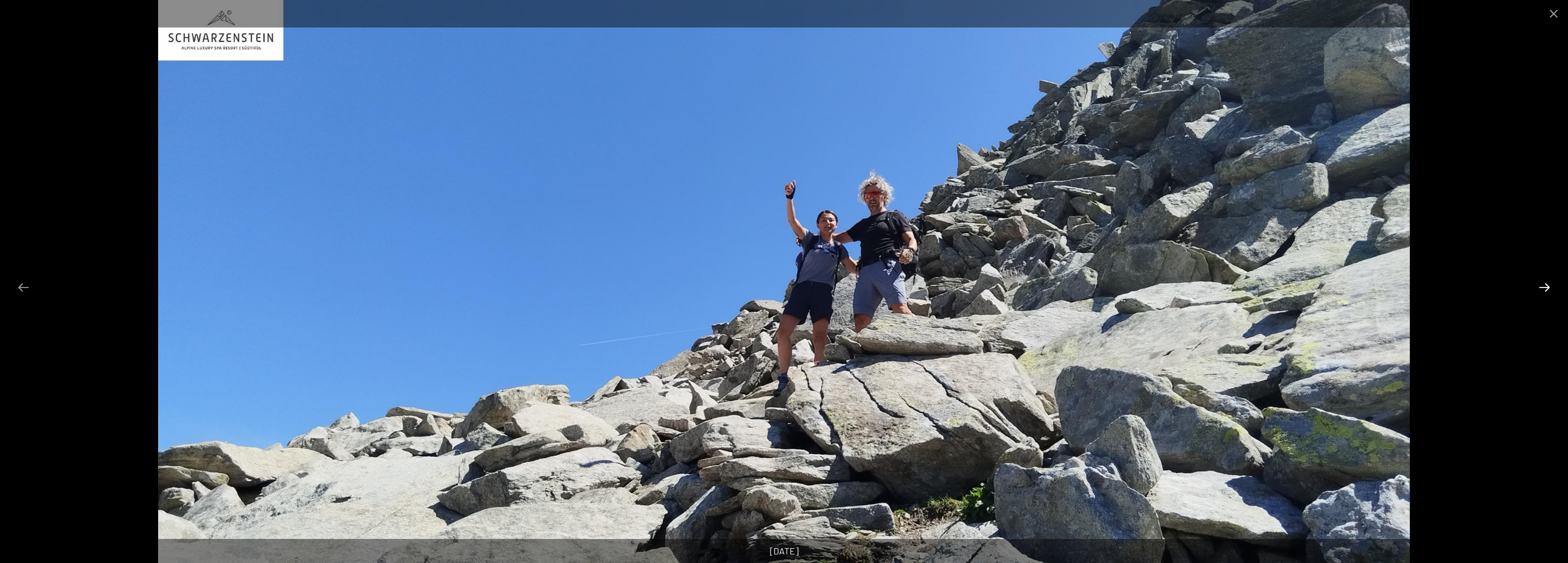
click at [1547, 285] on button "Next slide" at bounding box center [1544, 287] width 24 height 23
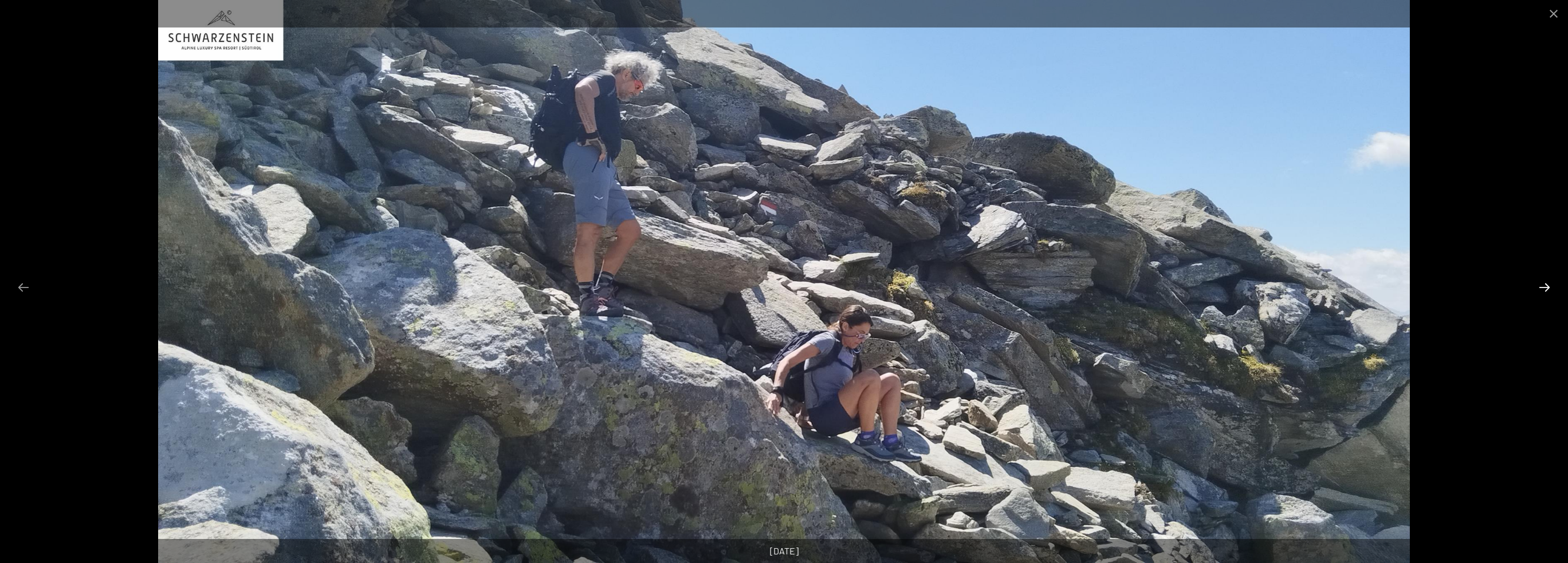
click at [1547, 285] on button "Next slide" at bounding box center [1544, 287] width 24 height 23
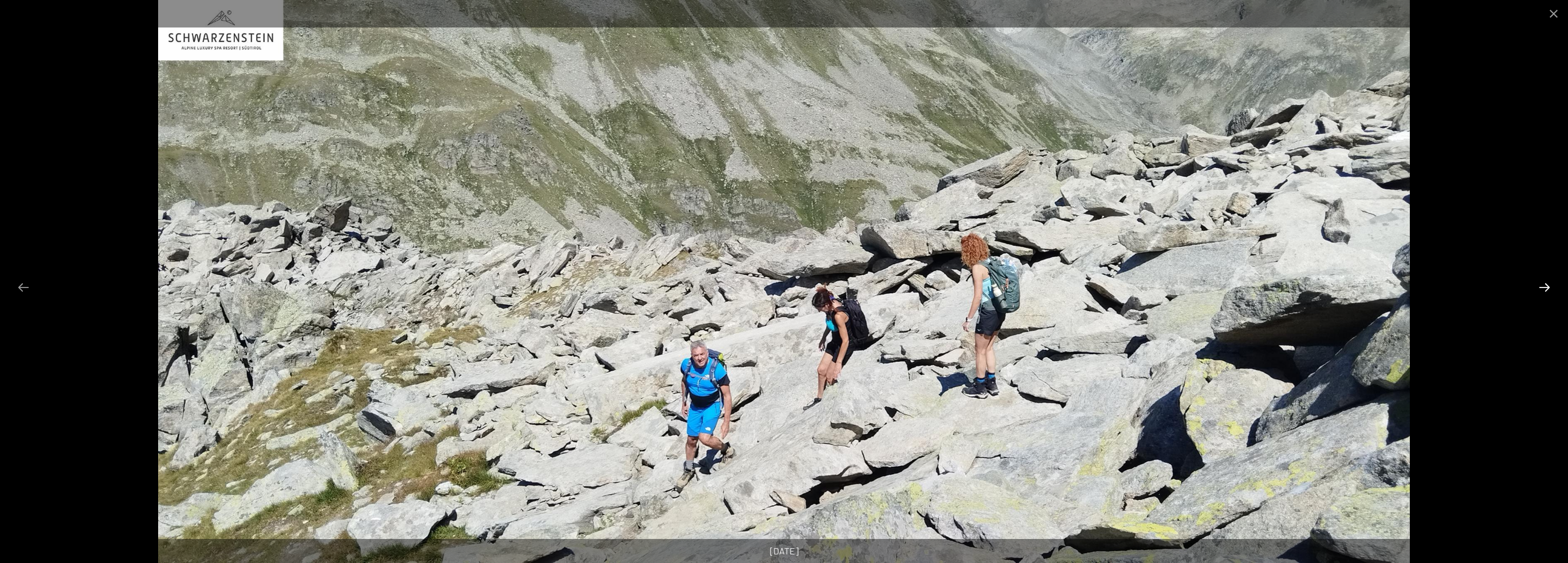
click at [1547, 285] on button "Next slide" at bounding box center [1544, 287] width 24 height 23
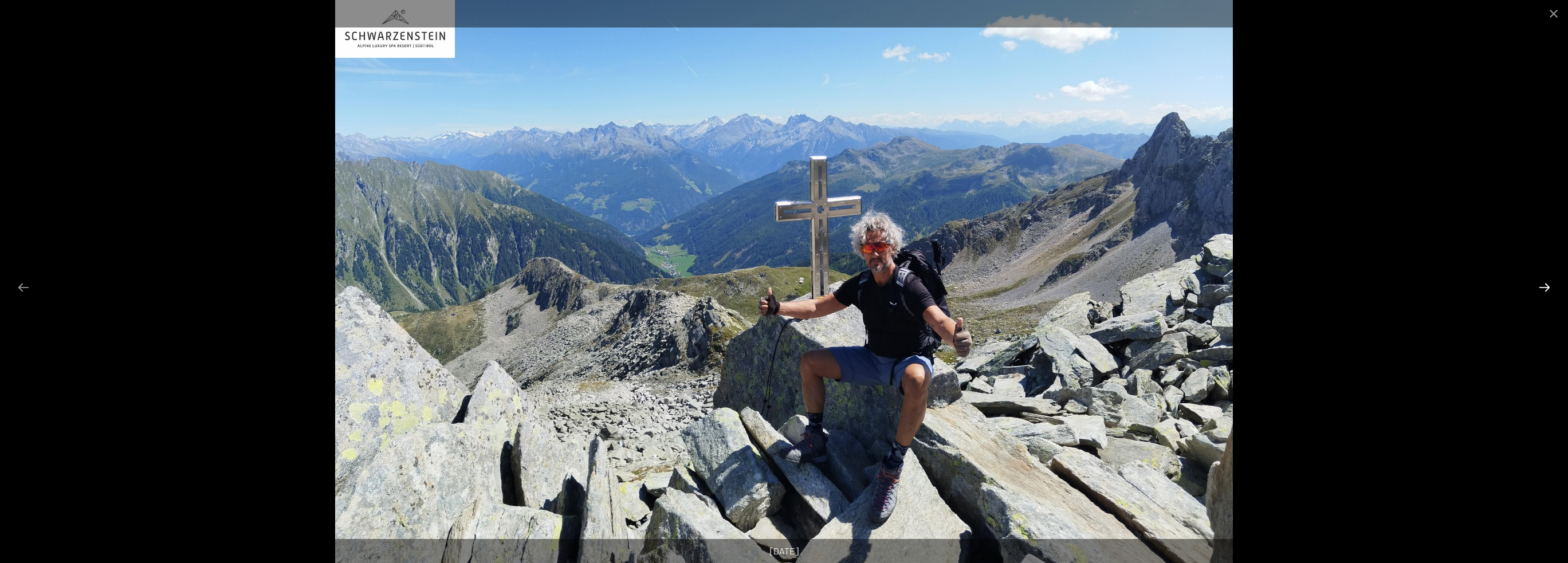
click at [1547, 285] on button "Next slide" at bounding box center [1544, 287] width 24 height 23
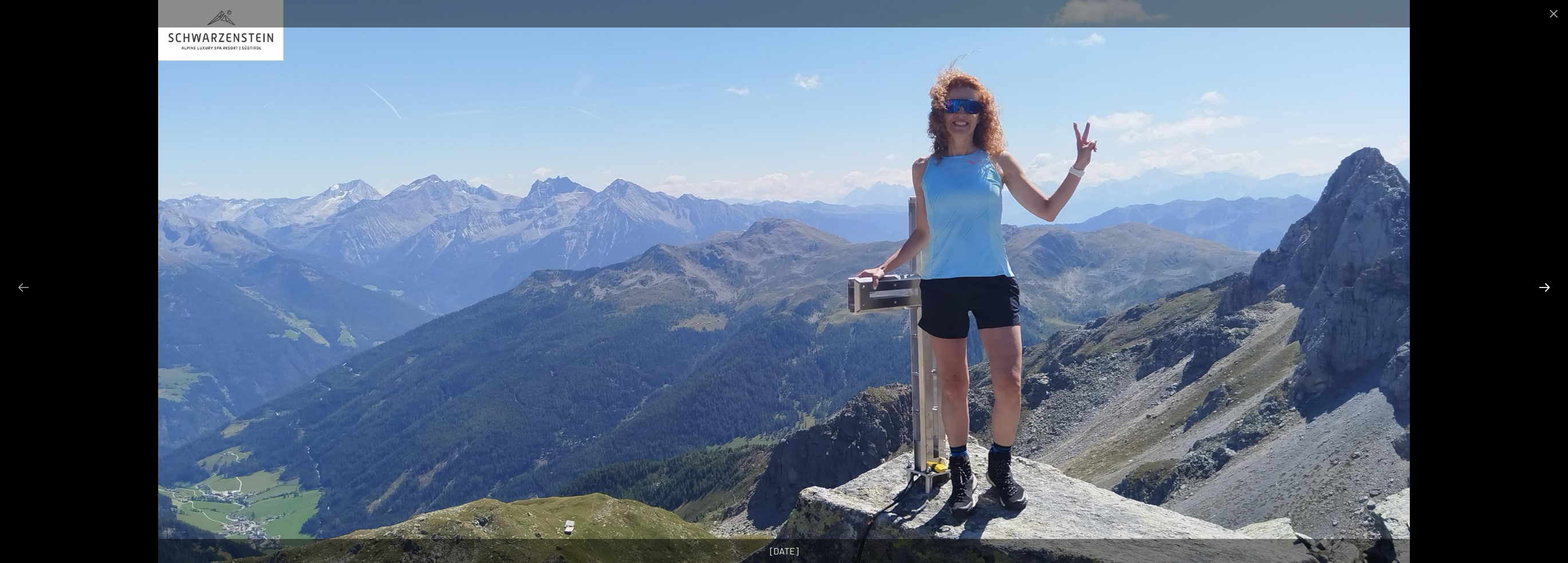
click at [1547, 285] on button "Next slide" at bounding box center [1544, 287] width 24 height 23
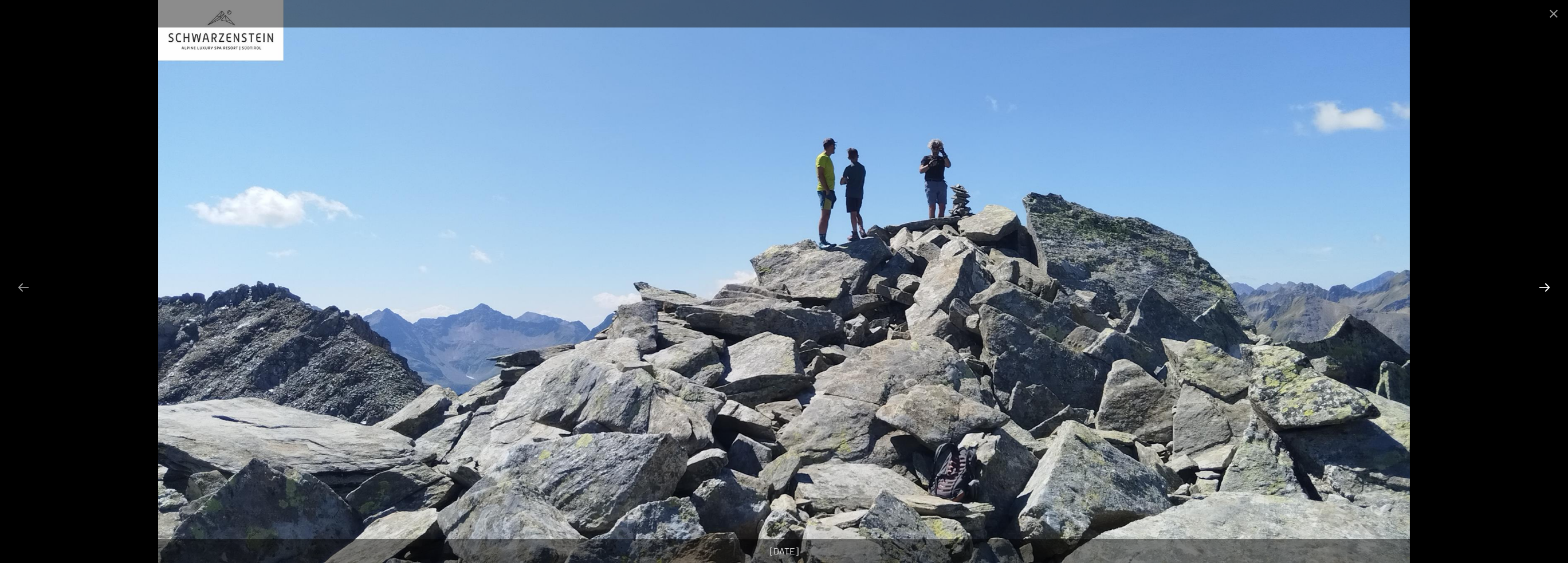
click at [1547, 285] on button "Next slide" at bounding box center [1544, 287] width 24 height 23
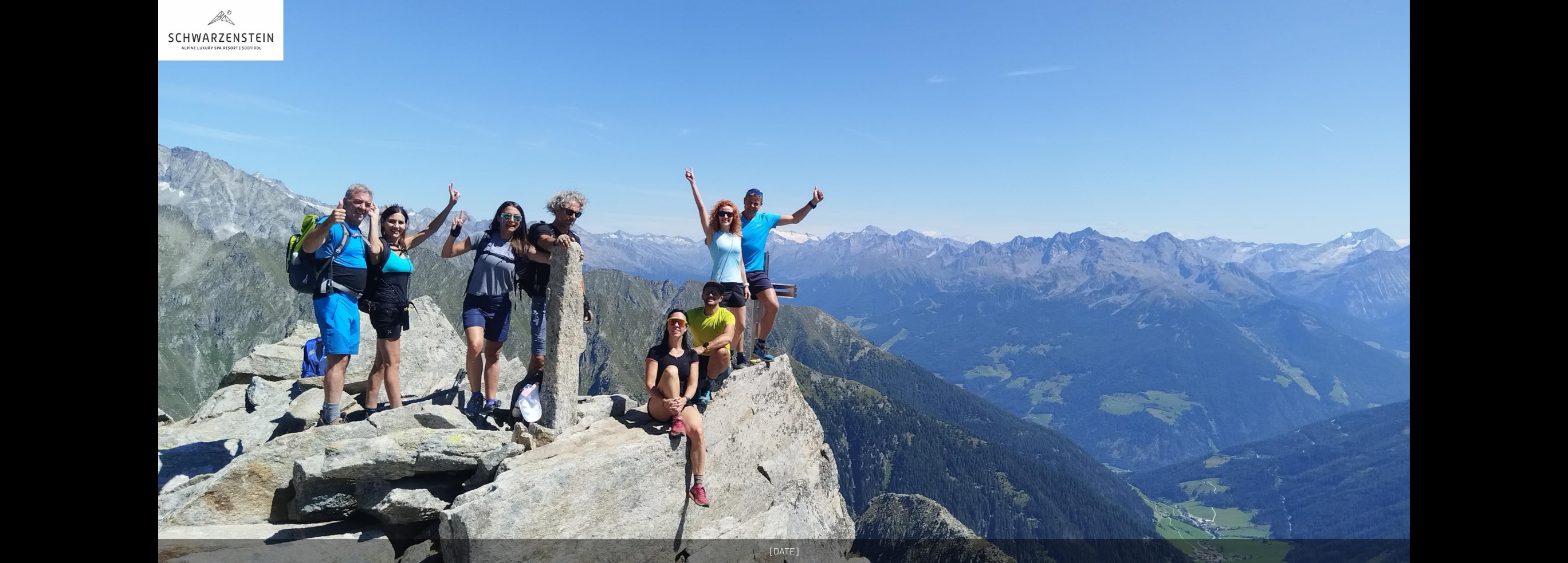
click at [1547, 285] on button "Next slide" at bounding box center [1550, 287] width 24 height 23
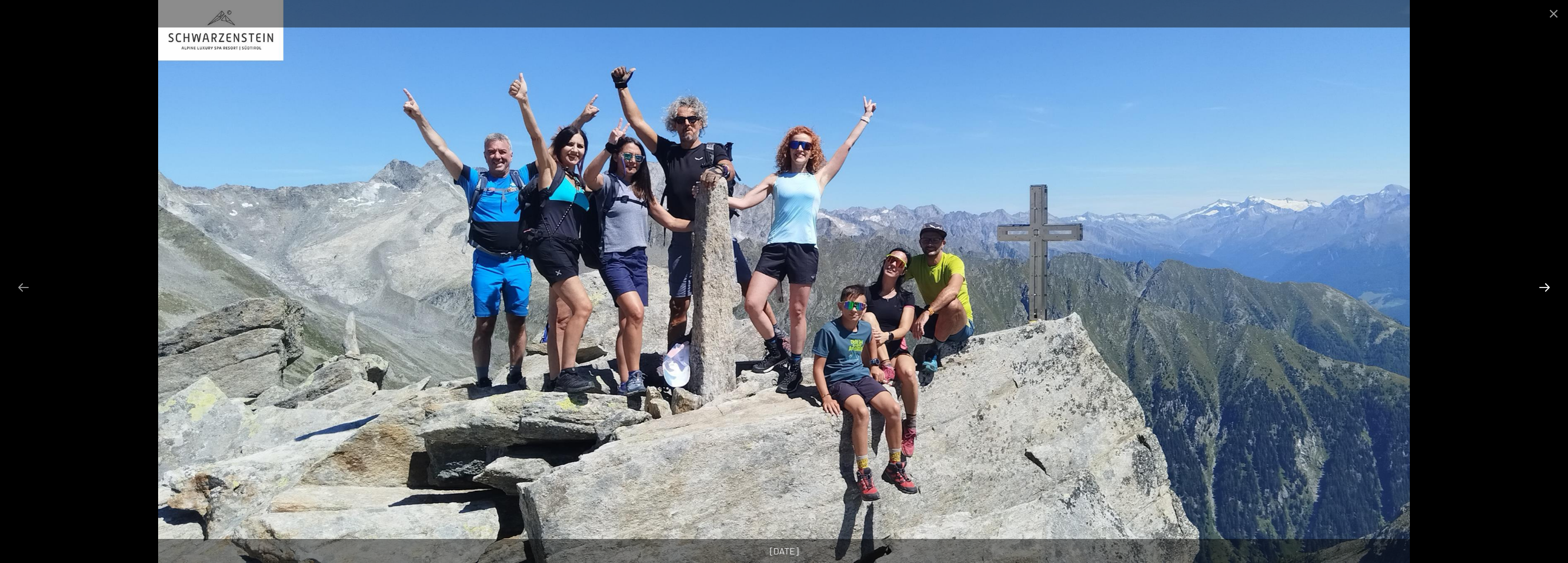
click at [1547, 285] on button "Next slide" at bounding box center [1544, 287] width 24 height 23
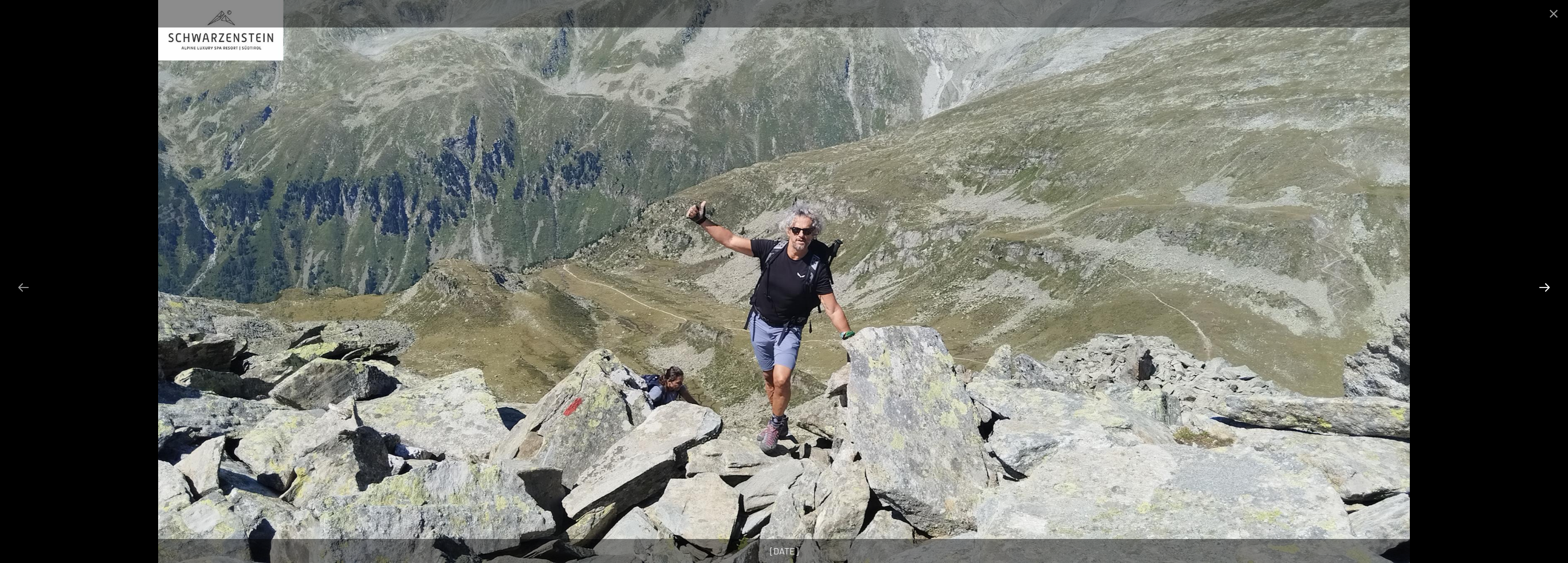
click at [1547, 285] on button "Next slide" at bounding box center [1544, 287] width 24 height 23
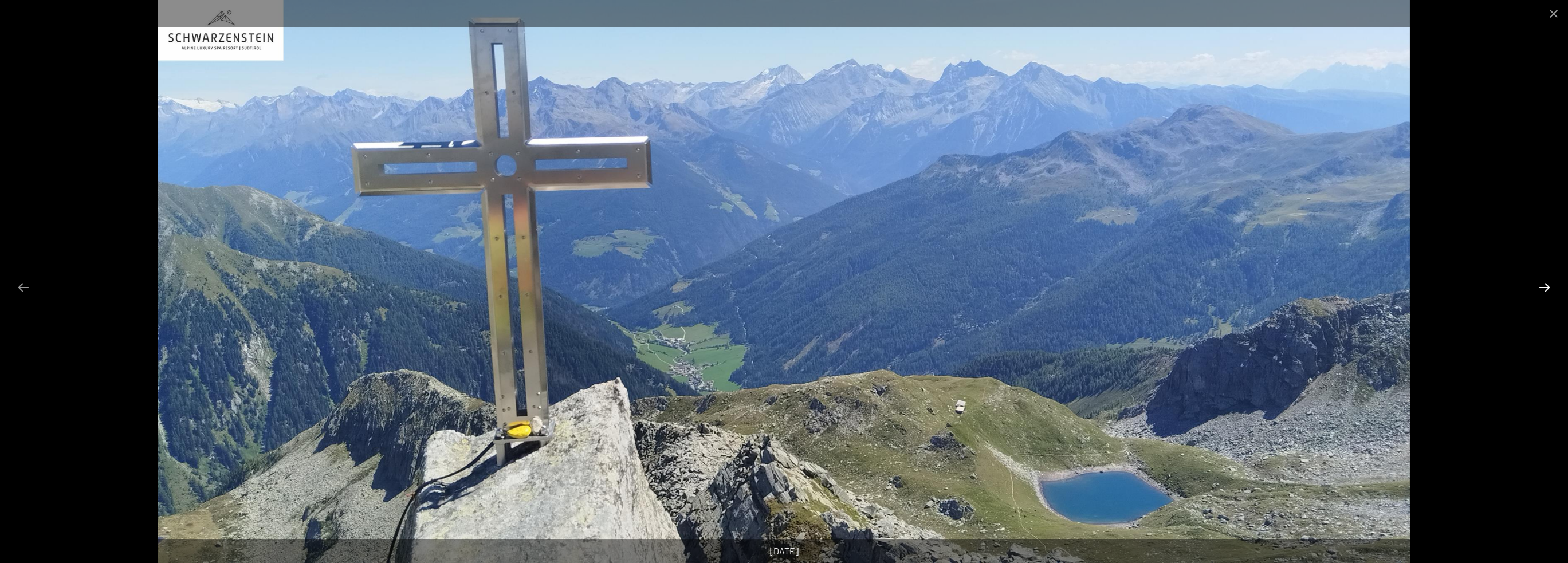
click at [1547, 285] on button "Next slide" at bounding box center [1544, 287] width 24 height 23
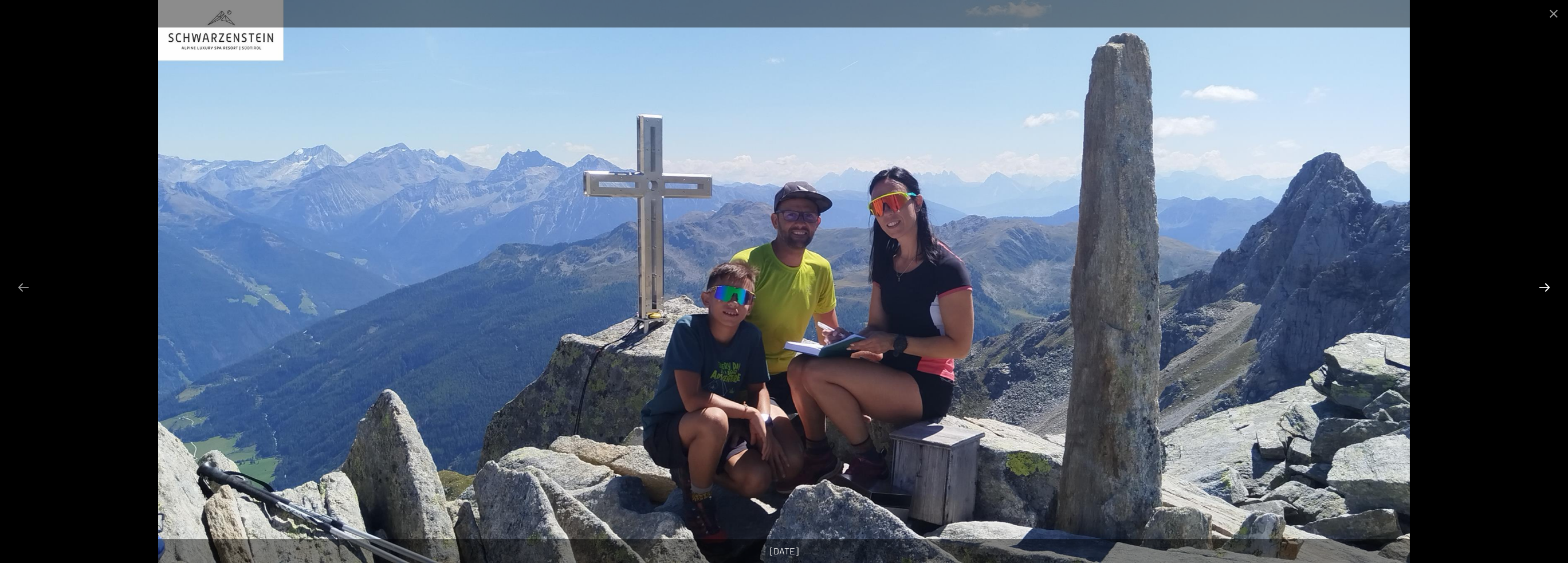
click at [1547, 285] on button "Next slide" at bounding box center [1544, 287] width 24 height 23
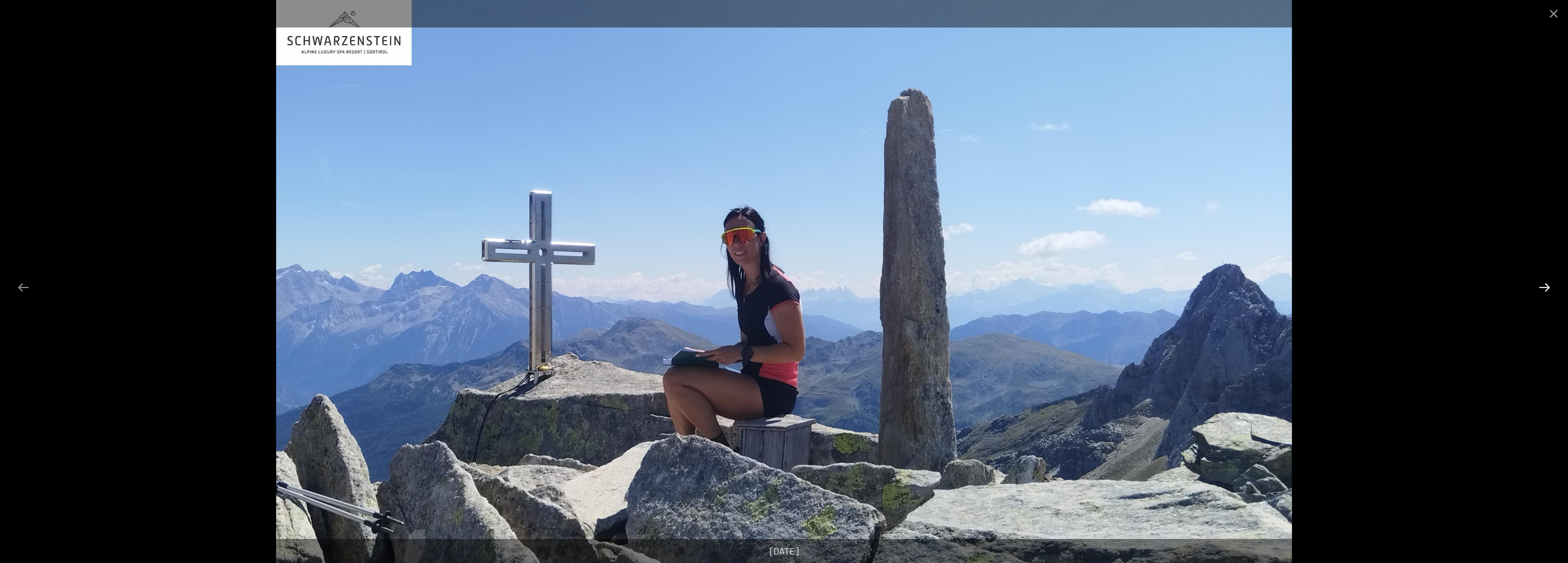
click at [1547, 285] on button "Next slide" at bounding box center [1544, 287] width 24 height 23
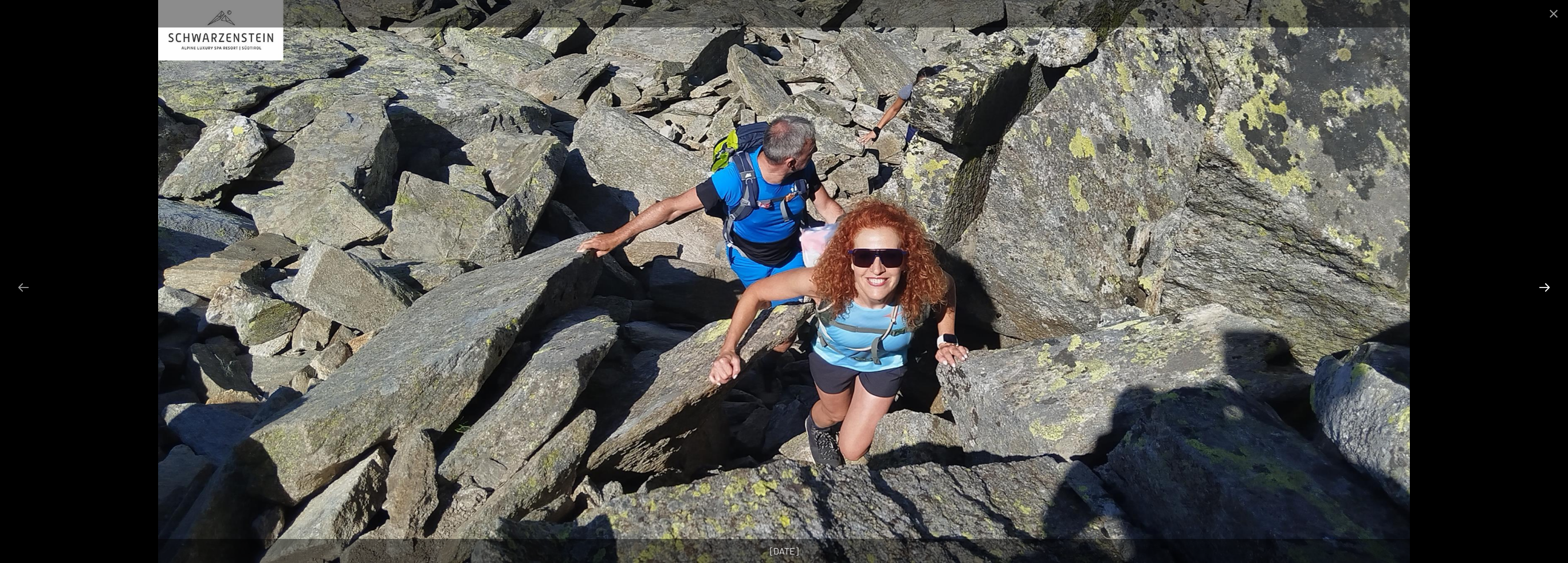
click at [1547, 285] on button "Next slide" at bounding box center [1544, 287] width 24 height 23
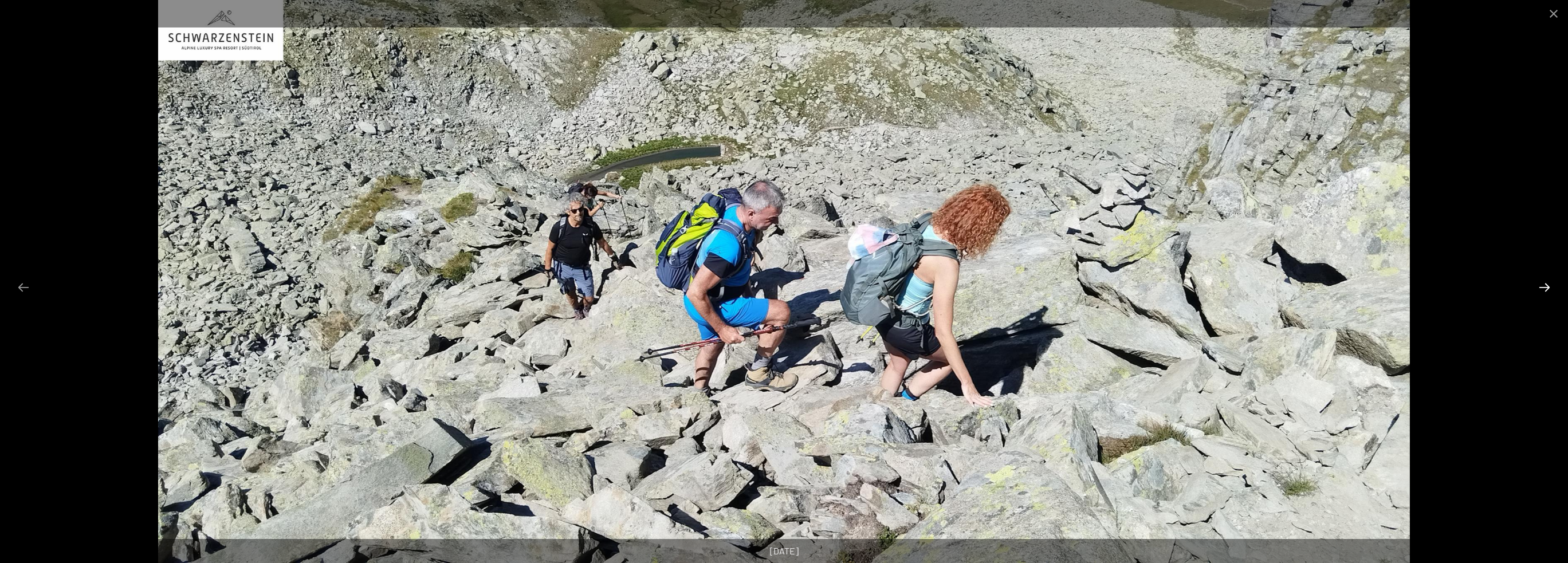
click at [1547, 285] on button "Next slide" at bounding box center [1544, 287] width 24 height 23
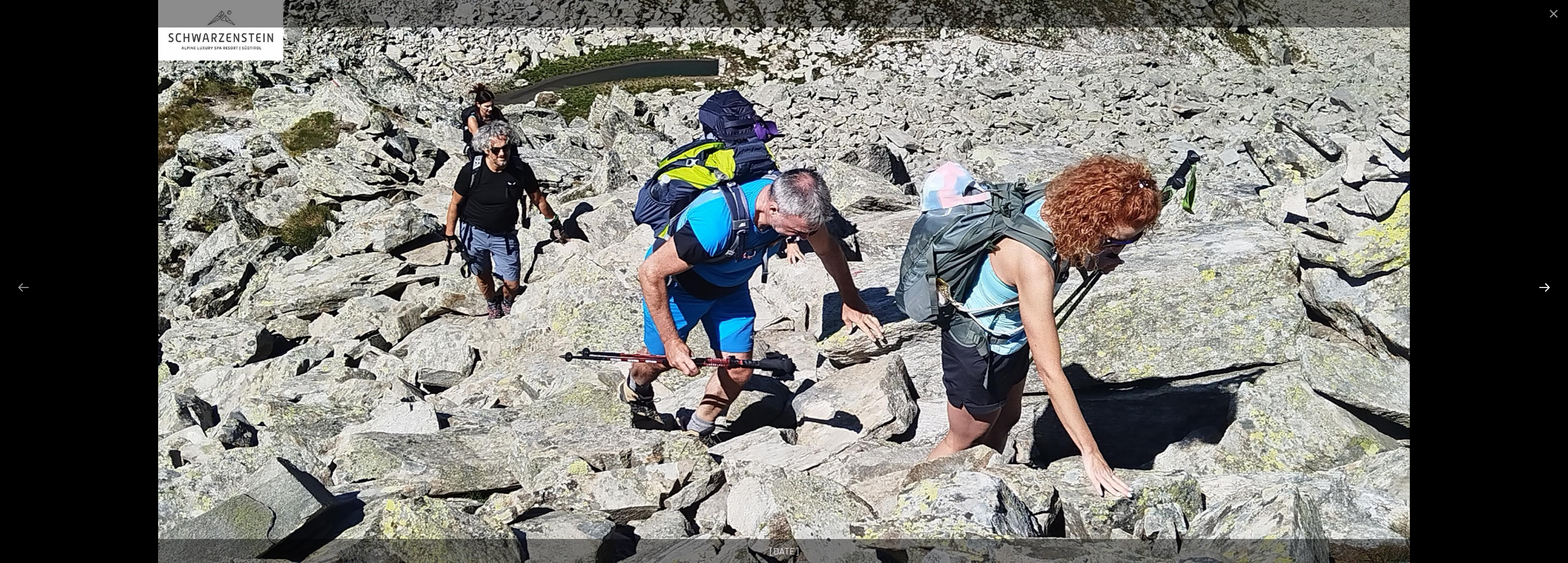
click at [1547, 285] on button "Next slide" at bounding box center [1544, 287] width 24 height 23
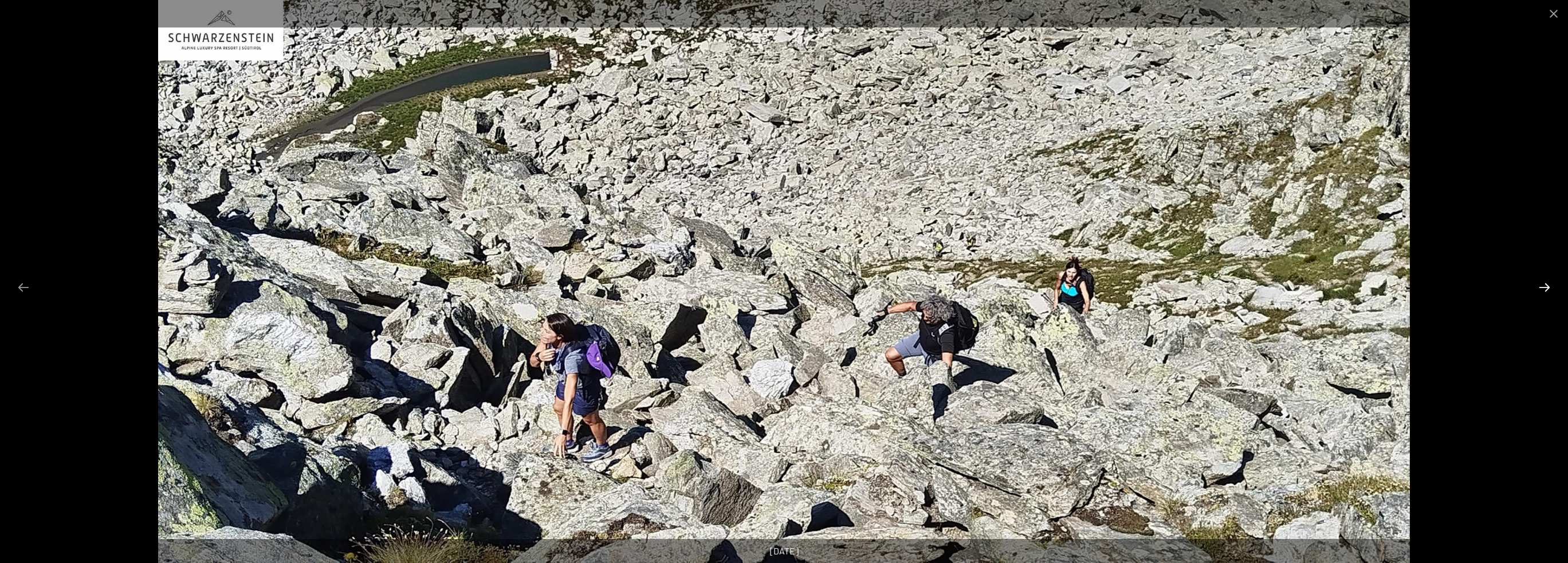
click at [1547, 285] on button "Next slide" at bounding box center [1544, 287] width 24 height 23
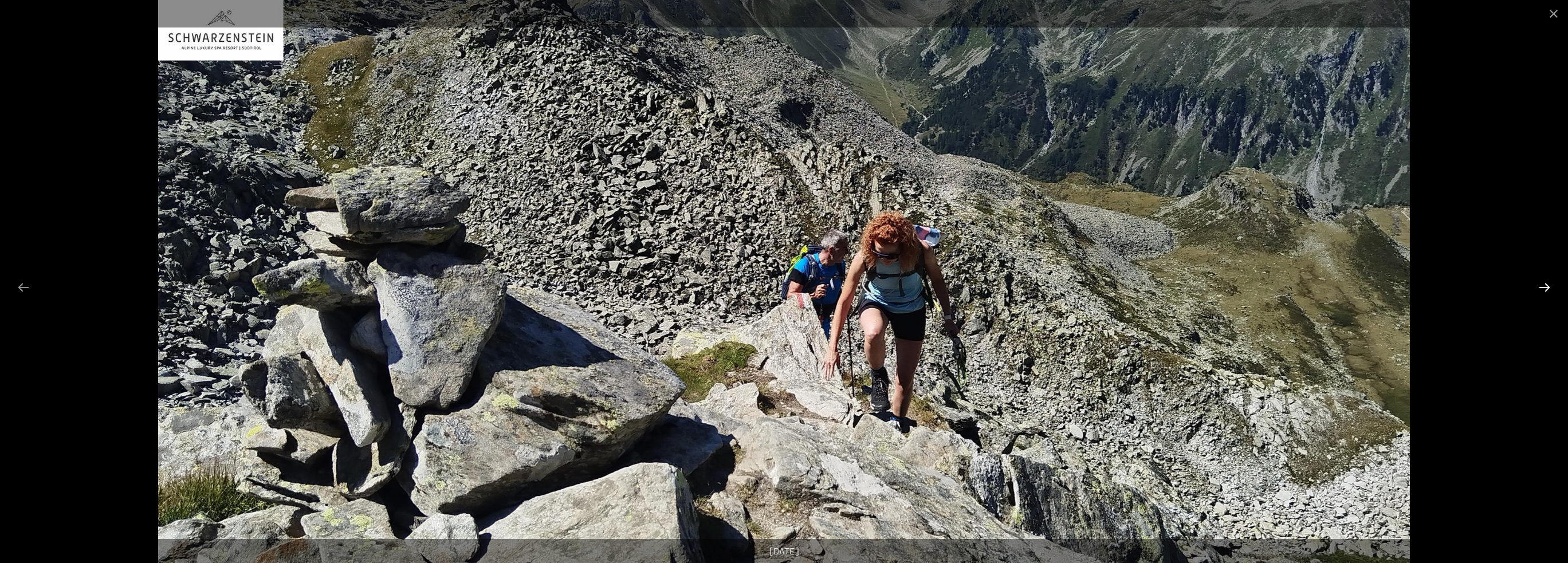
click at [1547, 285] on button "Next slide" at bounding box center [1544, 287] width 24 height 23
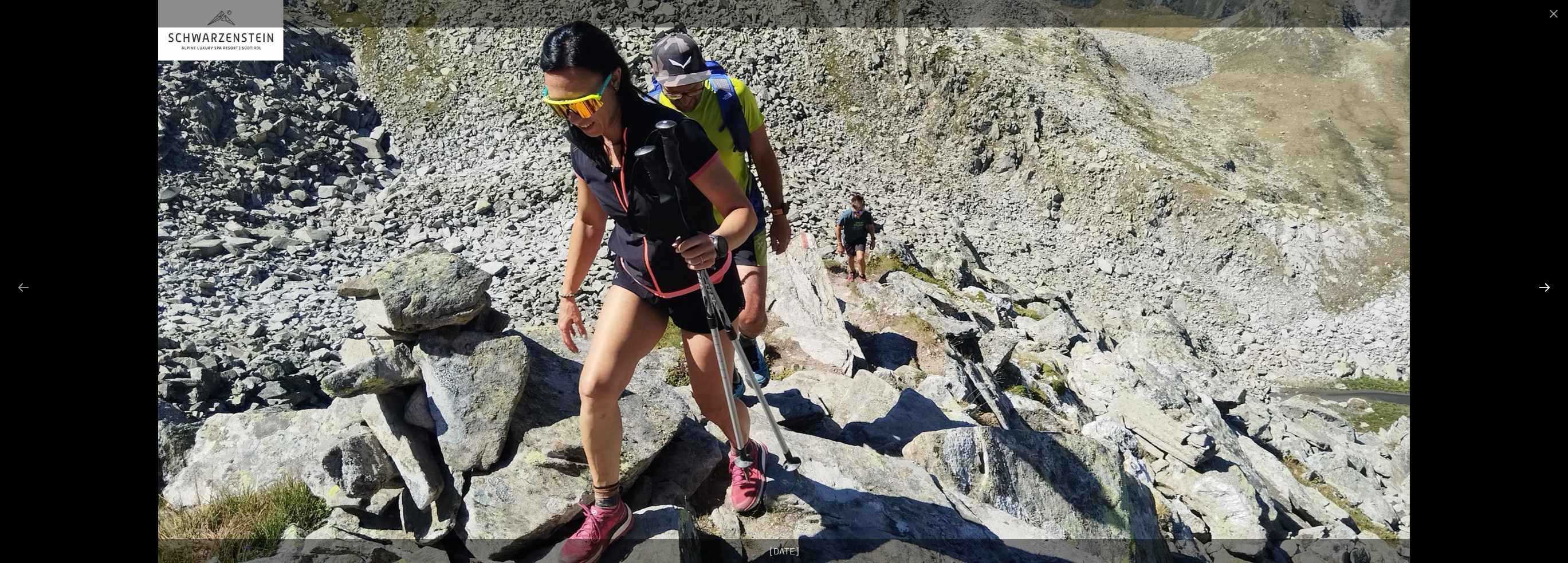
click at [1547, 285] on button "Next slide" at bounding box center [1544, 287] width 24 height 23
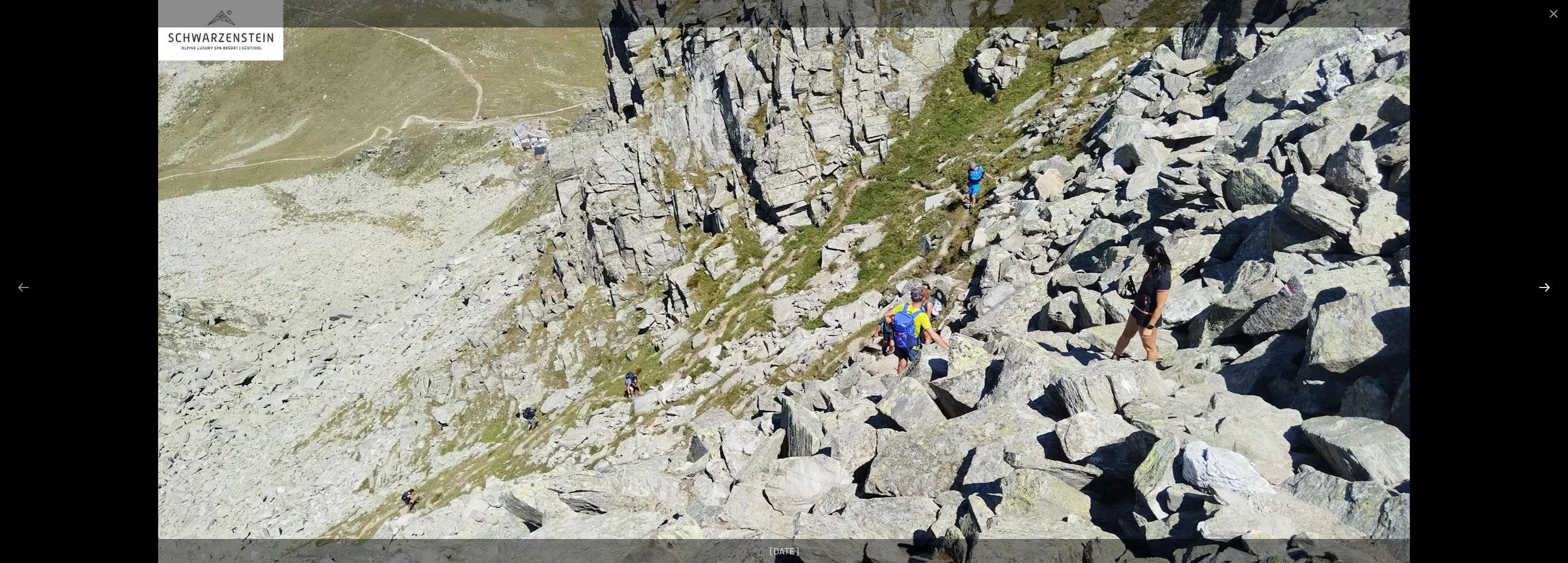
click at [1547, 285] on button "Next slide" at bounding box center [1544, 287] width 24 height 23
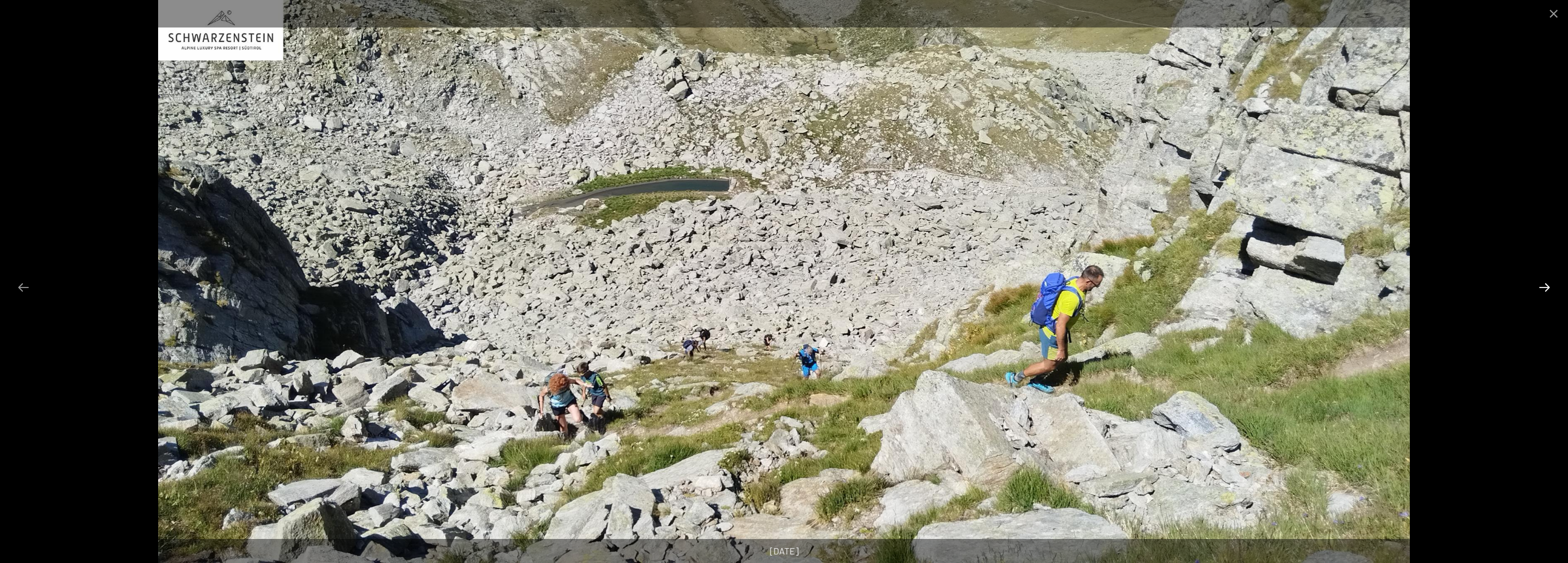
click at [1547, 285] on button "Next slide" at bounding box center [1544, 287] width 24 height 23
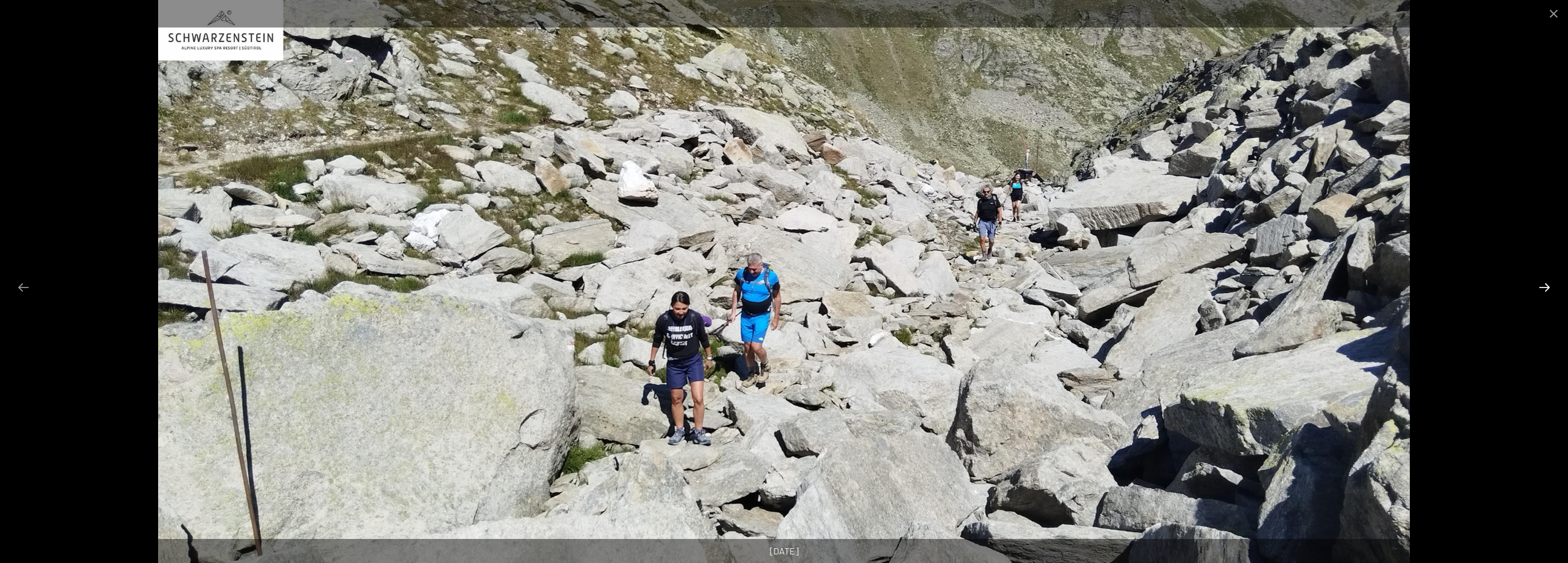
click at [1547, 285] on button "Next slide" at bounding box center [1544, 287] width 24 height 23
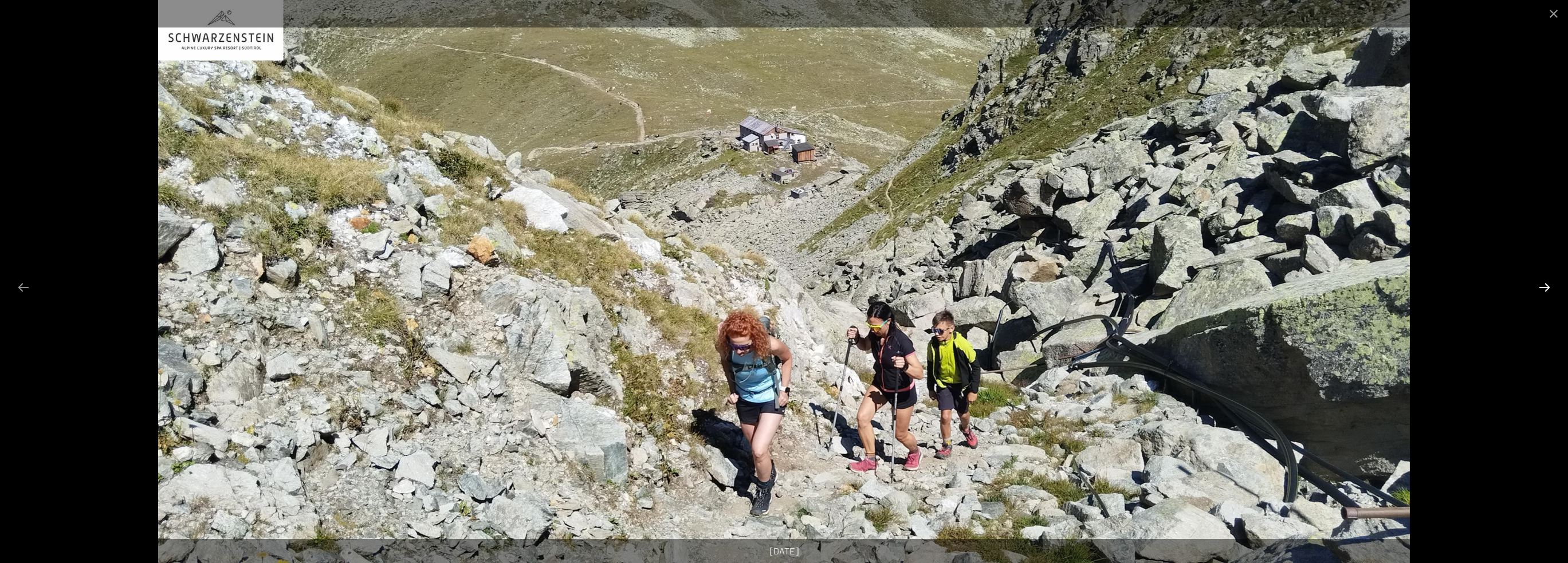
click at [1547, 285] on button "Next slide" at bounding box center [1544, 287] width 24 height 23
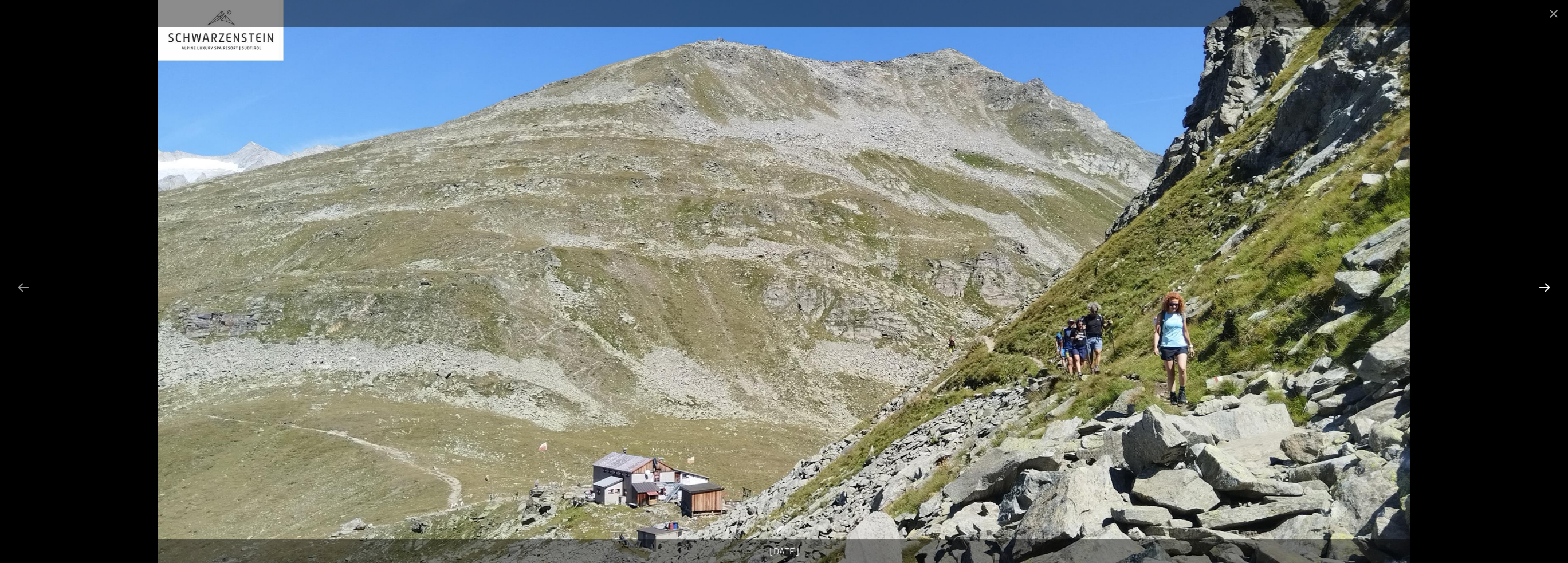
click at [1547, 285] on button "Next slide" at bounding box center [1544, 287] width 24 height 23
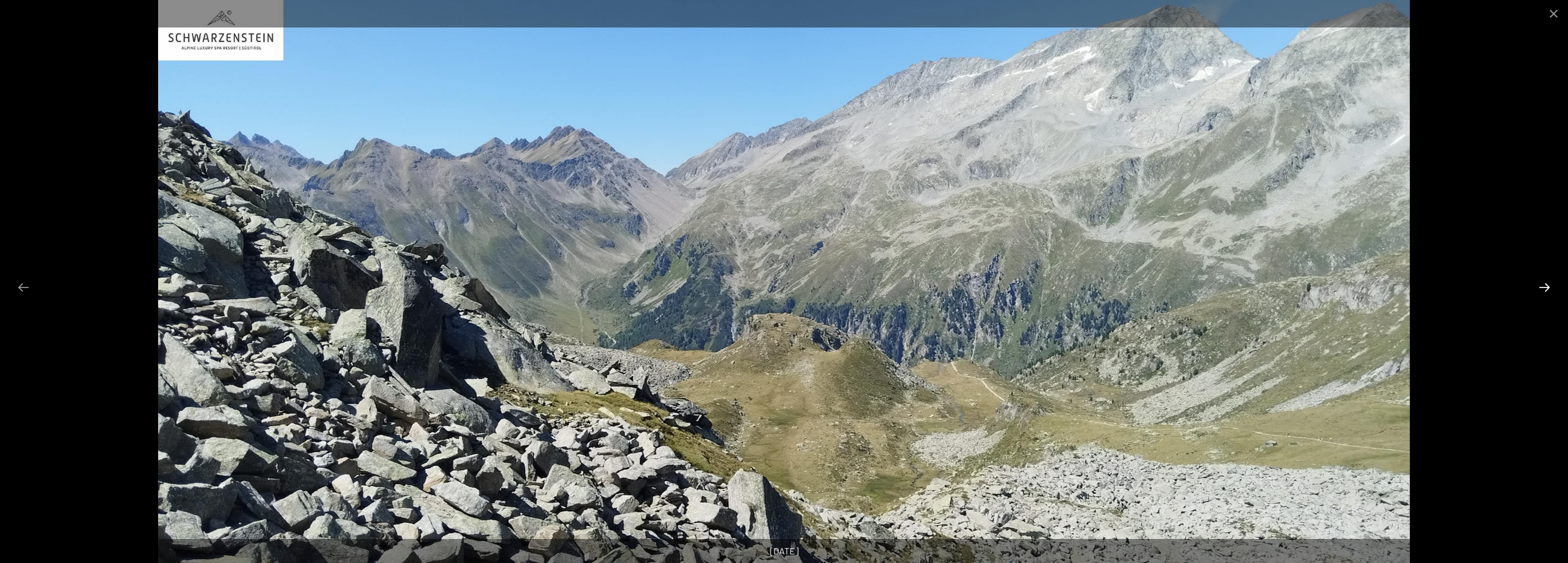
click at [1547, 285] on button "Next slide" at bounding box center [1544, 287] width 24 height 23
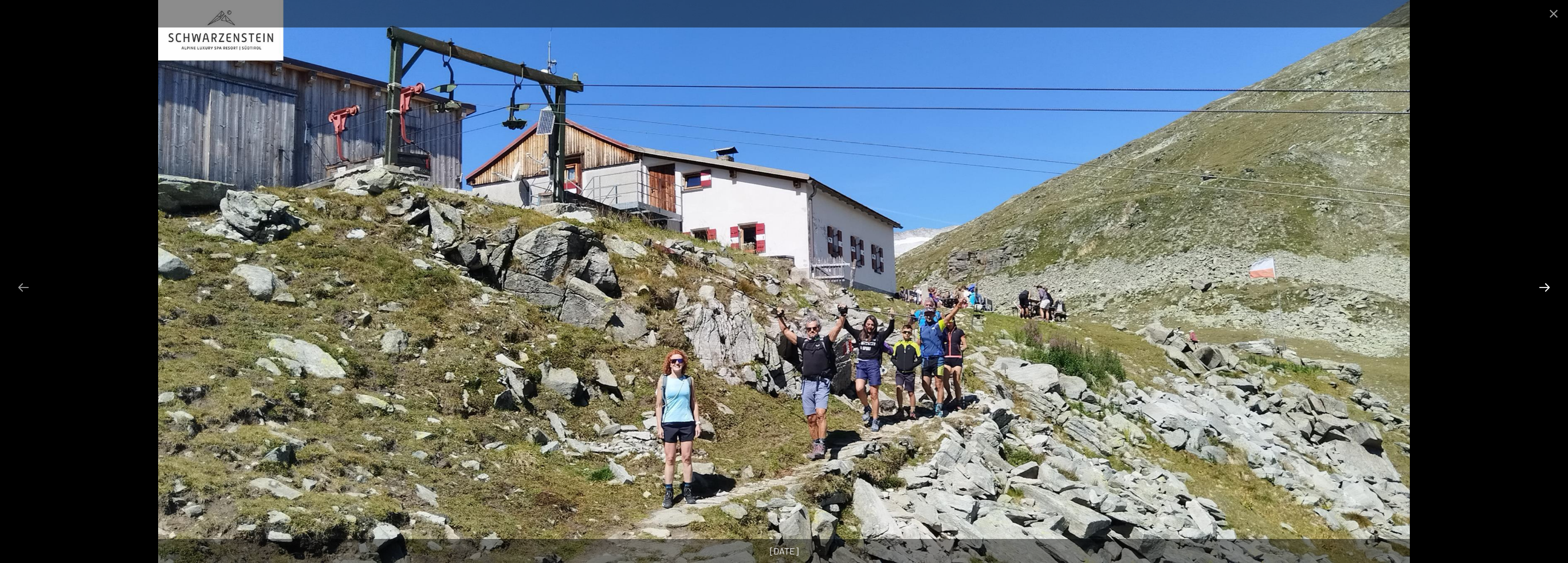
click at [1547, 285] on button "Next slide" at bounding box center [1544, 287] width 24 height 23
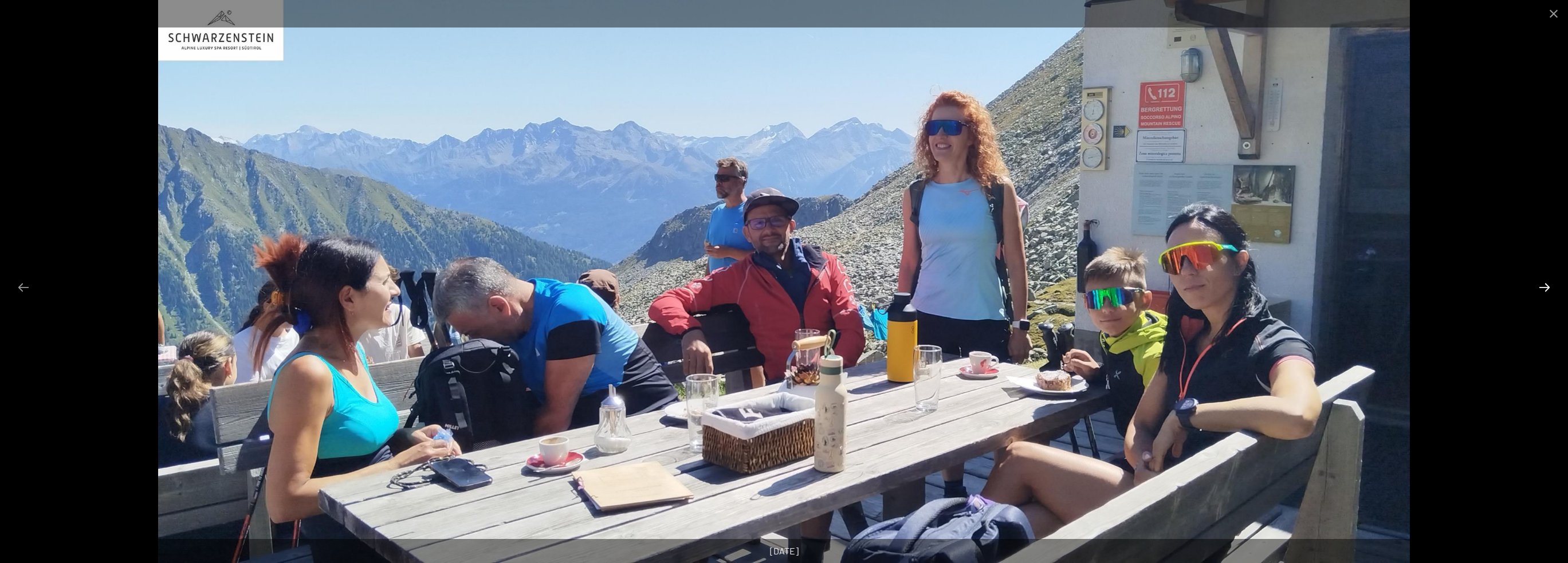
click at [1547, 285] on button "Next slide" at bounding box center [1544, 287] width 24 height 23
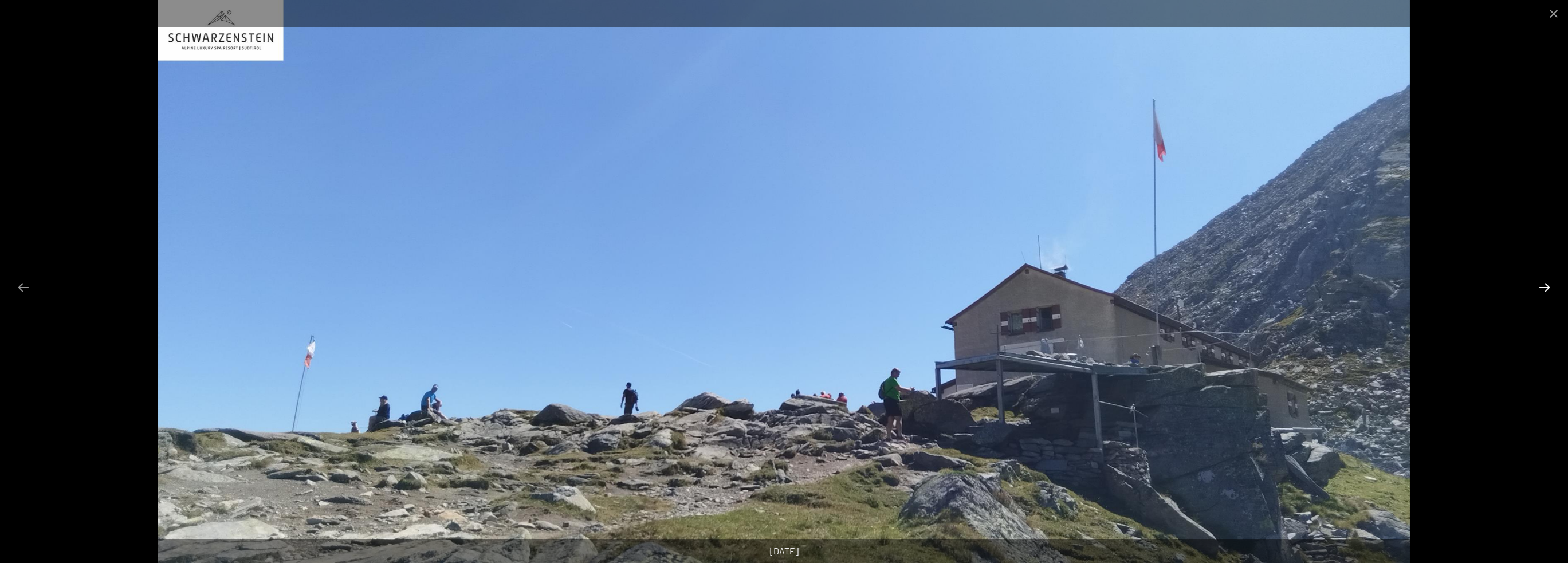
click at [1547, 285] on button "Next slide" at bounding box center [1544, 287] width 24 height 23
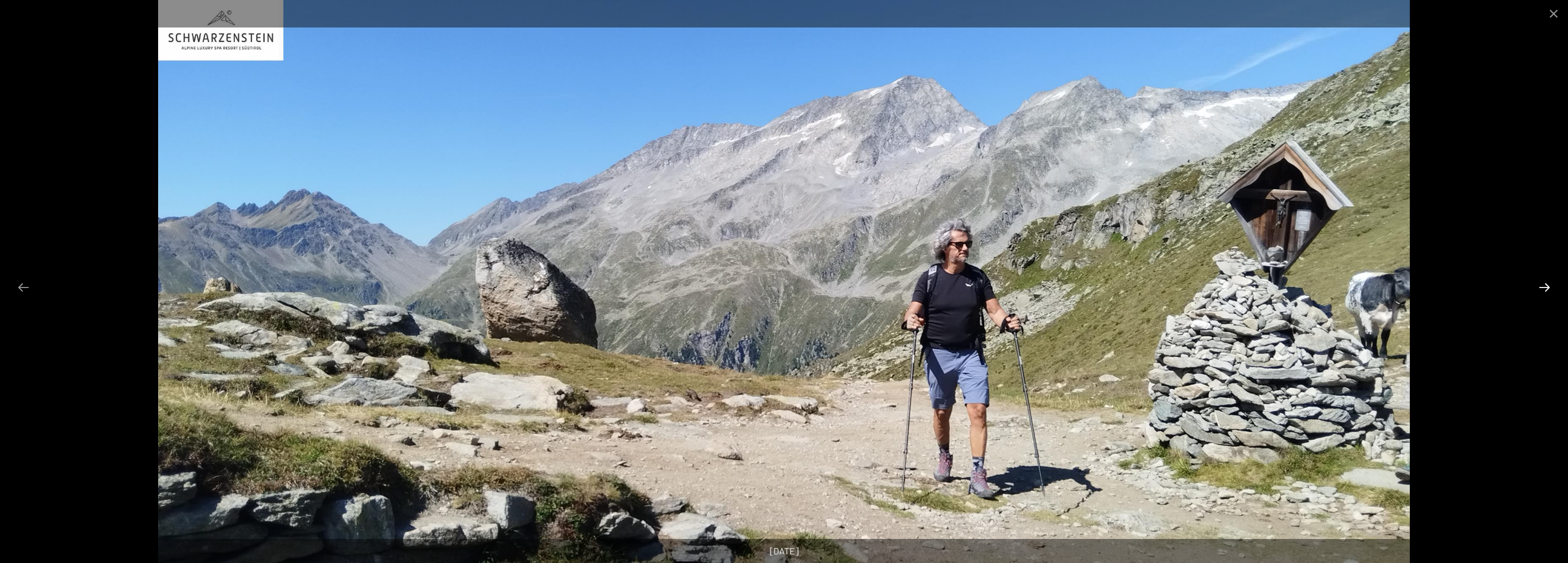
click at [1547, 285] on button "Next slide" at bounding box center [1544, 287] width 24 height 23
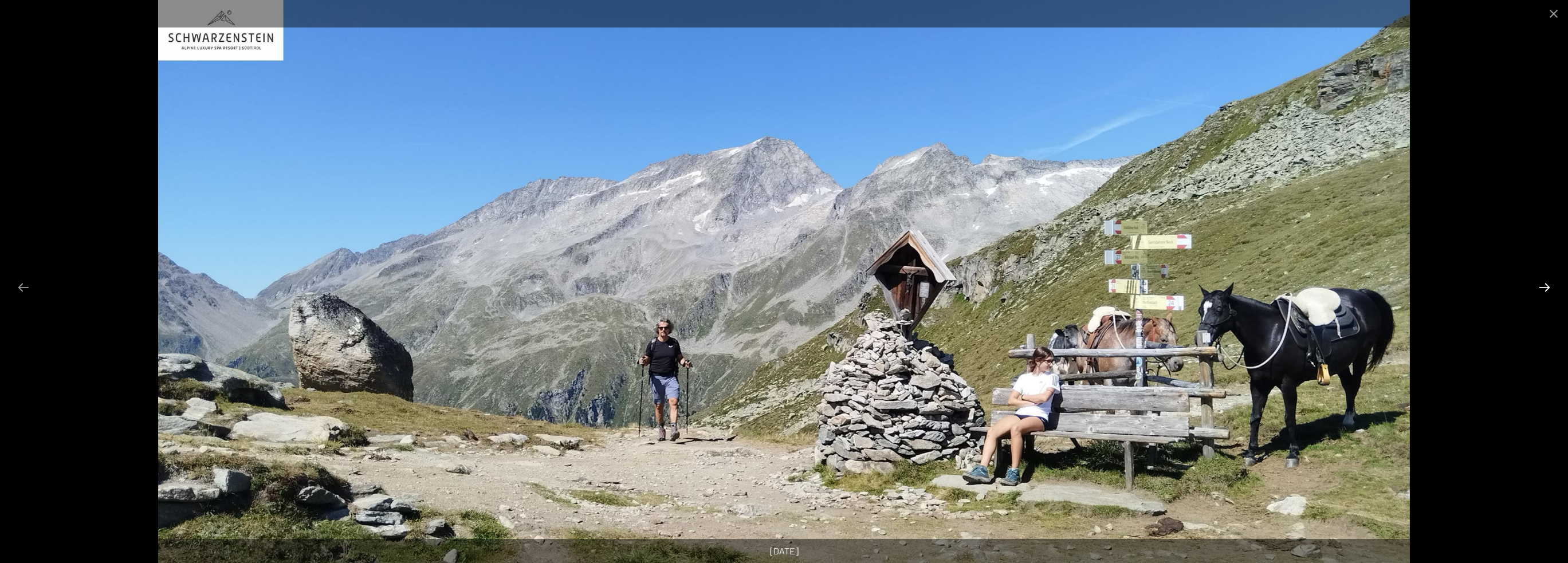
click at [1547, 285] on button "Next slide" at bounding box center [1544, 287] width 24 height 23
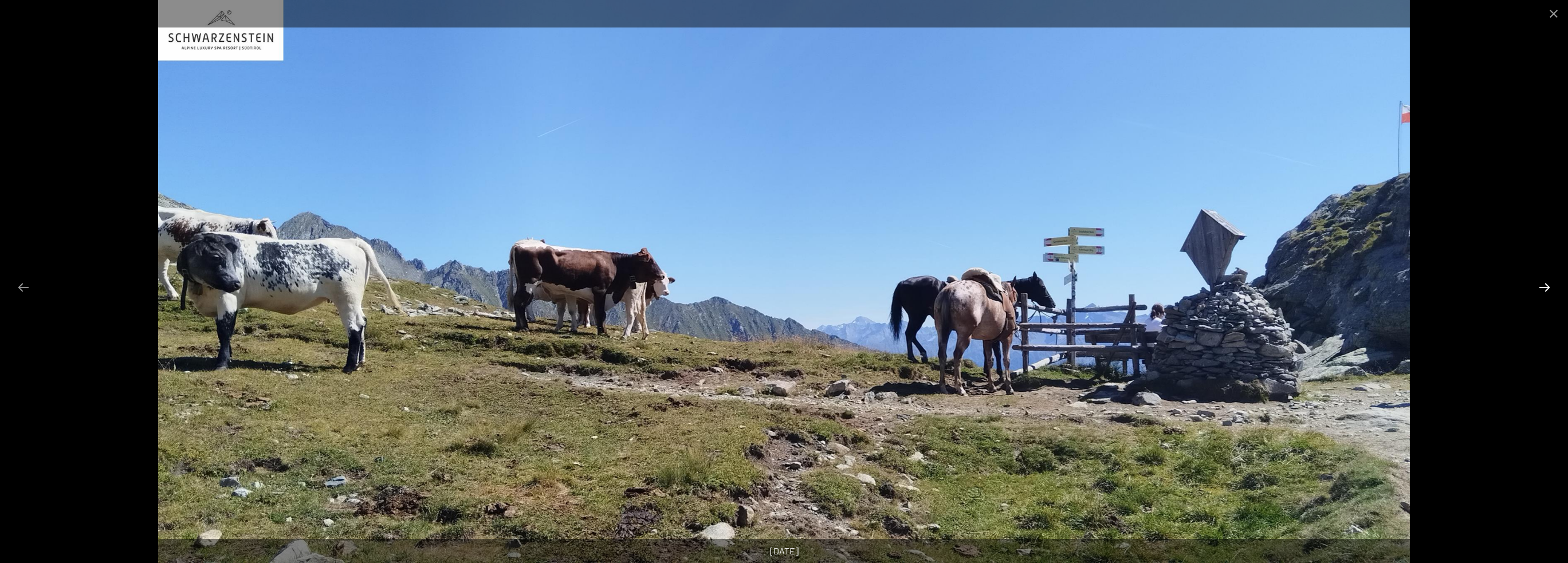
click at [1547, 285] on button "Next slide" at bounding box center [1544, 287] width 24 height 23
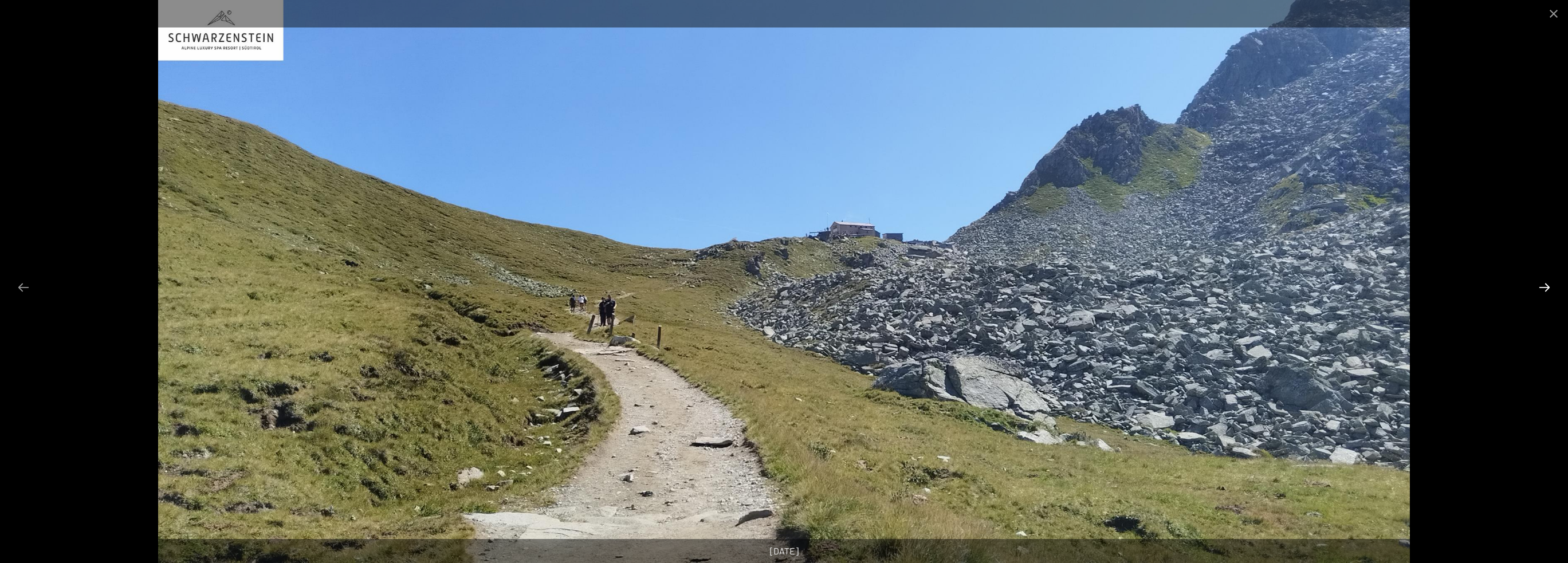
click at [1547, 285] on button "Next slide" at bounding box center [1544, 287] width 24 height 23
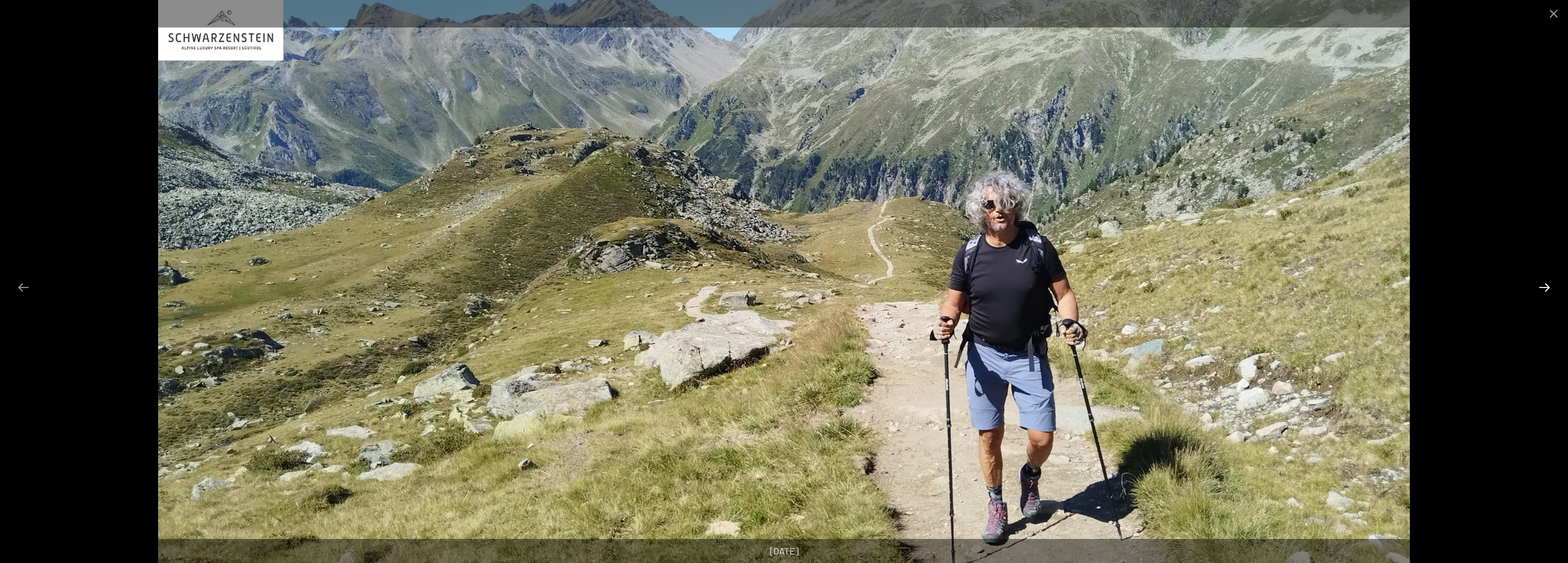
click at [1547, 285] on button "Next slide" at bounding box center [1544, 287] width 24 height 23
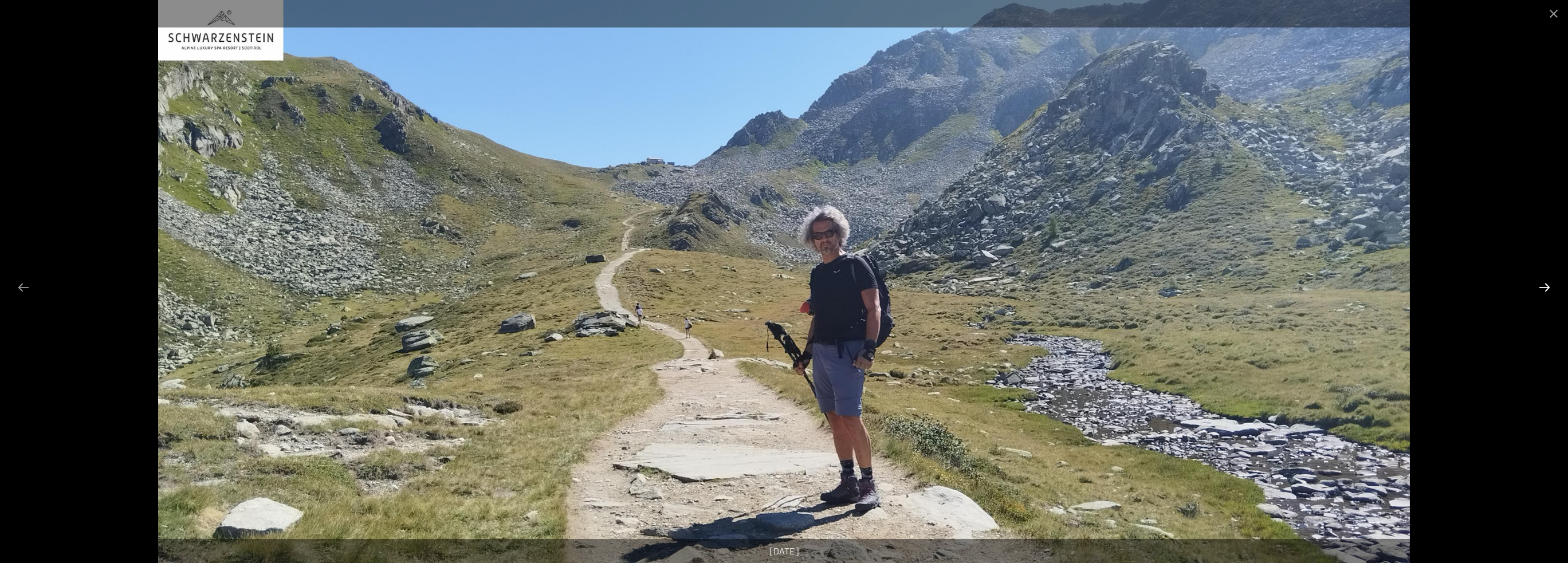
click at [1547, 285] on button "Next slide" at bounding box center [1544, 287] width 24 height 23
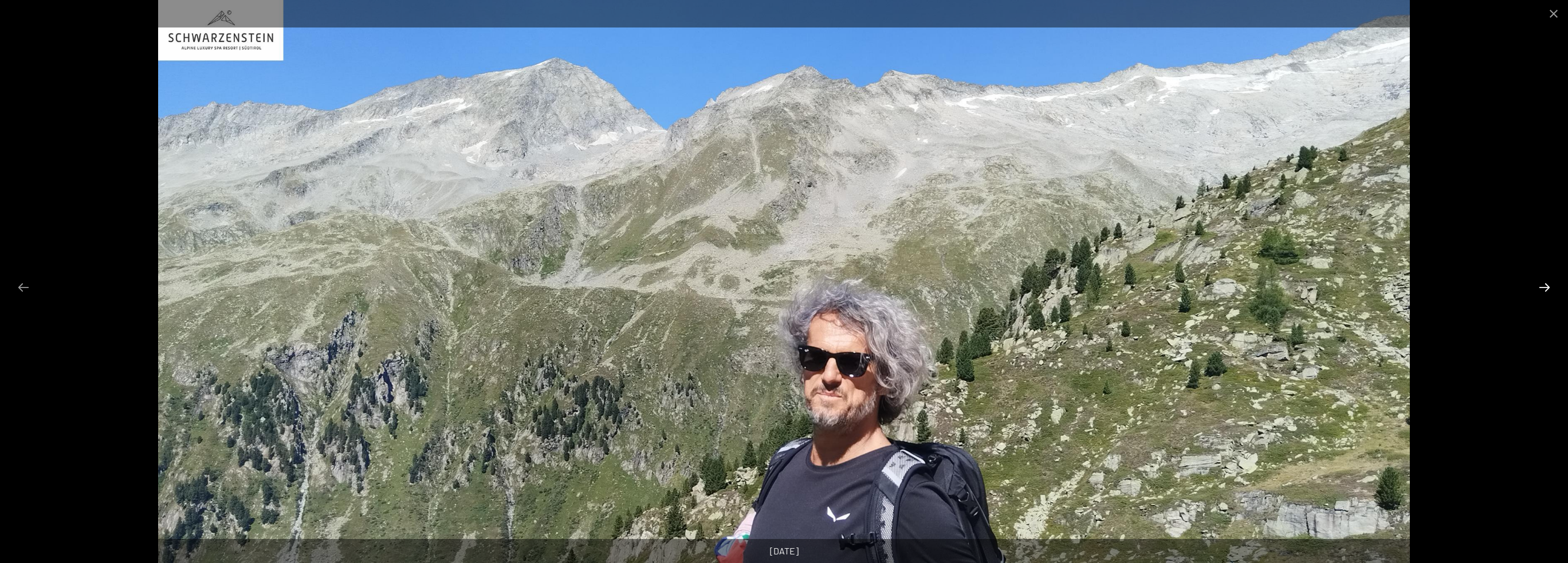
click at [1547, 285] on button "Next slide" at bounding box center [1544, 287] width 24 height 23
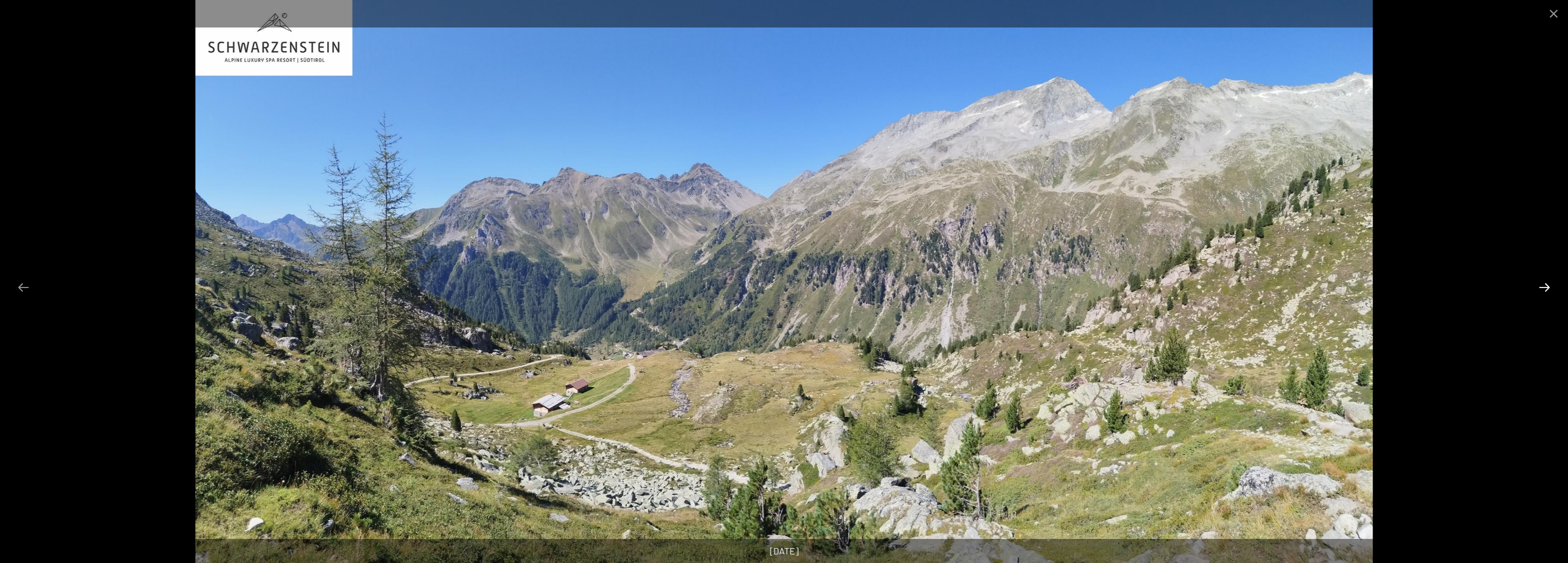
click at [1547, 285] on button "Next slide" at bounding box center [1544, 287] width 24 height 23
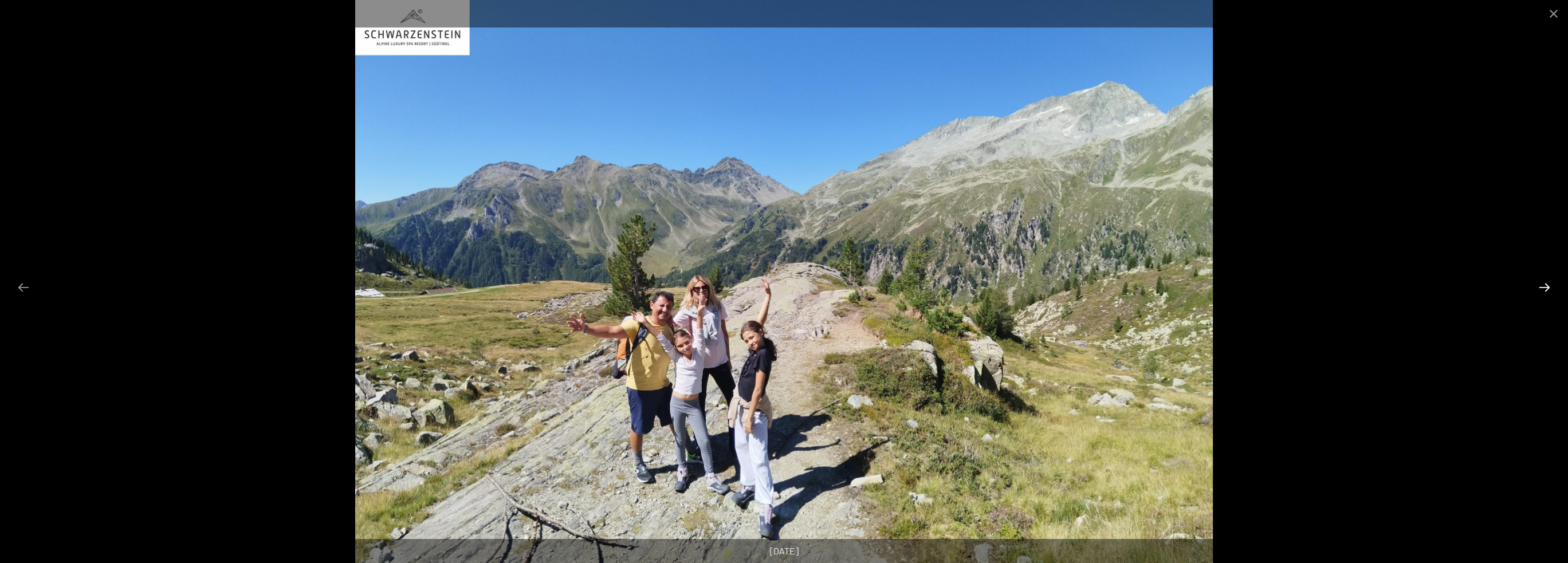
click at [1547, 285] on button "Next slide" at bounding box center [1544, 287] width 24 height 23
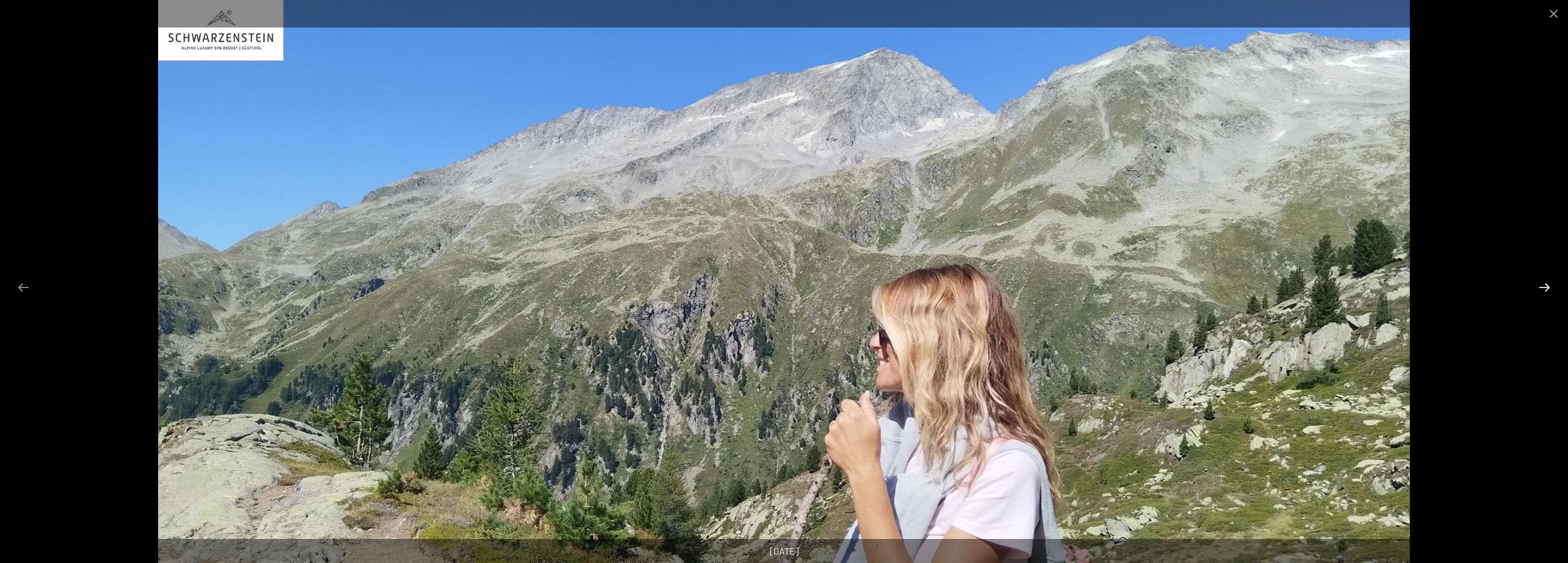
click at [1547, 285] on button "Next slide" at bounding box center [1544, 287] width 24 height 23
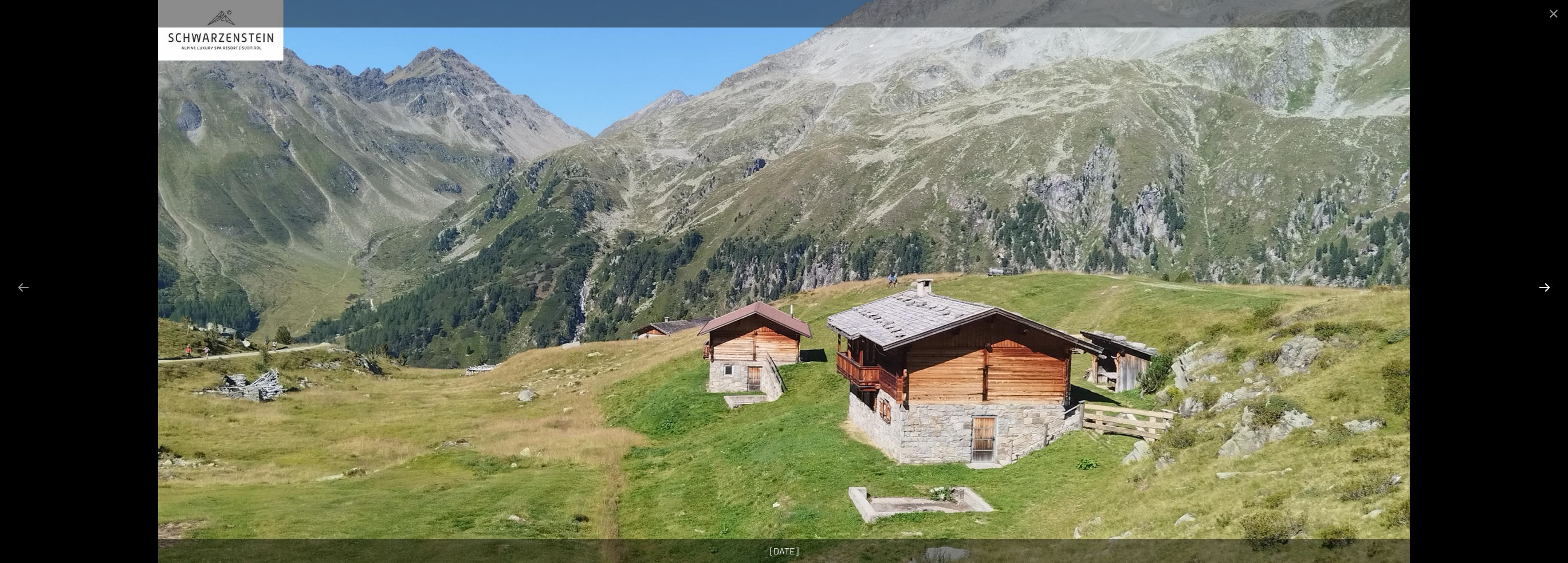
click at [1547, 285] on button "Next slide" at bounding box center [1544, 287] width 24 height 23
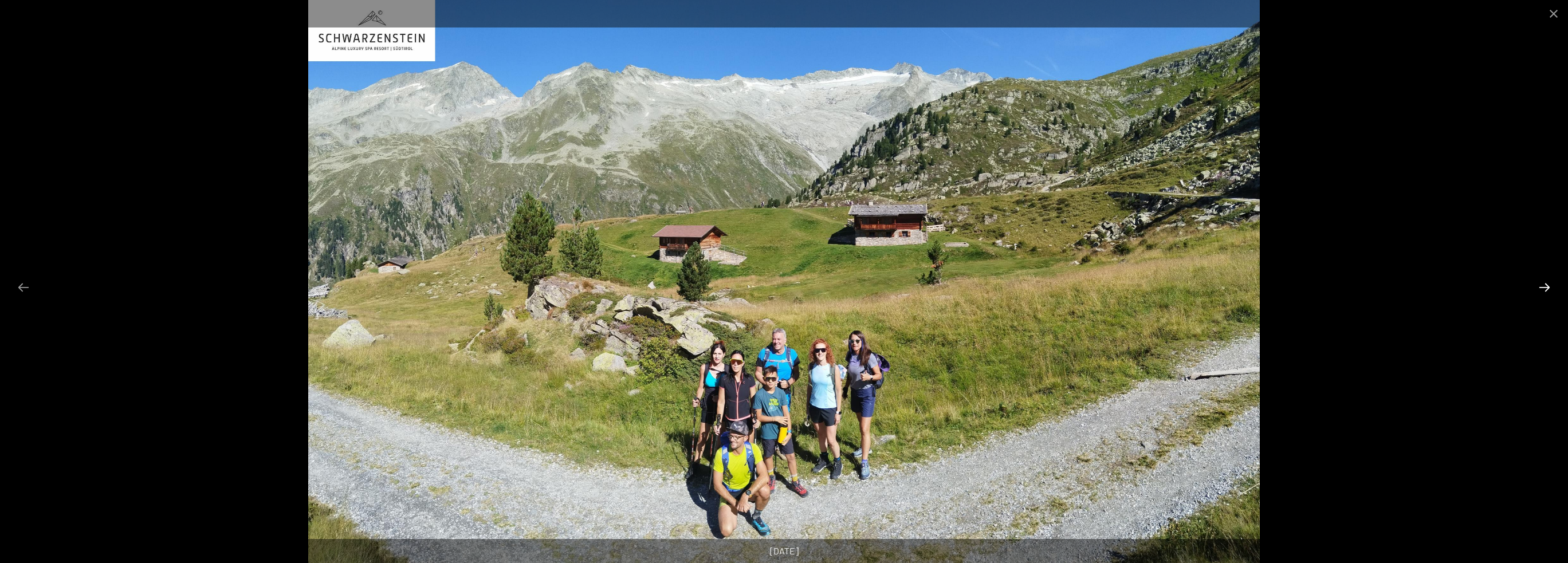
click at [1547, 285] on button "Next slide" at bounding box center [1544, 287] width 24 height 23
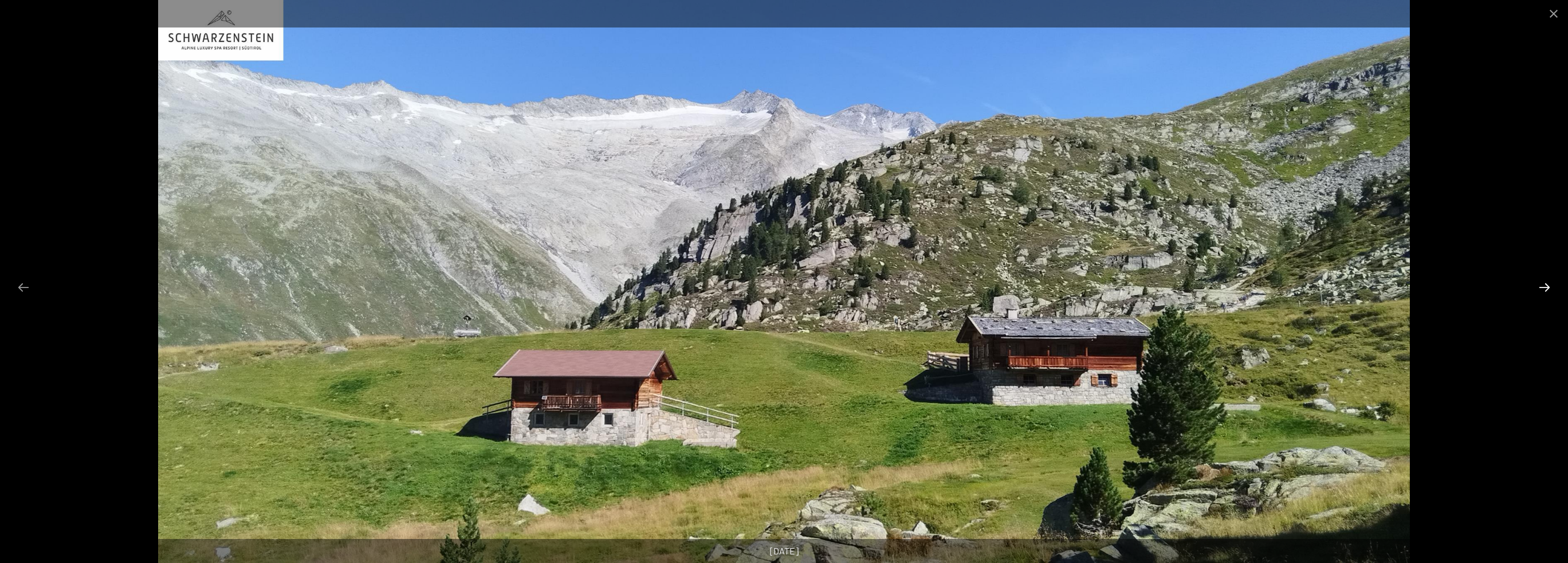
click at [1547, 285] on button "Next slide" at bounding box center [1544, 287] width 24 height 23
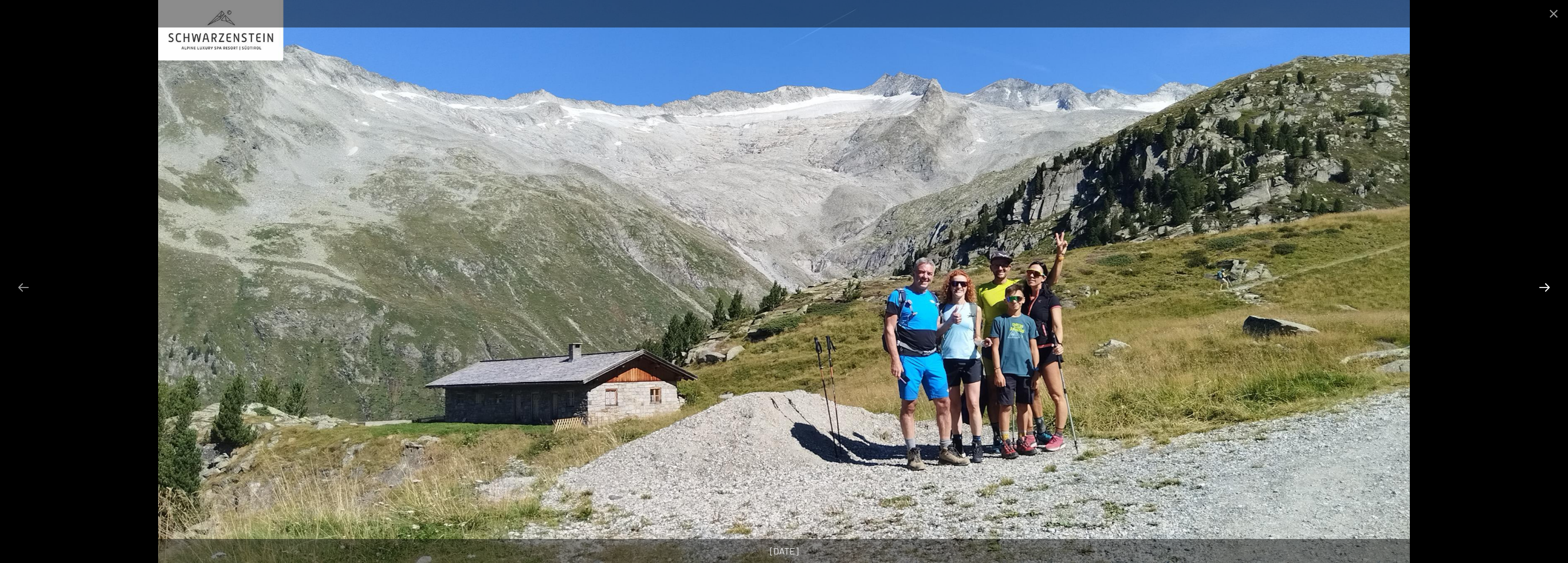
click at [1547, 285] on button "Next slide" at bounding box center [1544, 287] width 24 height 23
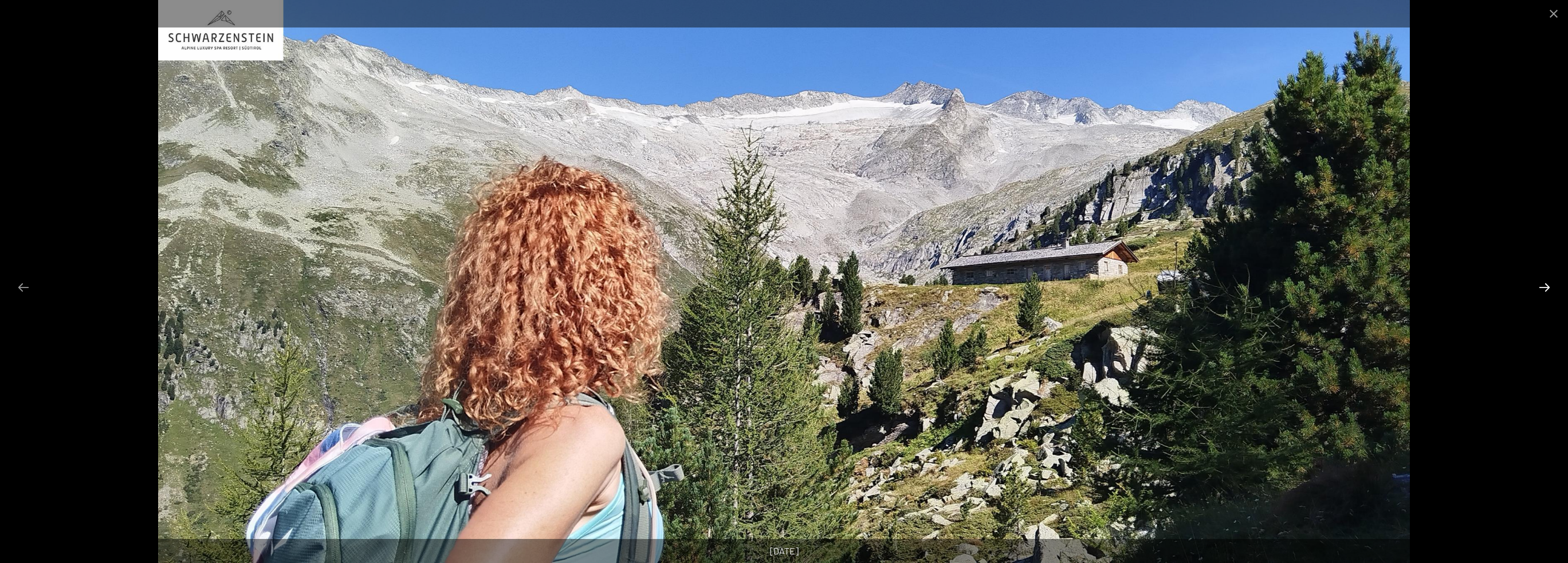
click at [1547, 285] on button "Next slide" at bounding box center [1544, 287] width 24 height 23
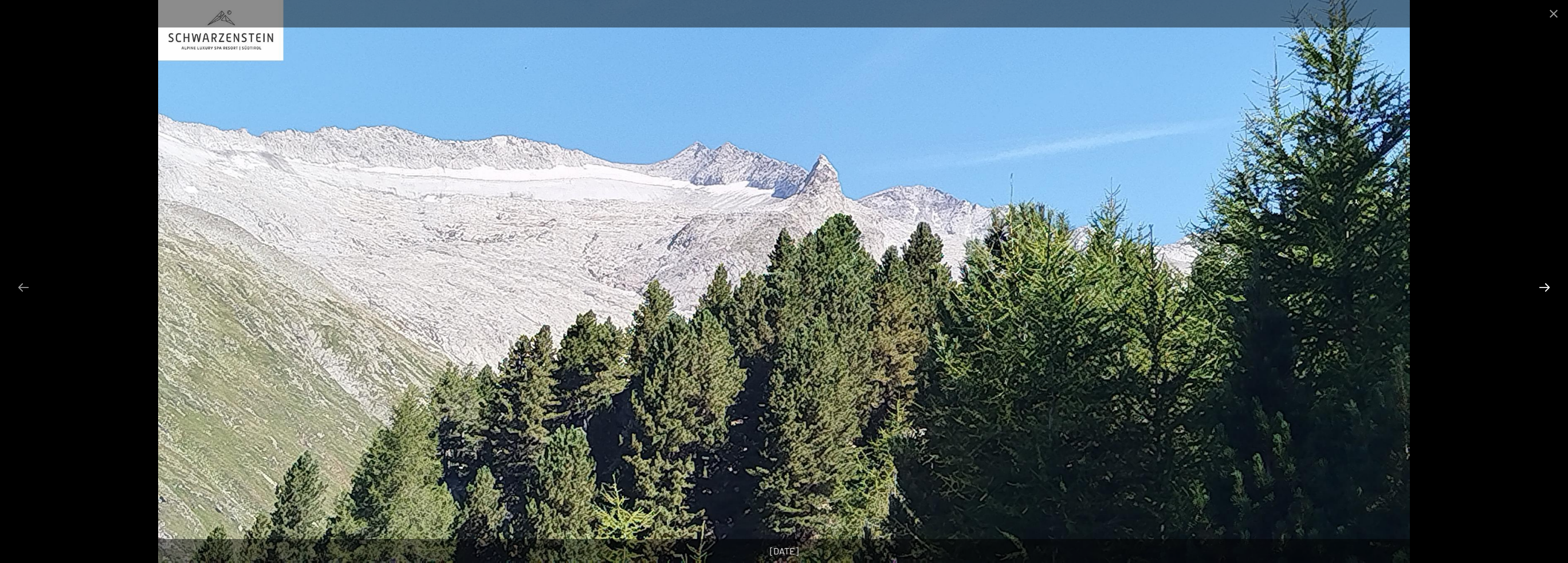
click at [1547, 285] on button "Next slide" at bounding box center [1544, 287] width 24 height 23
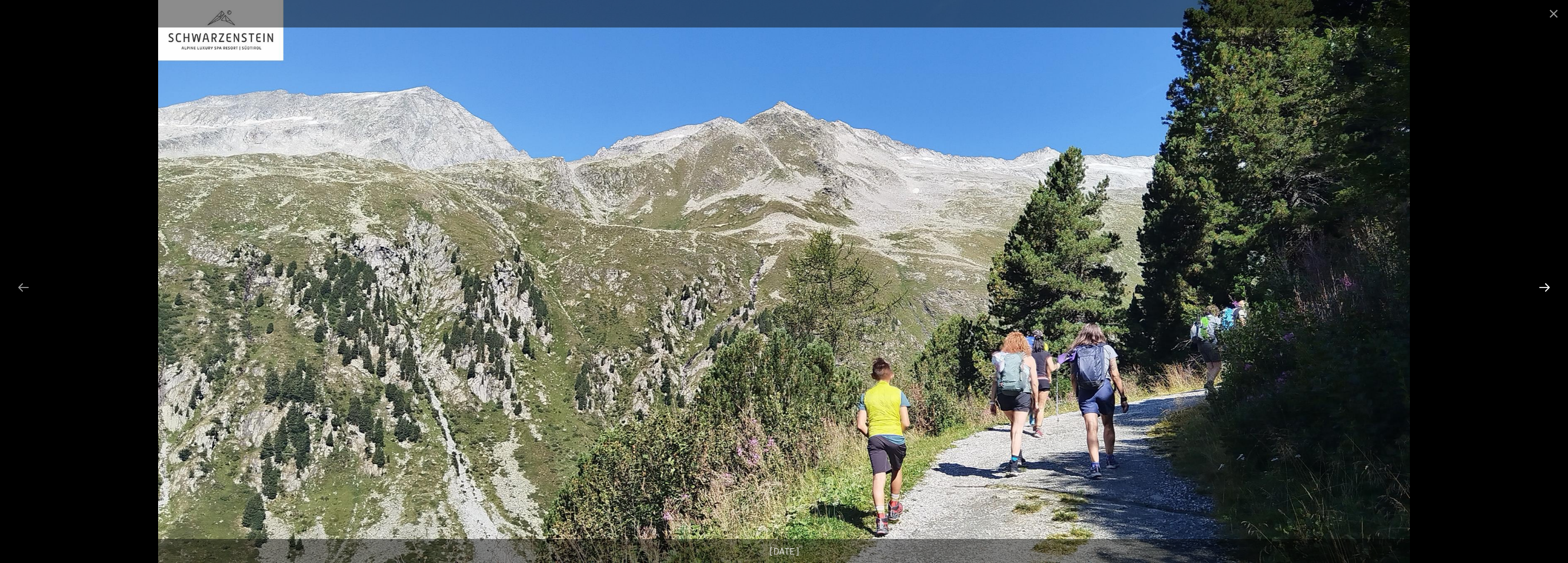
click at [1547, 285] on button "Next slide" at bounding box center [1544, 287] width 24 height 23
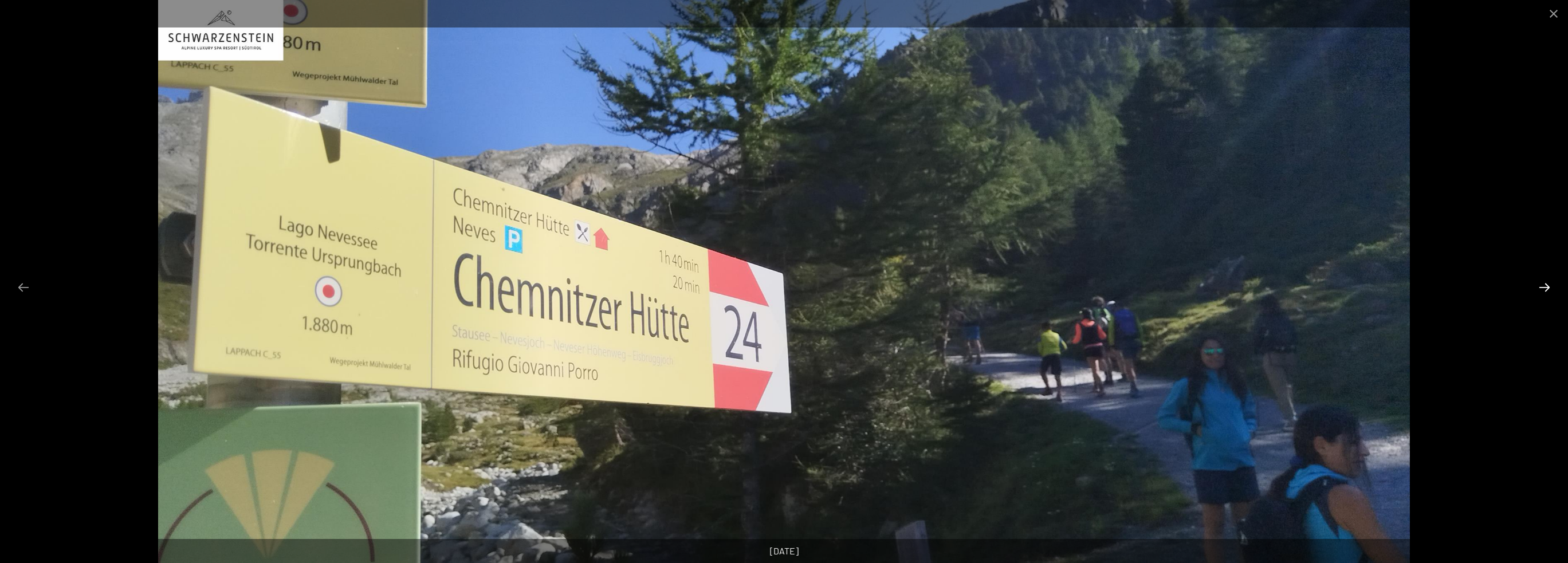
click at [1547, 285] on button "Next slide" at bounding box center [1544, 287] width 24 height 23
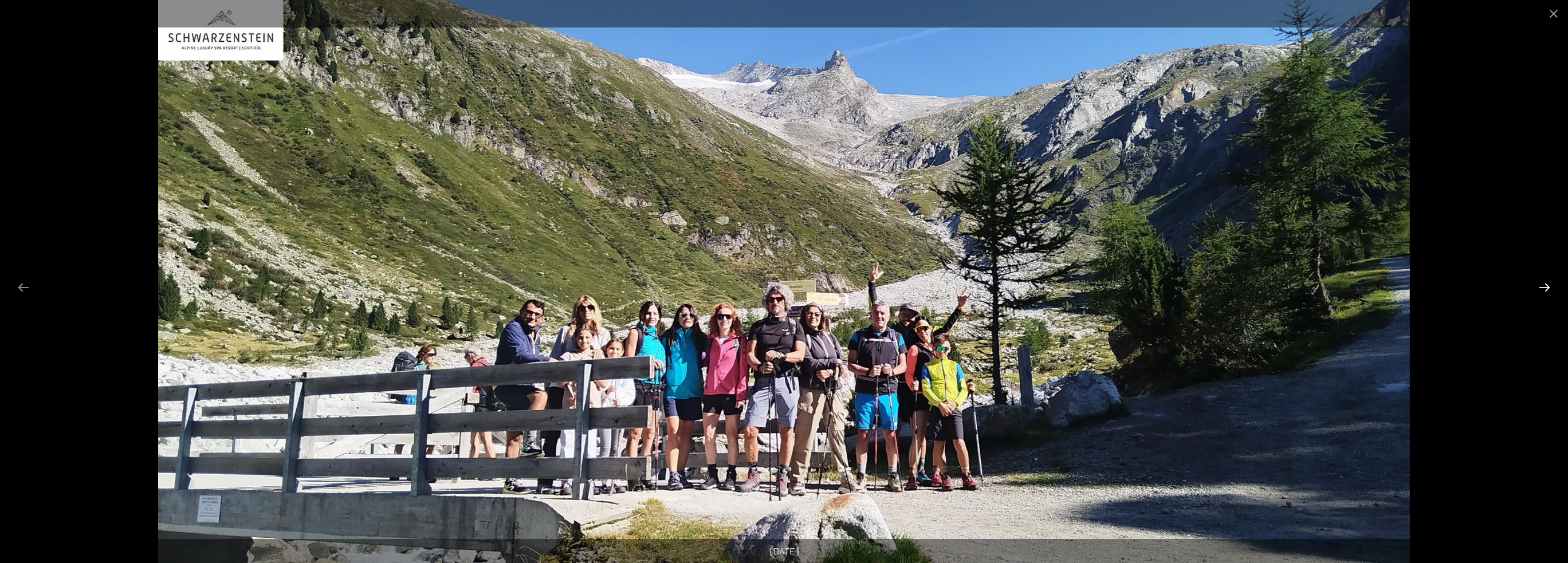
click at [1547, 285] on button "Next slide" at bounding box center [1544, 287] width 24 height 23
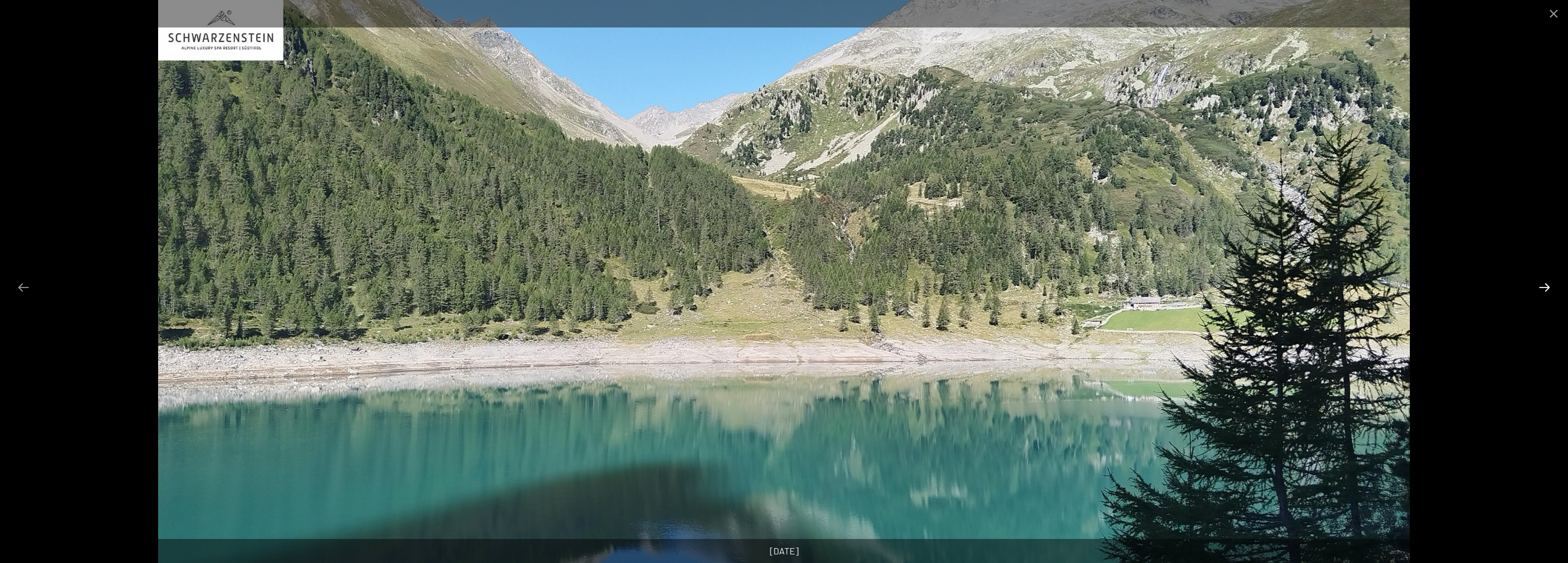
click at [1547, 285] on button "Next slide" at bounding box center [1544, 287] width 24 height 23
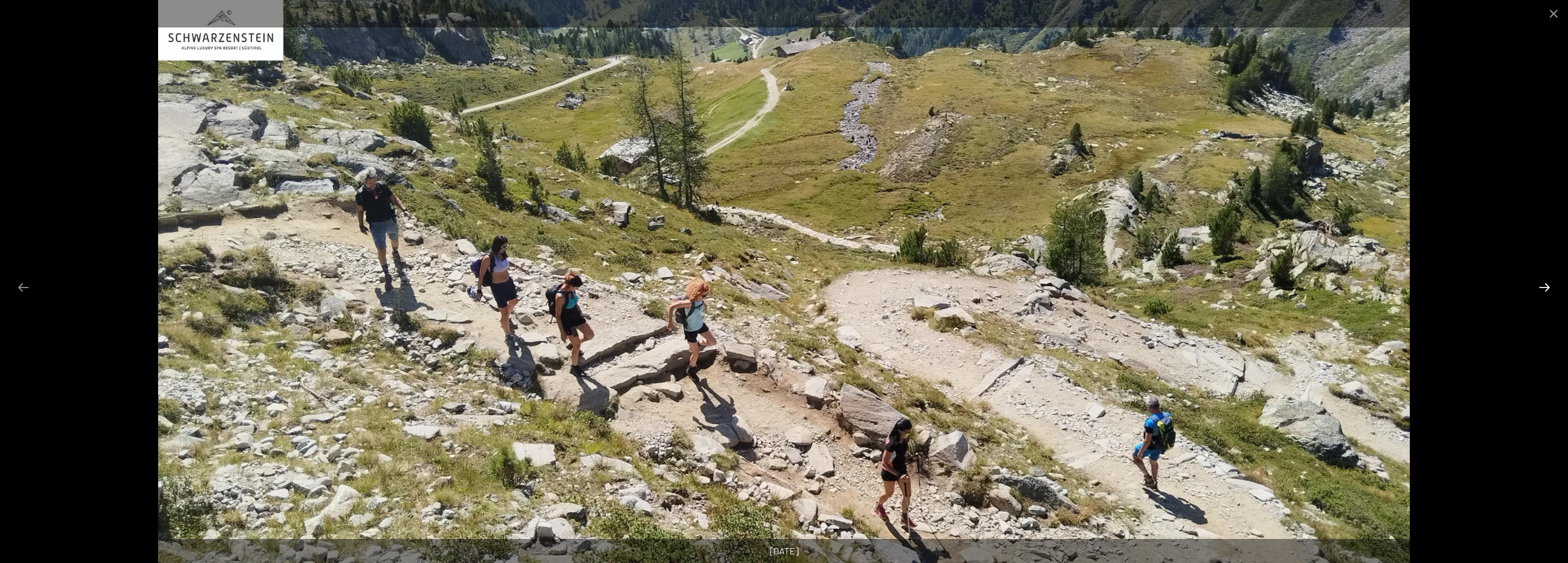
click at [1547, 285] on button "Next slide" at bounding box center [1544, 287] width 24 height 23
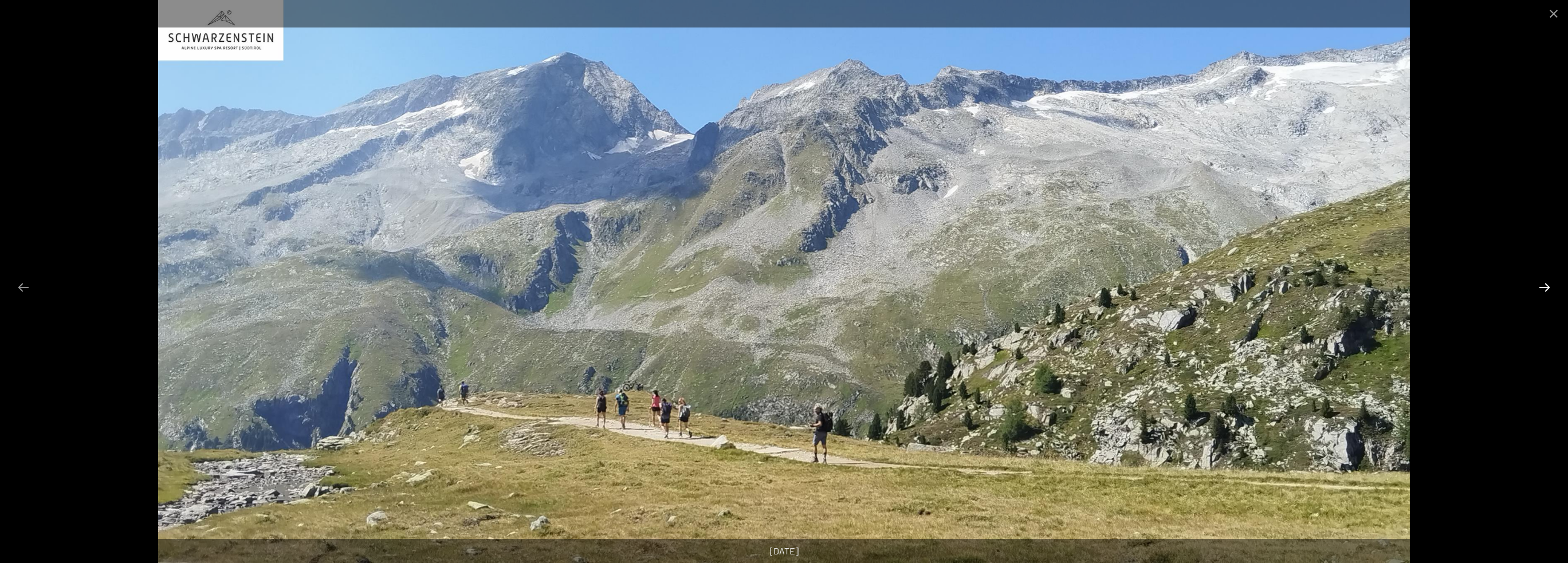
click at [1547, 285] on button "Next slide" at bounding box center [1544, 287] width 24 height 23
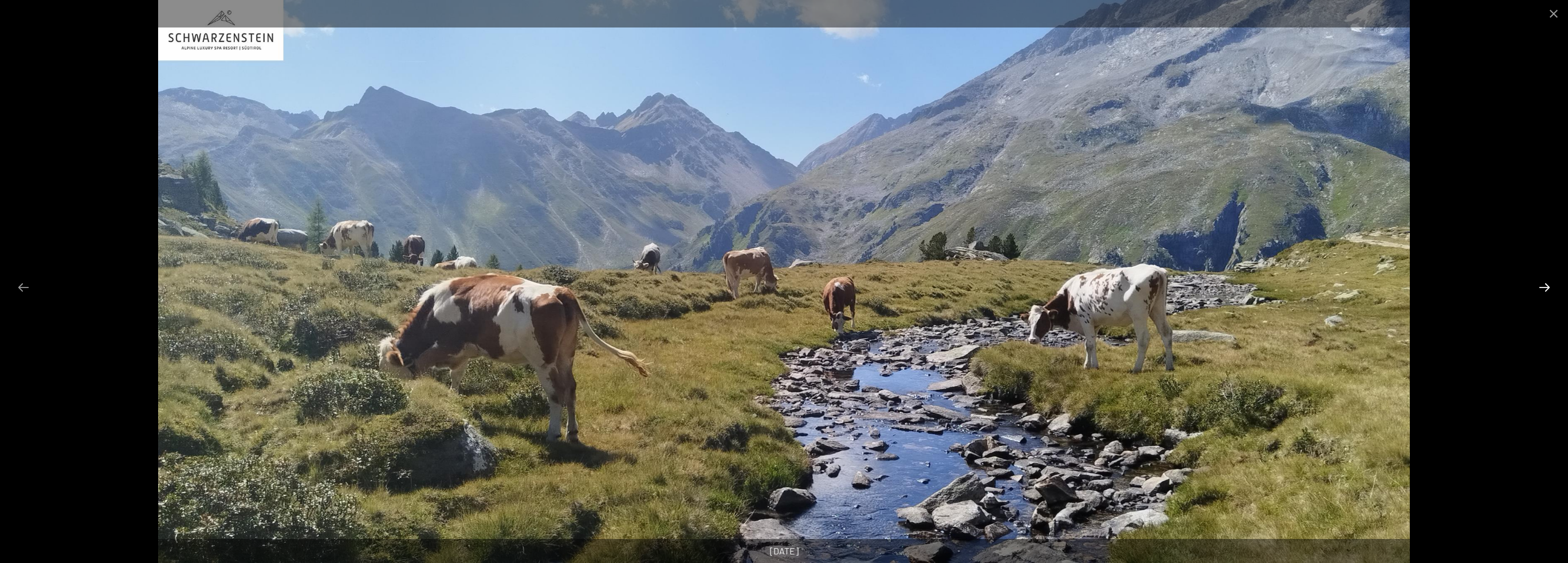
click at [1547, 285] on button "Next slide" at bounding box center [1544, 287] width 24 height 23
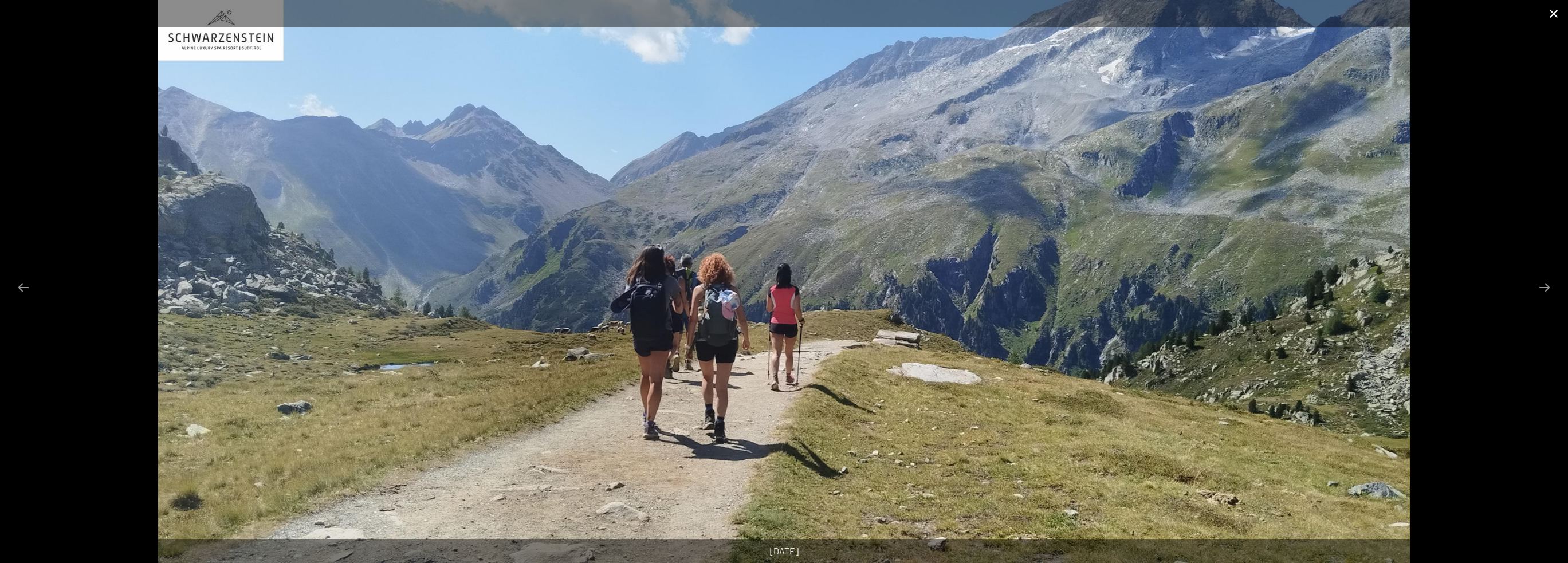
click at [1550, 13] on button "Close gallery" at bounding box center [1553, 13] width 29 height 27
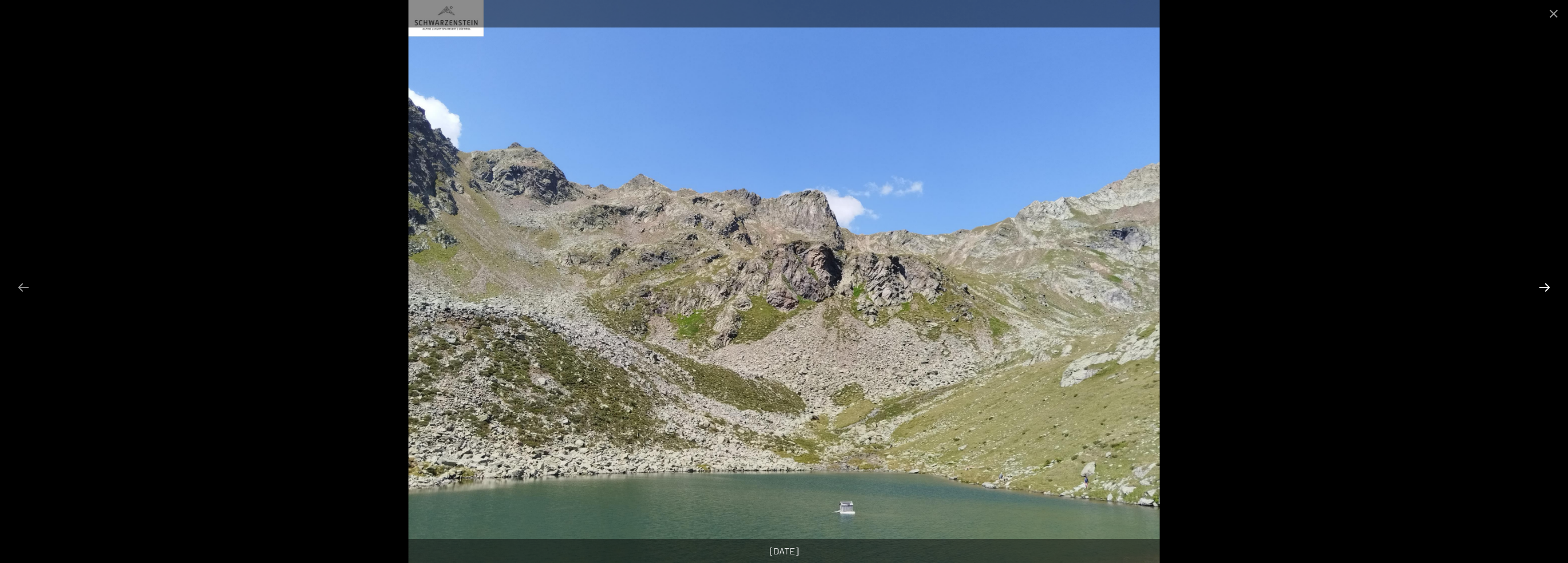
click at [1542, 282] on button "Next slide" at bounding box center [1544, 287] width 24 height 23
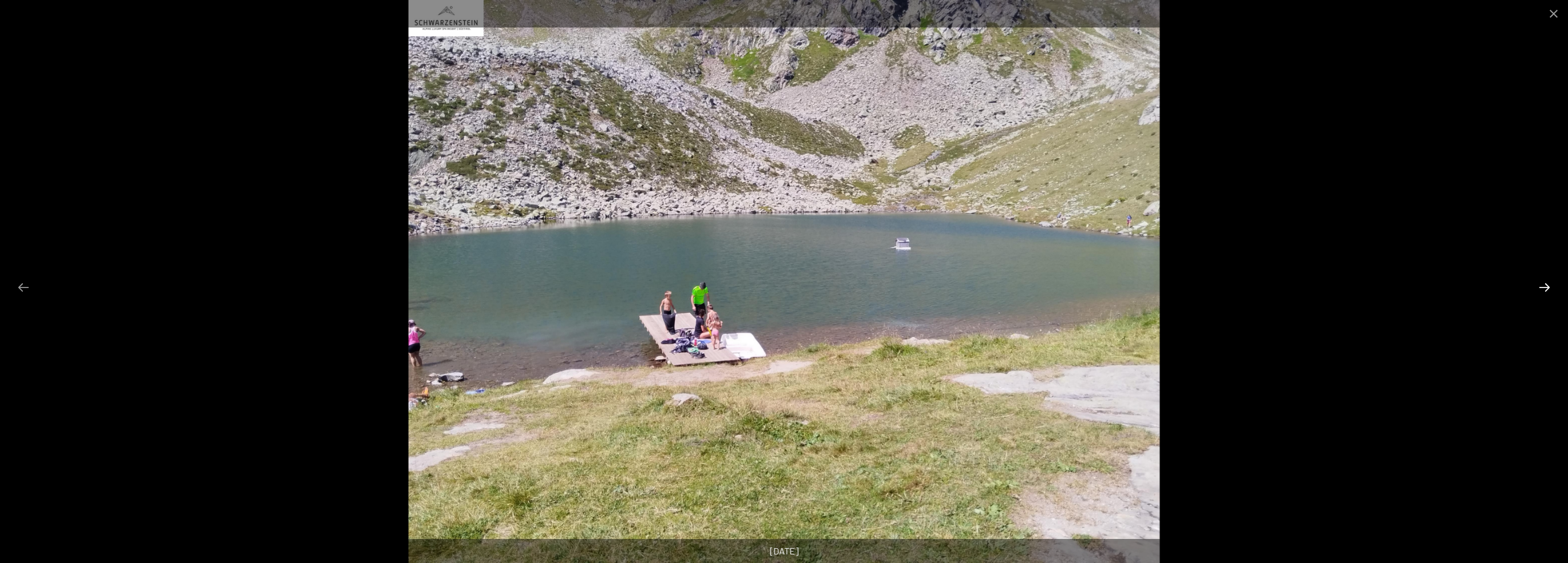
click at [1542, 282] on button "Next slide" at bounding box center [1544, 287] width 24 height 23
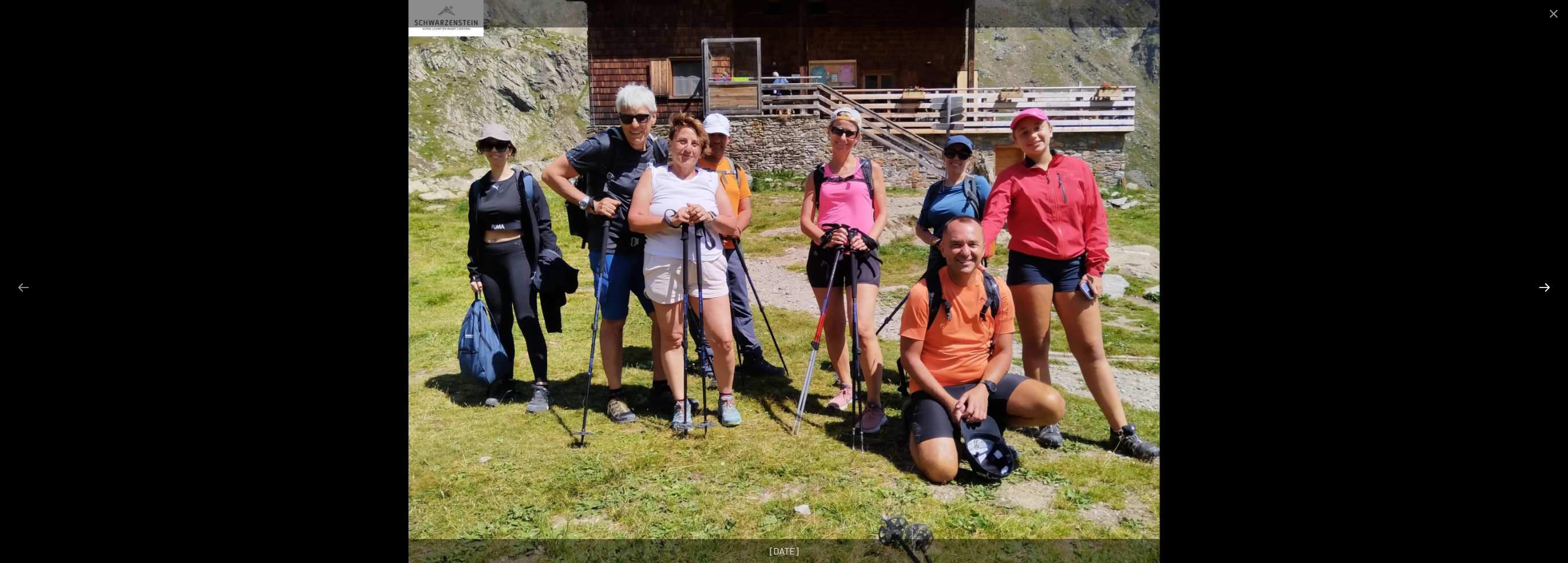
click at [1542, 282] on button "Next slide" at bounding box center [1544, 287] width 24 height 23
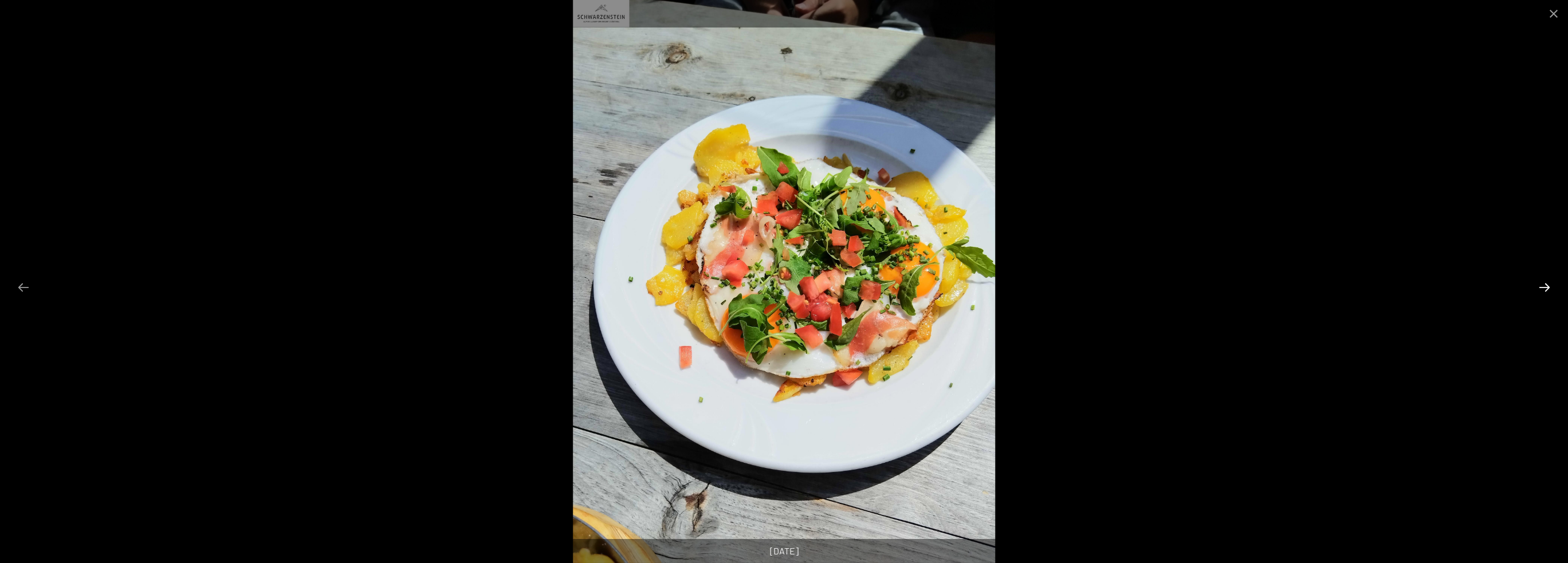
click at [1542, 282] on button "Next slide" at bounding box center [1544, 287] width 24 height 23
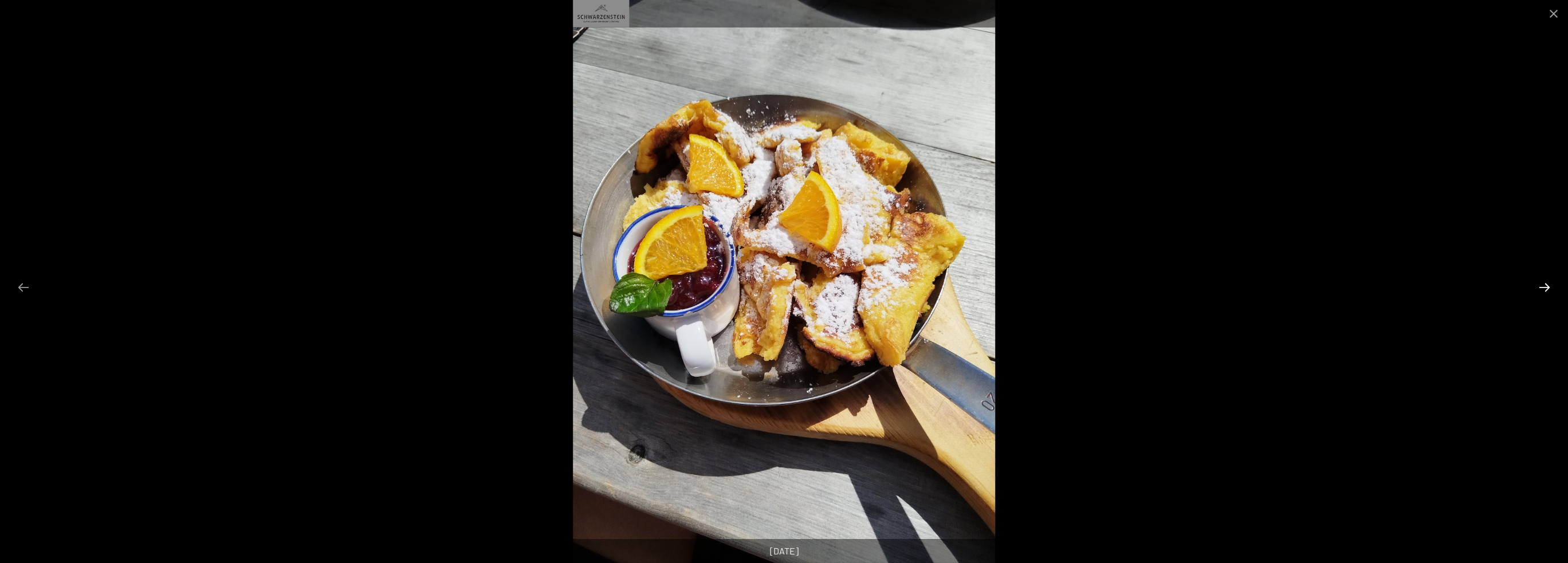
click at [1542, 282] on button "Next slide" at bounding box center [1544, 287] width 24 height 23
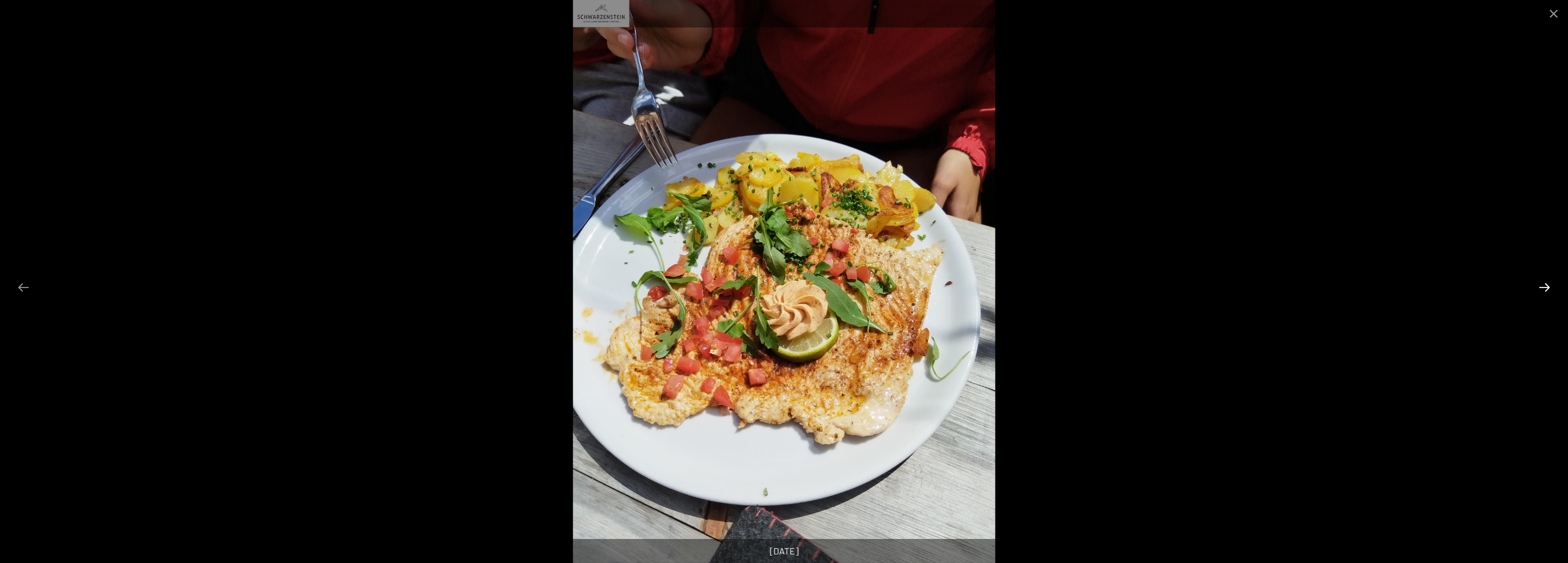
click at [1542, 282] on button "Next slide" at bounding box center [1544, 287] width 24 height 23
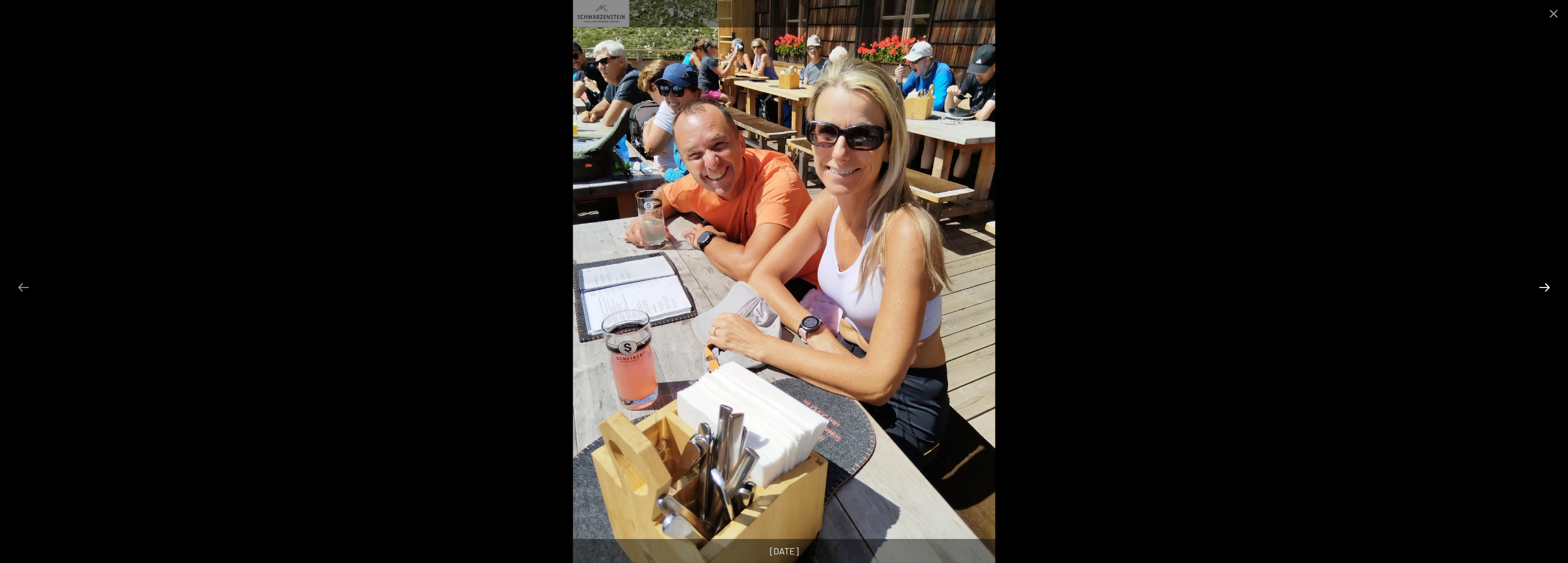
click at [1542, 282] on button "Next slide" at bounding box center [1544, 287] width 24 height 23
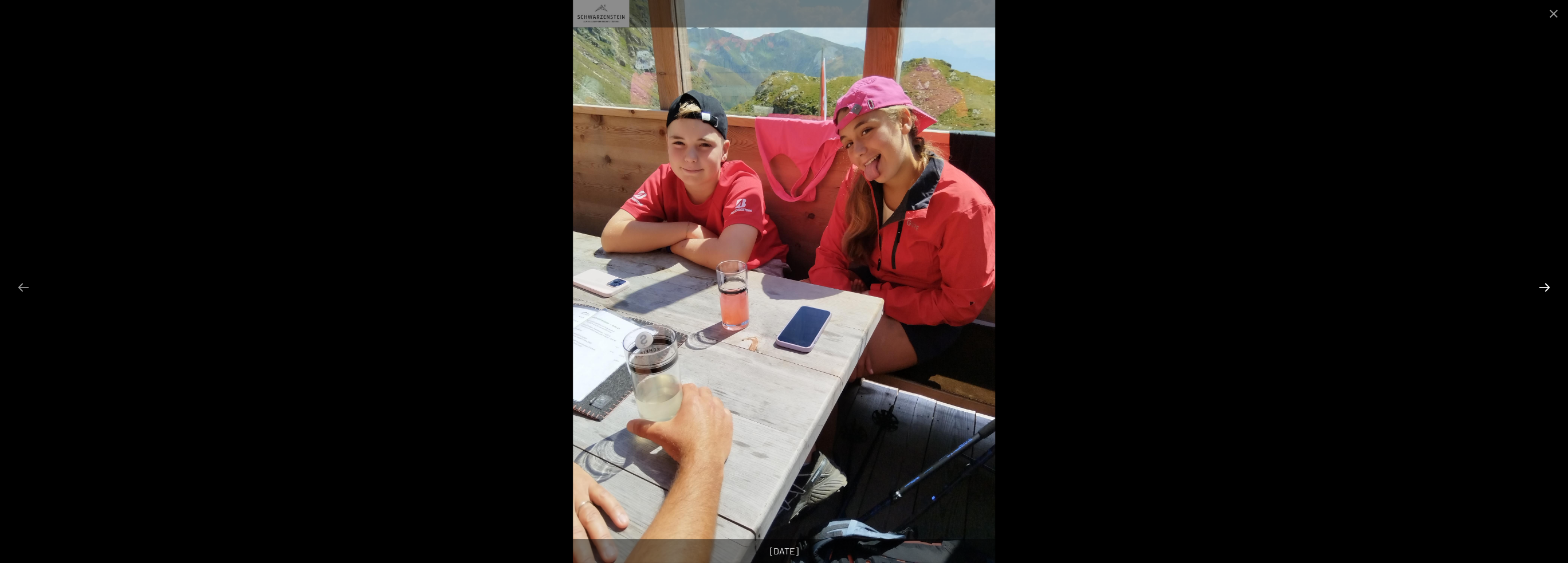
click at [1542, 282] on button "Next slide" at bounding box center [1544, 287] width 24 height 23
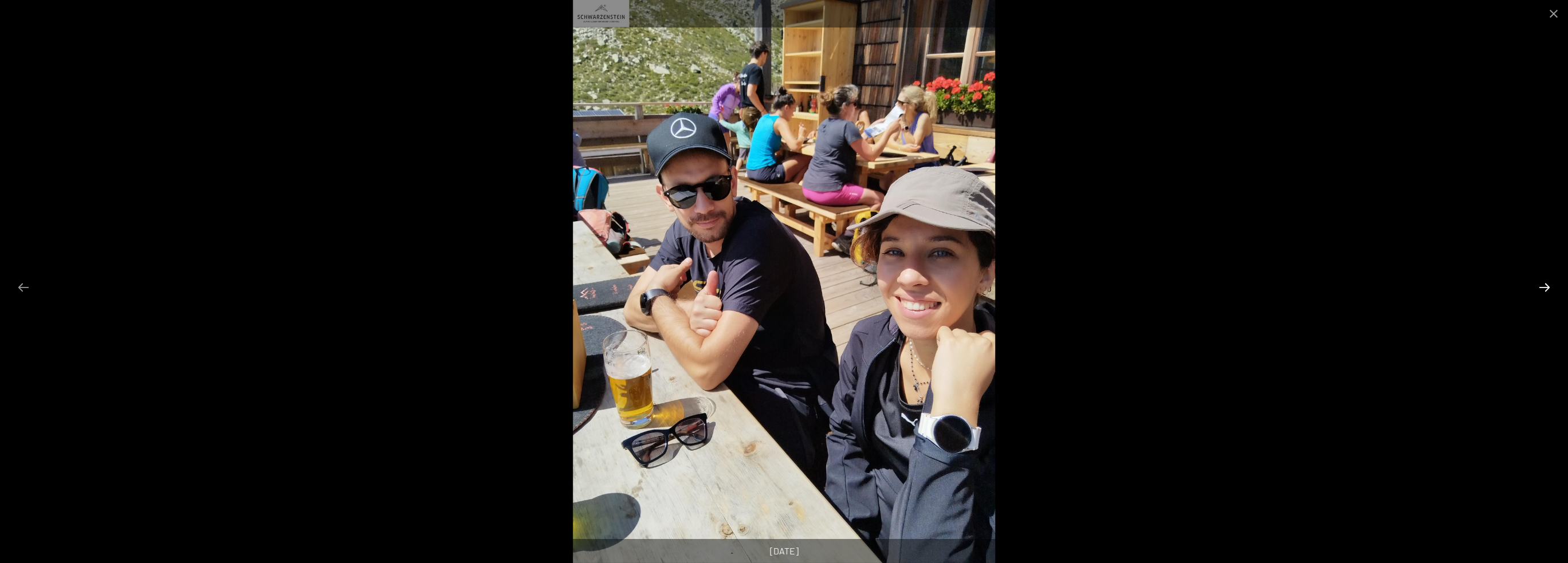
click at [1542, 282] on button "Next slide" at bounding box center [1544, 287] width 24 height 23
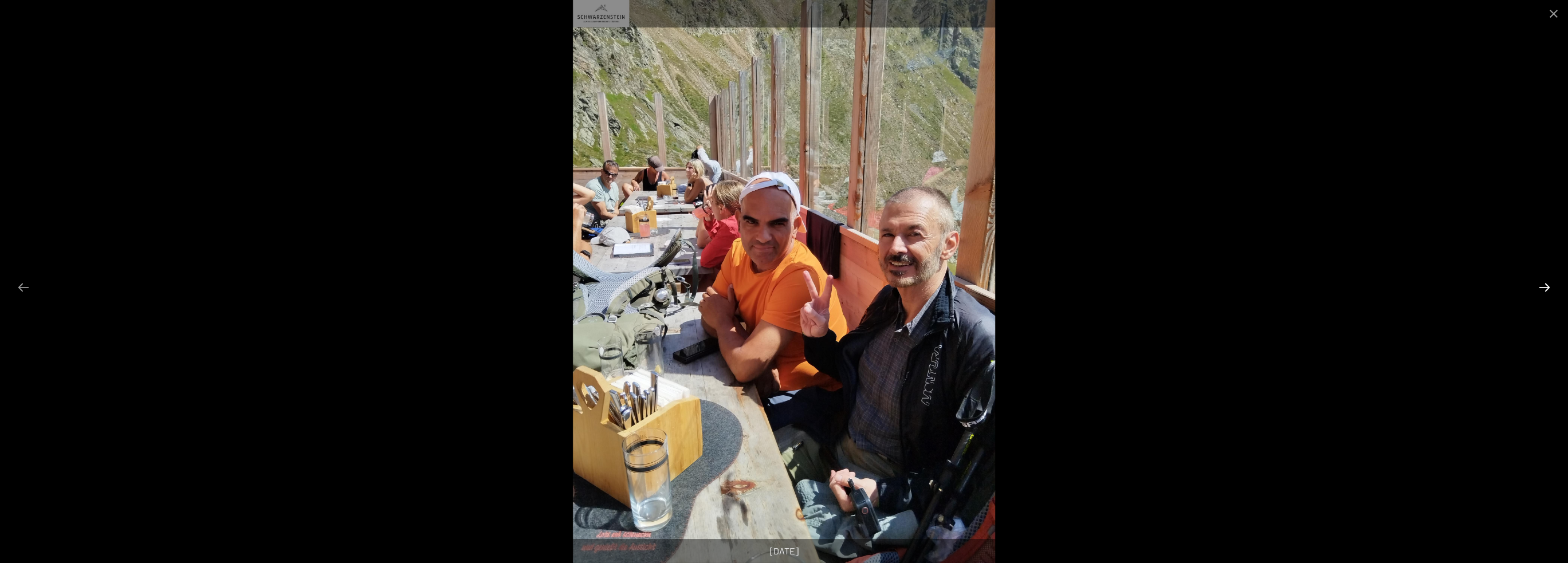
click at [1542, 282] on button "Next slide" at bounding box center [1544, 287] width 24 height 23
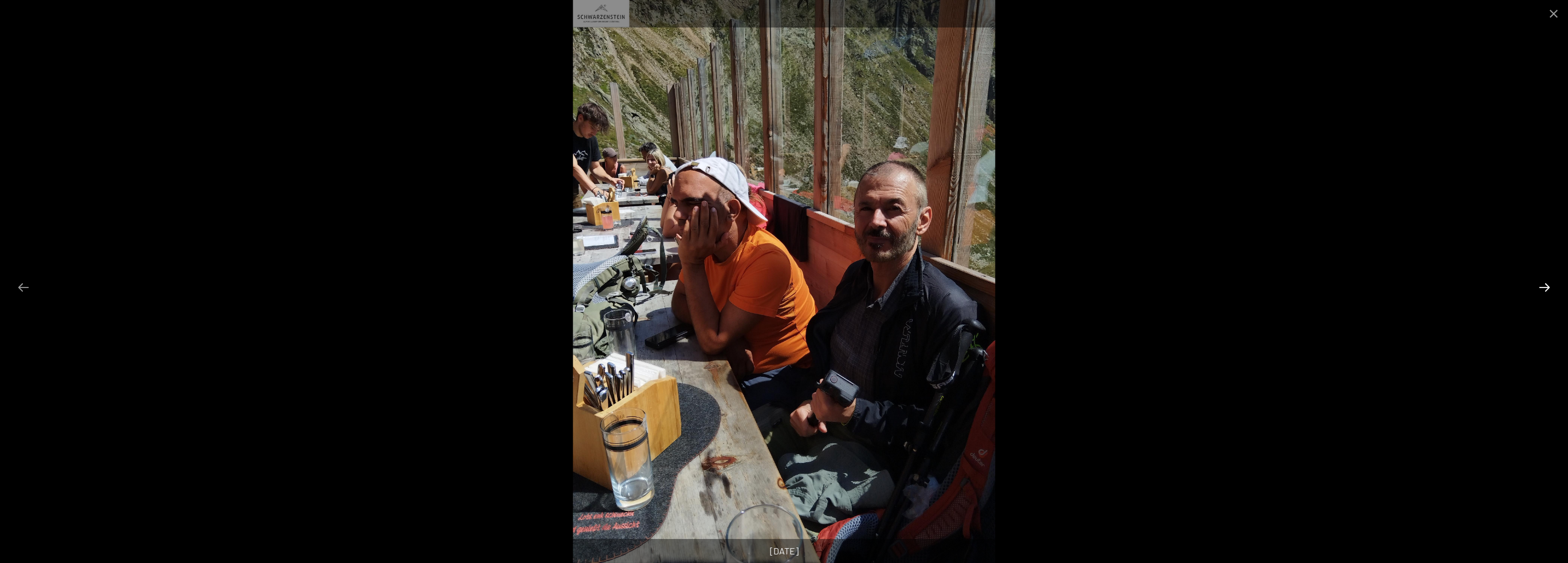
click at [1542, 282] on button "Next slide" at bounding box center [1544, 287] width 24 height 23
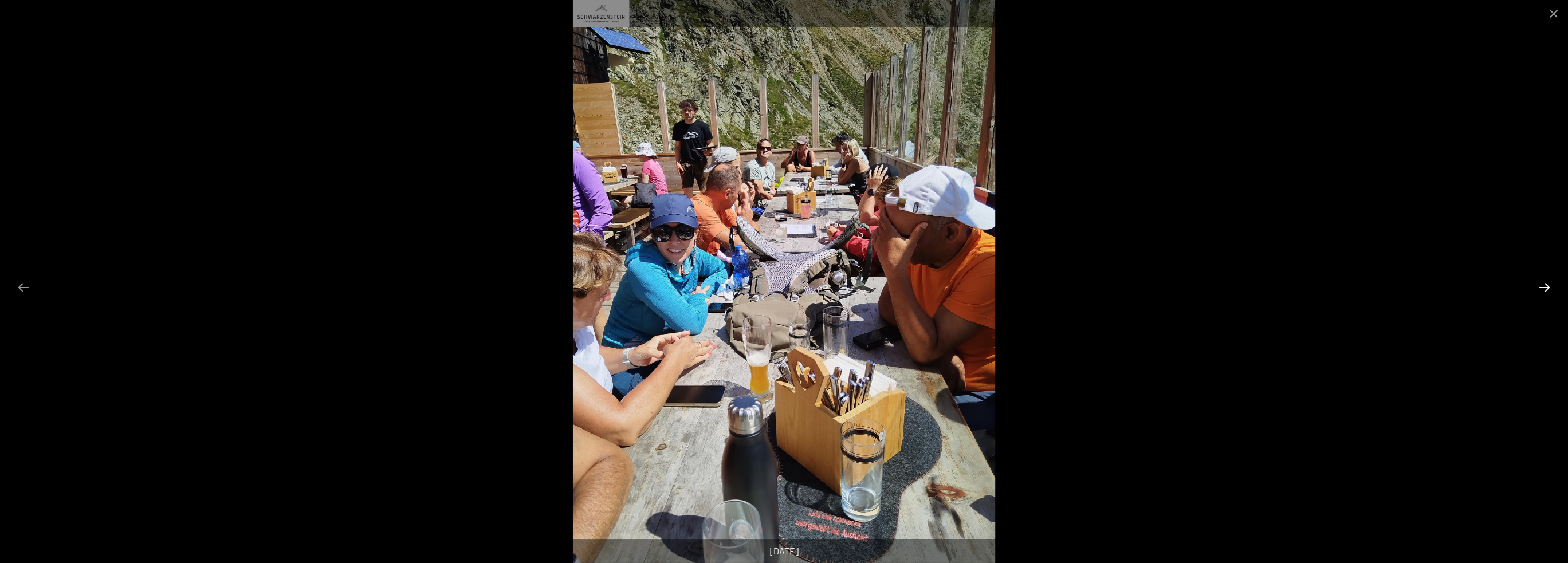
click at [1542, 282] on button "Next slide" at bounding box center [1544, 287] width 24 height 23
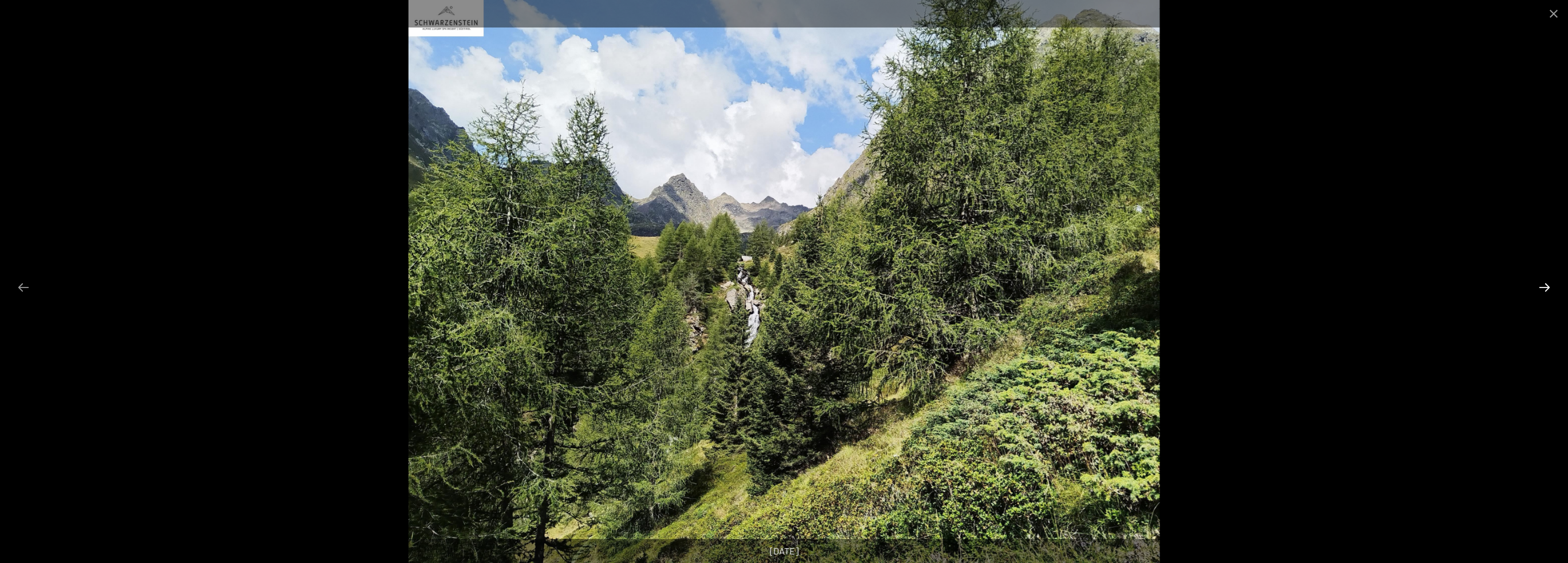
click at [1542, 282] on button "Next slide" at bounding box center [1544, 287] width 24 height 23
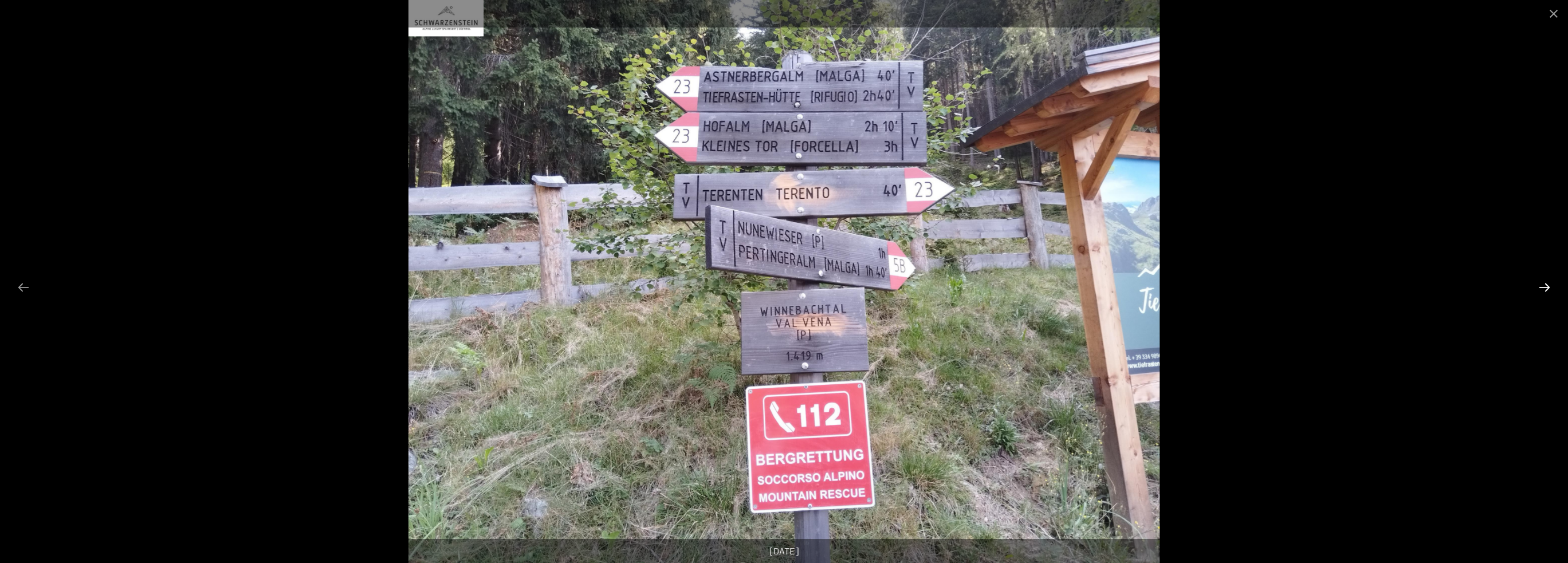
click at [1542, 282] on button "Next slide" at bounding box center [1544, 287] width 24 height 23
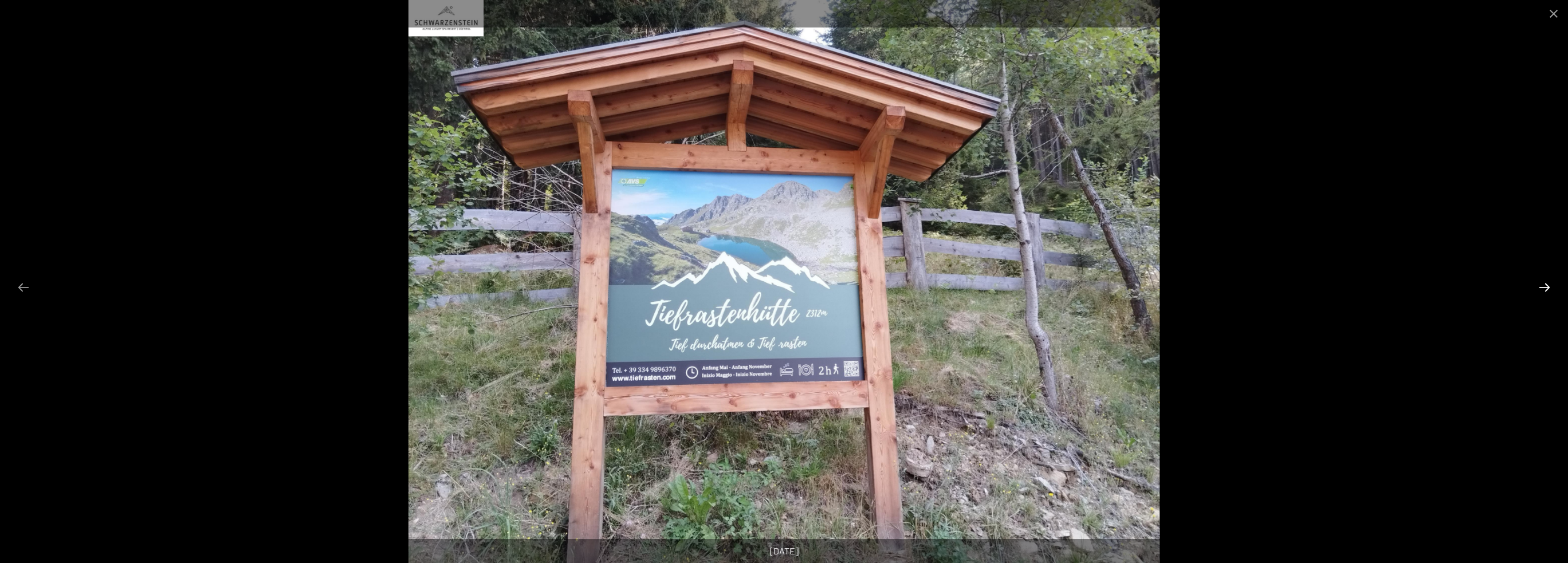
click at [1542, 282] on button "Next slide" at bounding box center [1544, 287] width 24 height 23
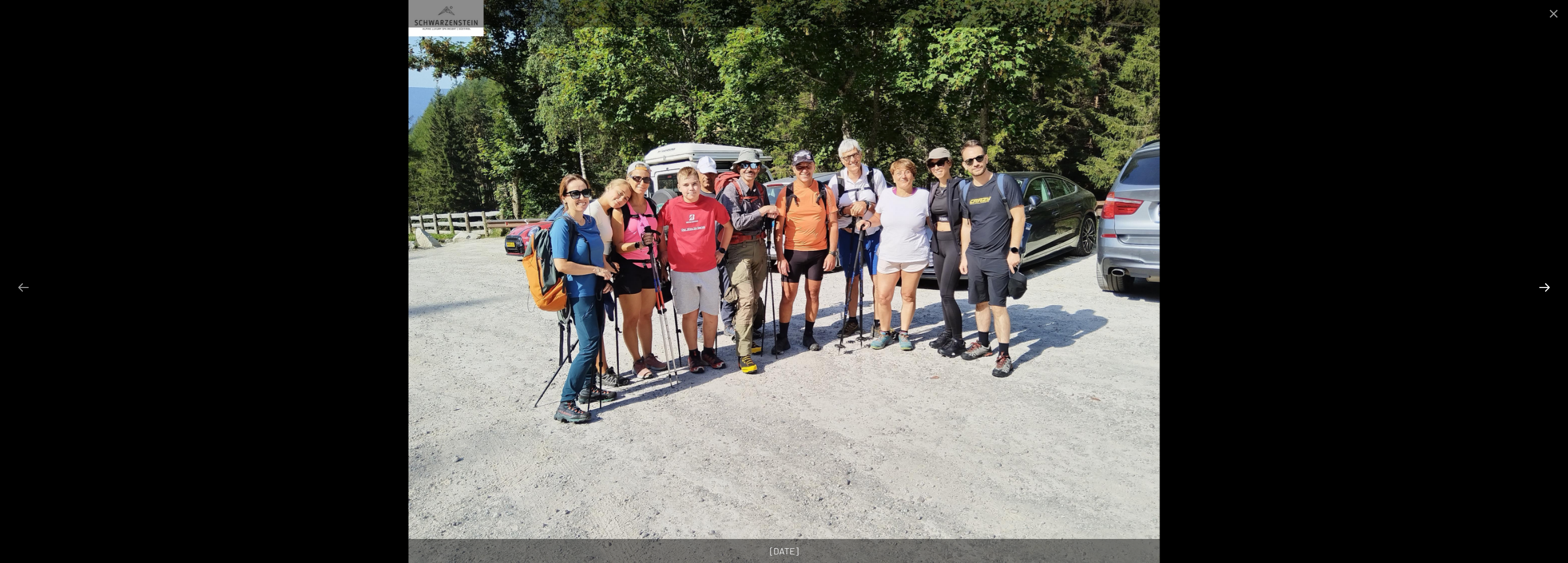
click at [1542, 282] on button "Next slide" at bounding box center [1544, 287] width 24 height 23
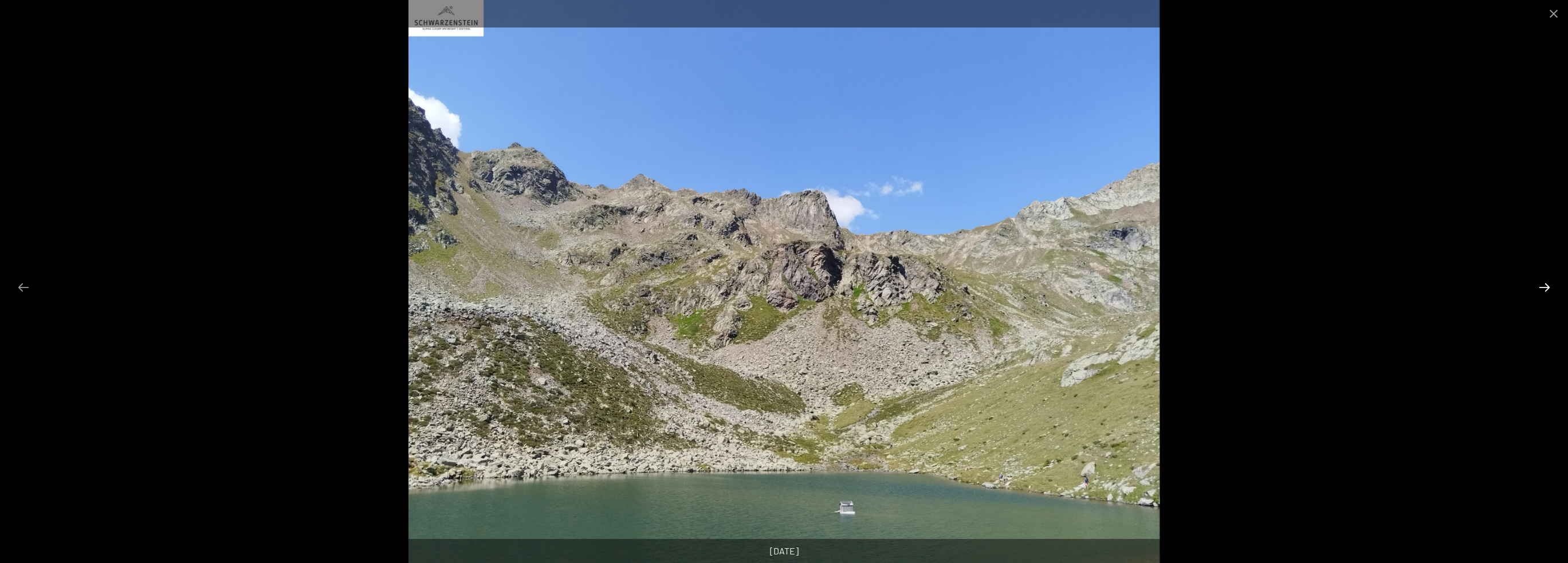
click at [1542, 282] on button "Next slide" at bounding box center [1544, 287] width 24 height 23
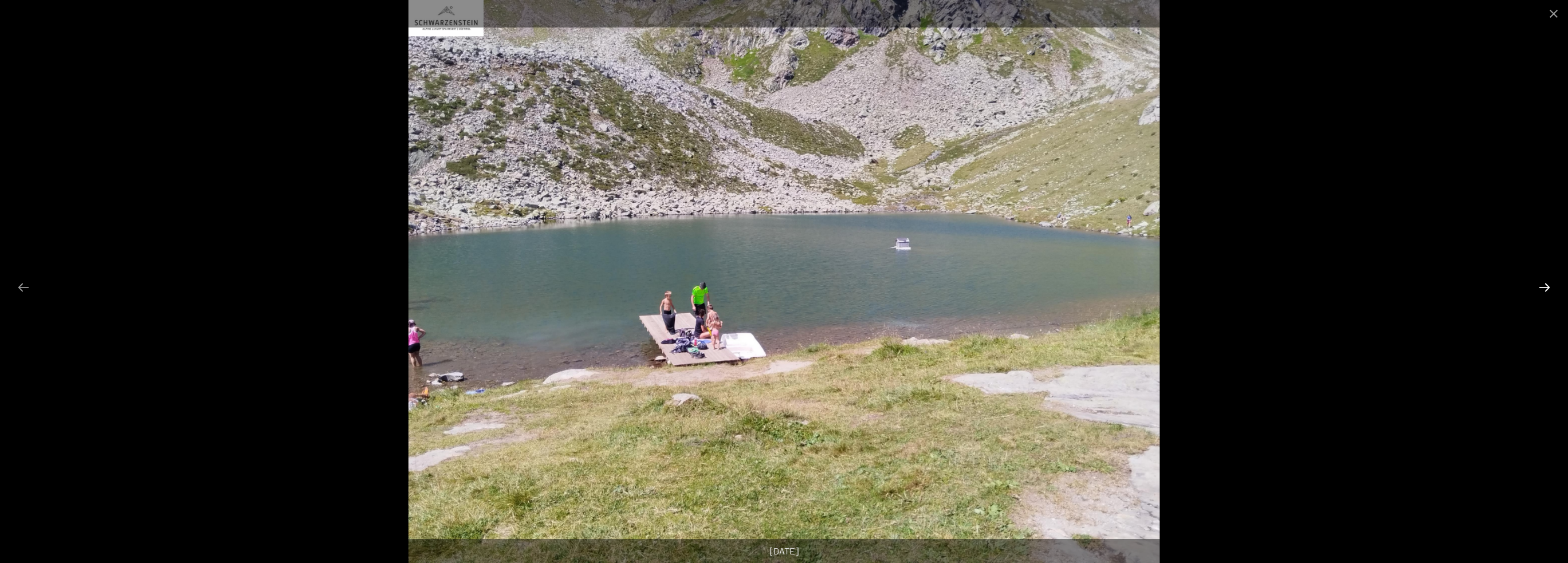
click at [1542, 282] on button "Next slide" at bounding box center [1544, 287] width 24 height 23
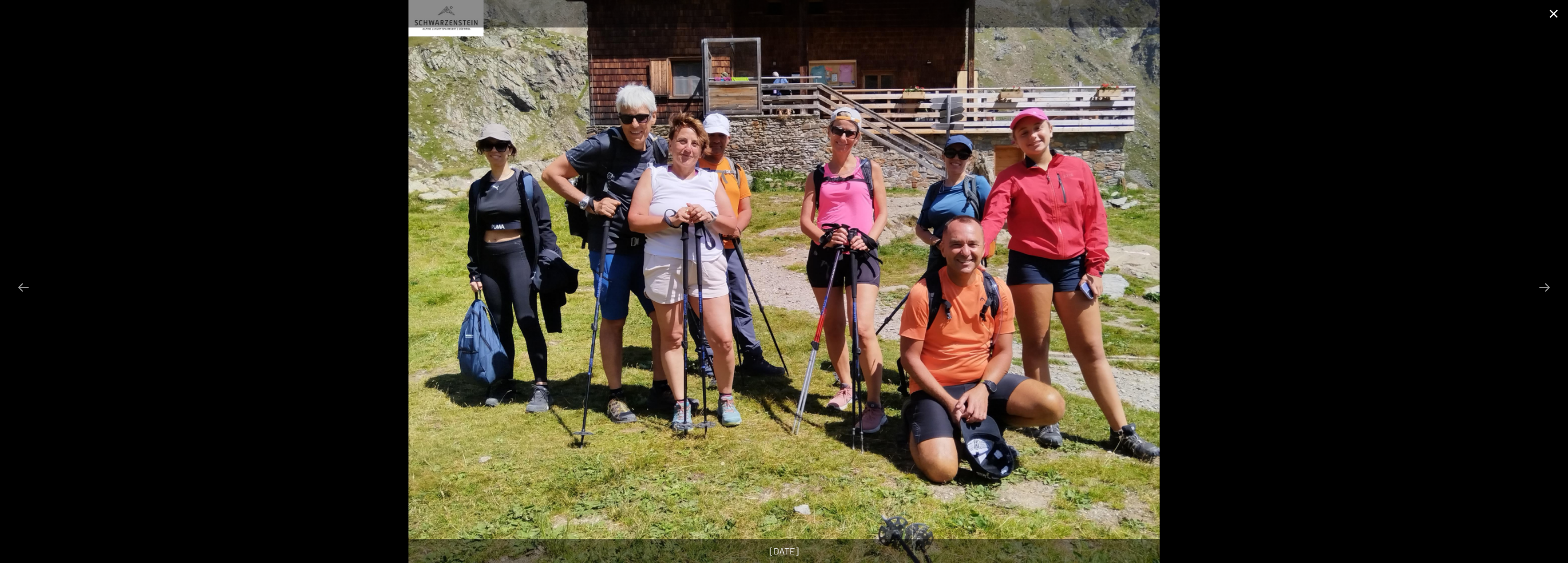
click at [1550, 16] on button "Close gallery" at bounding box center [1553, 13] width 29 height 27
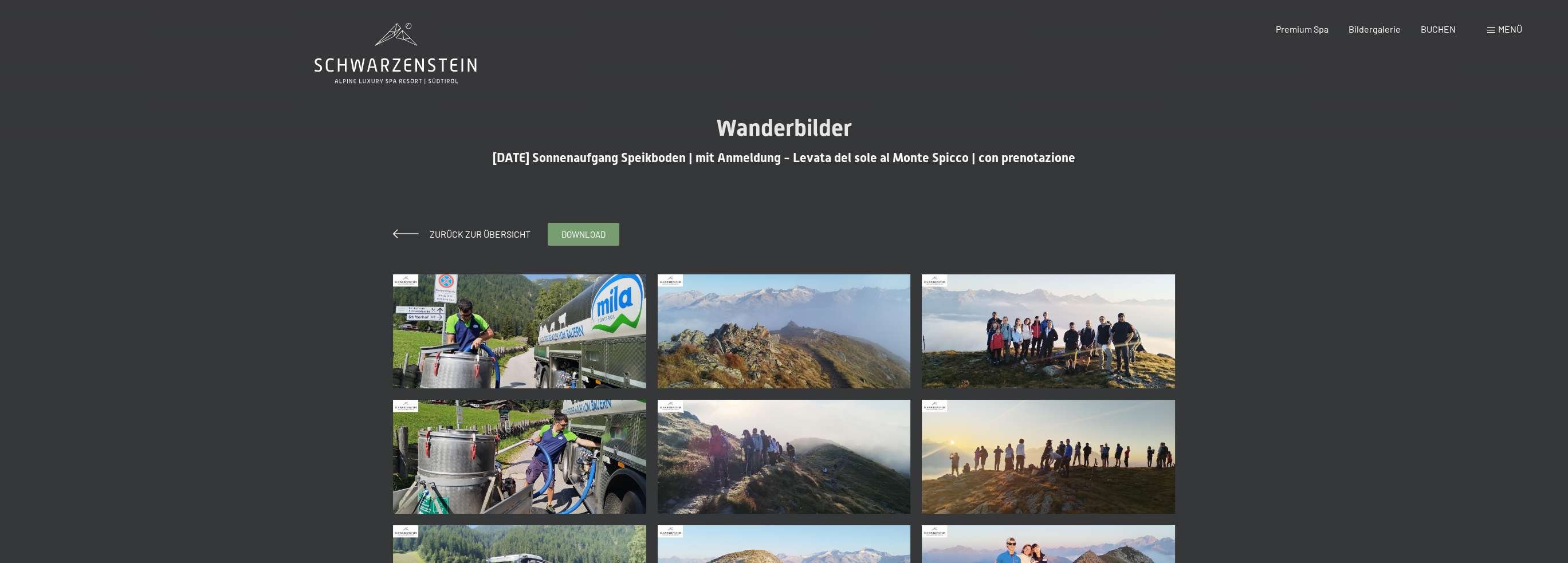
click at [525, 346] on img at bounding box center [520, 331] width 253 height 114
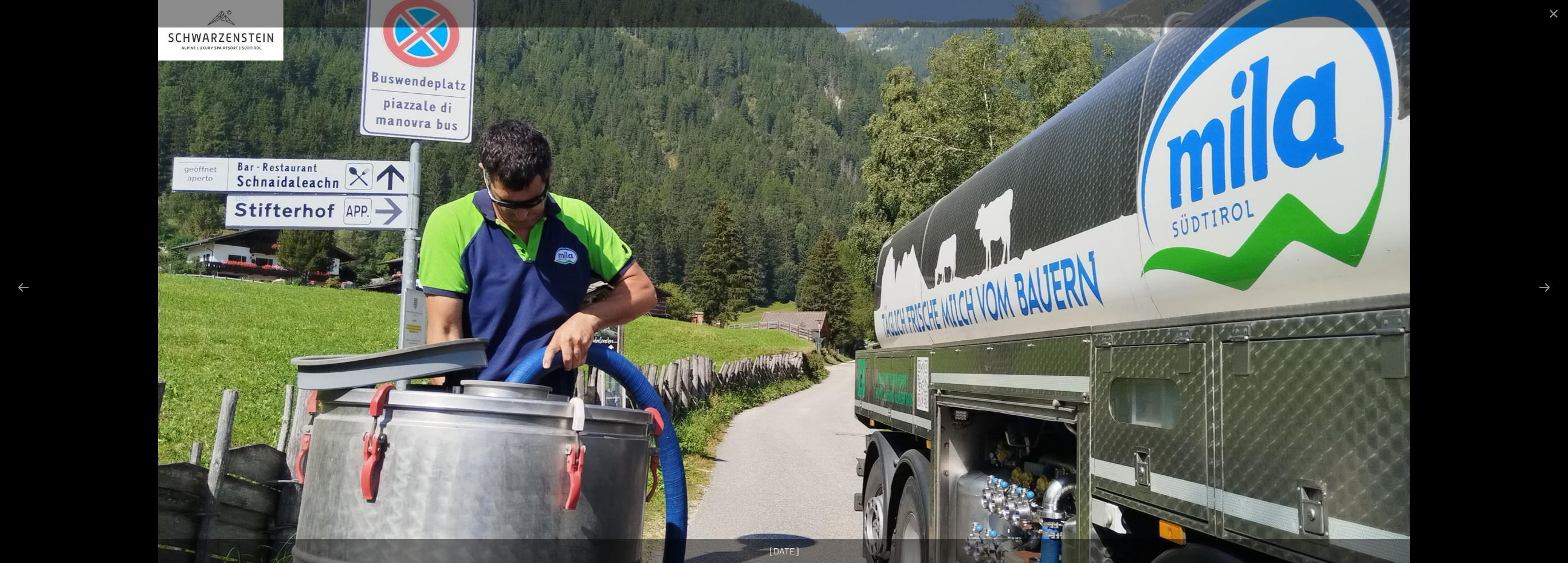
scroll to position [172, 0]
